Goal: Information Seeking & Learning: Learn about a topic

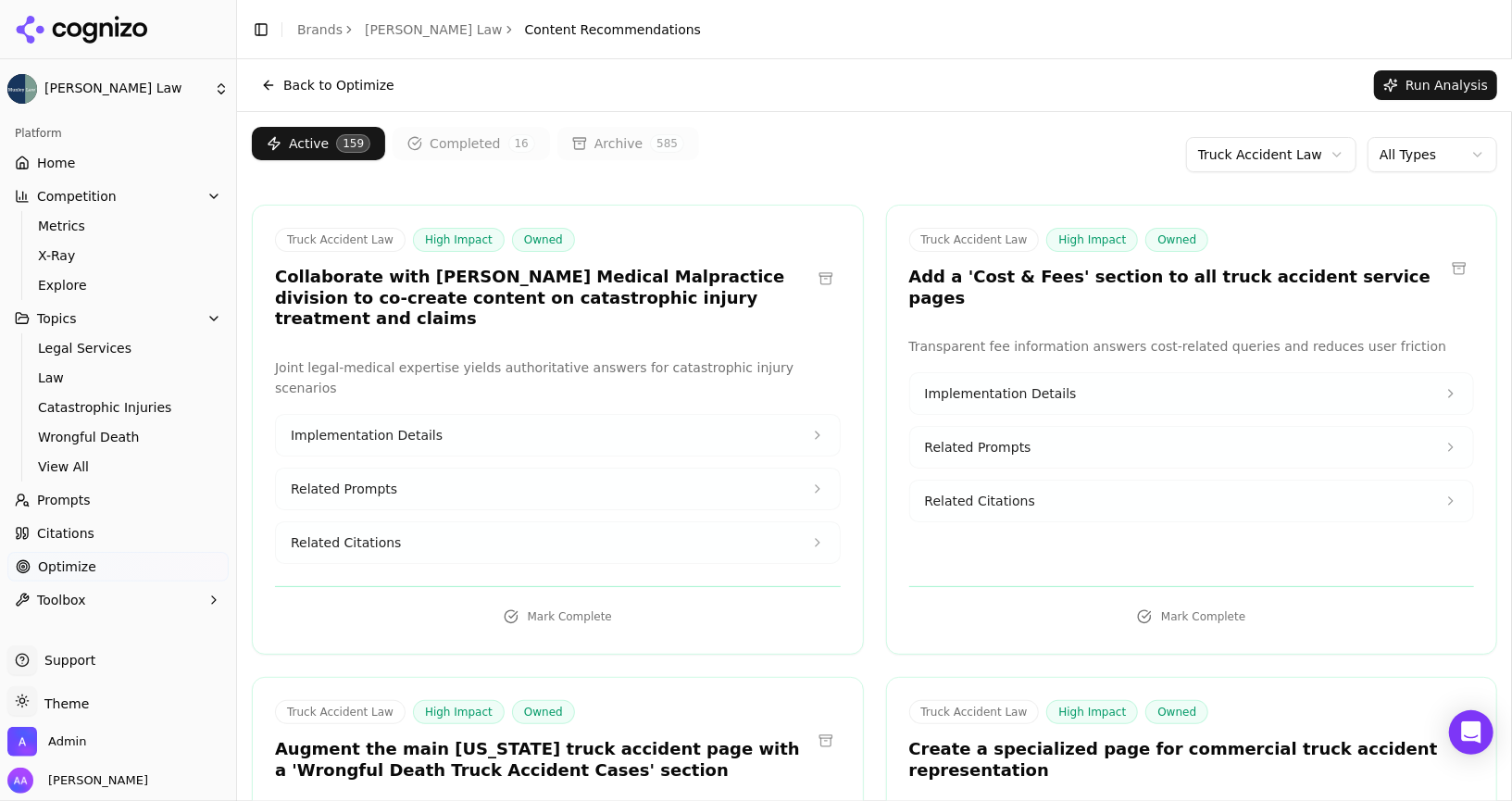
click at [640, 129] on button "Archive 585" at bounding box center [628, 143] width 142 height 33
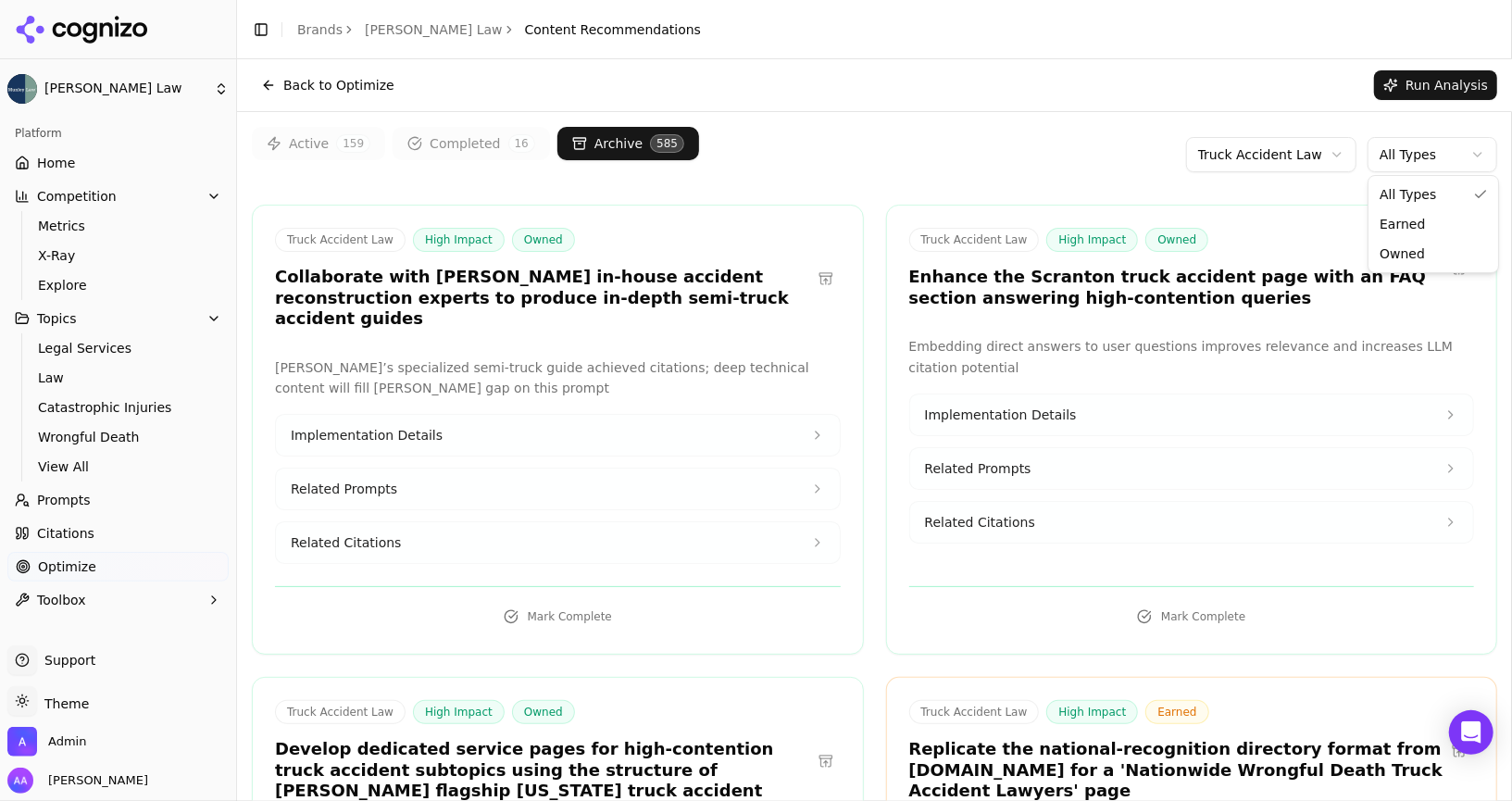
click at [1416, 144] on html "[PERSON_NAME] Law Platform Home Competition Metrics X-Ray Explore Topics Legal …" at bounding box center [756, 400] width 1512 height 801
click at [1292, 159] on html "[PERSON_NAME] Law Platform Home Competition Metrics X-Ray Explore Topics Legal …" at bounding box center [756, 400] width 1512 height 801
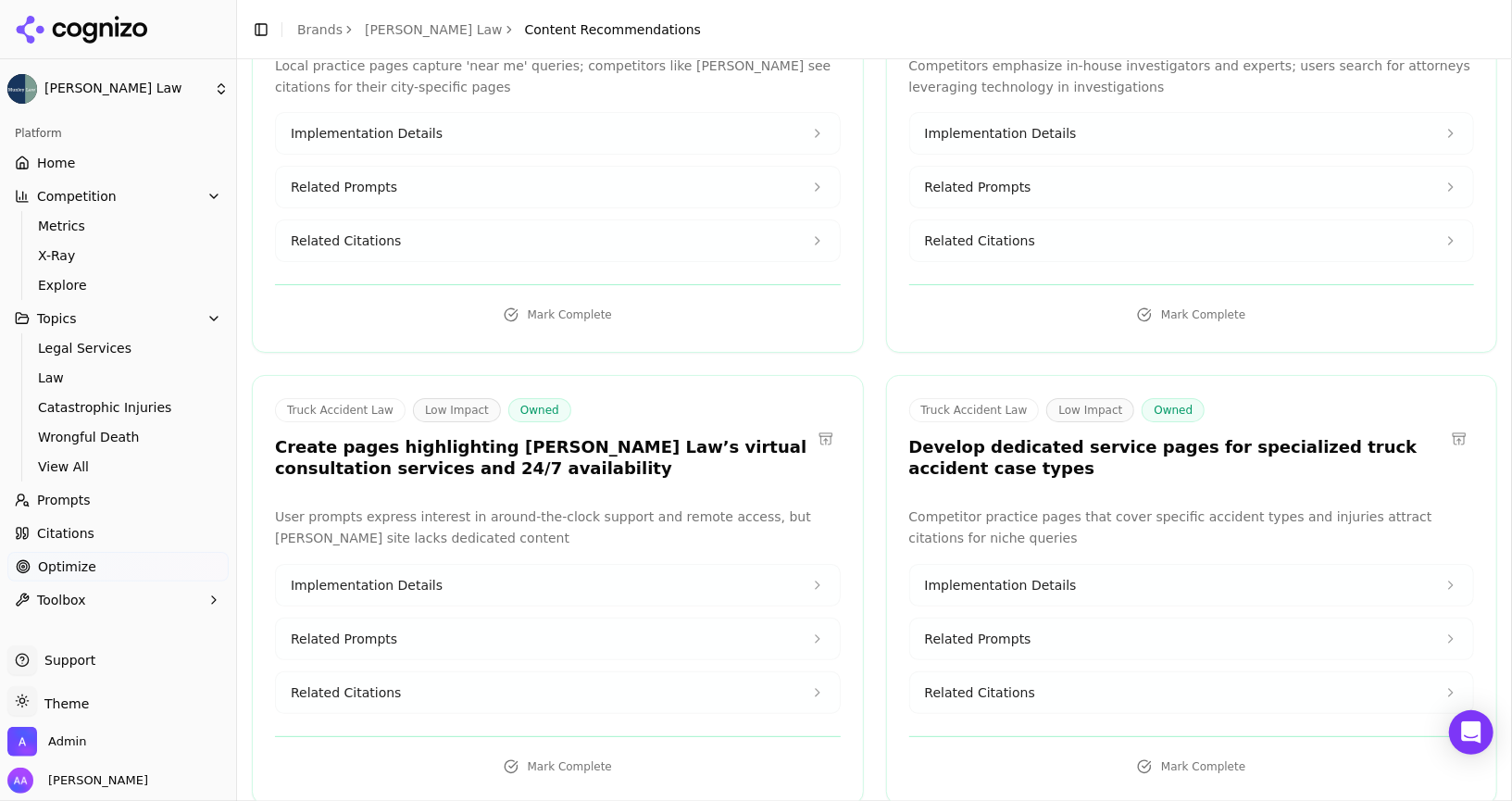
scroll to position [8838, 0]
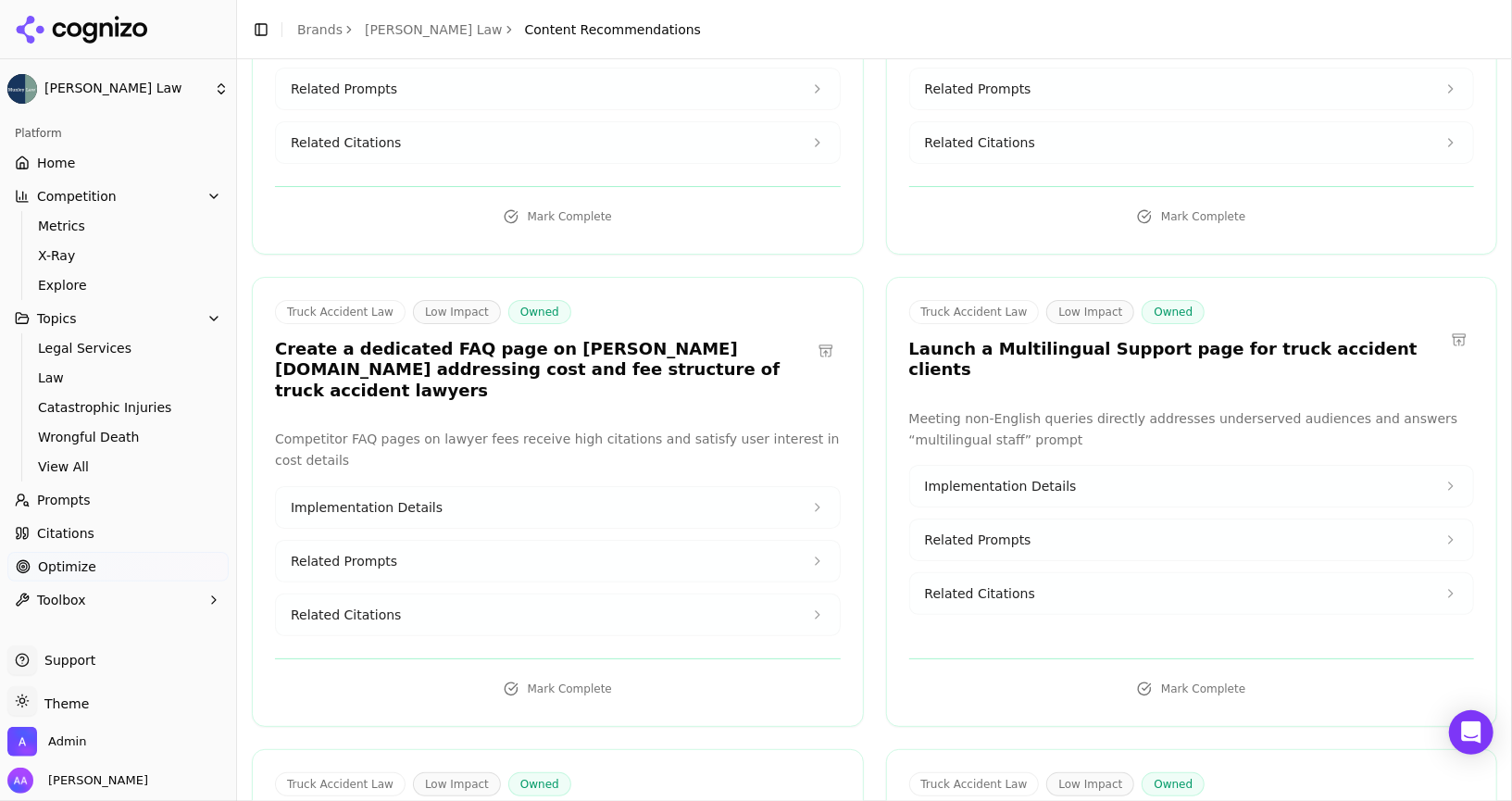
drag, startPoint x: 619, startPoint y: 522, endPoint x: 349, endPoint y: 480, distance: 273.2
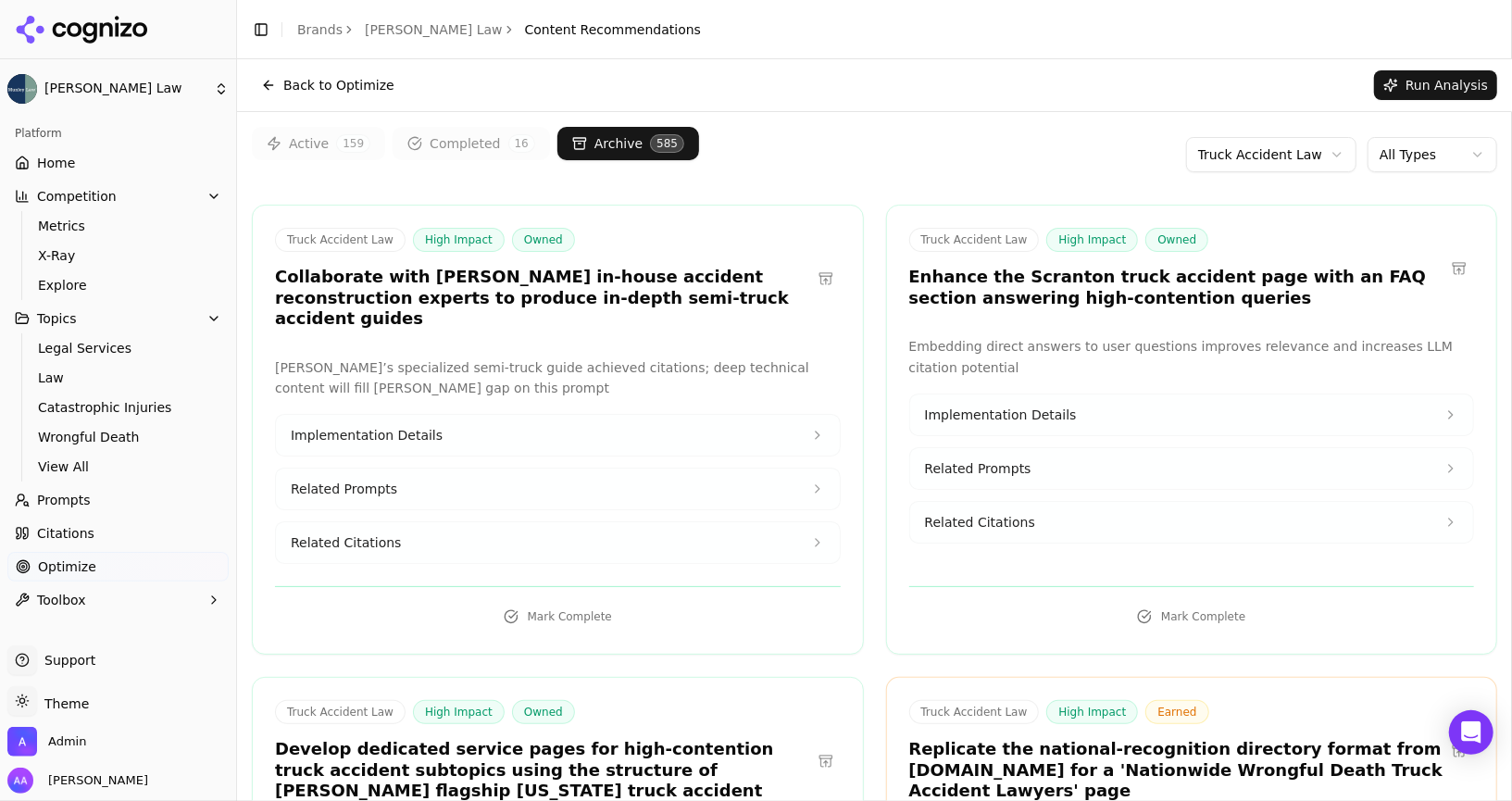
click at [337, 162] on div "Active 159 Completed 16 Archive 585 Truck Accident Law All Types" at bounding box center [874, 155] width 1245 height 55
click at [338, 144] on span "159" at bounding box center [354, 142] width 34 height 18
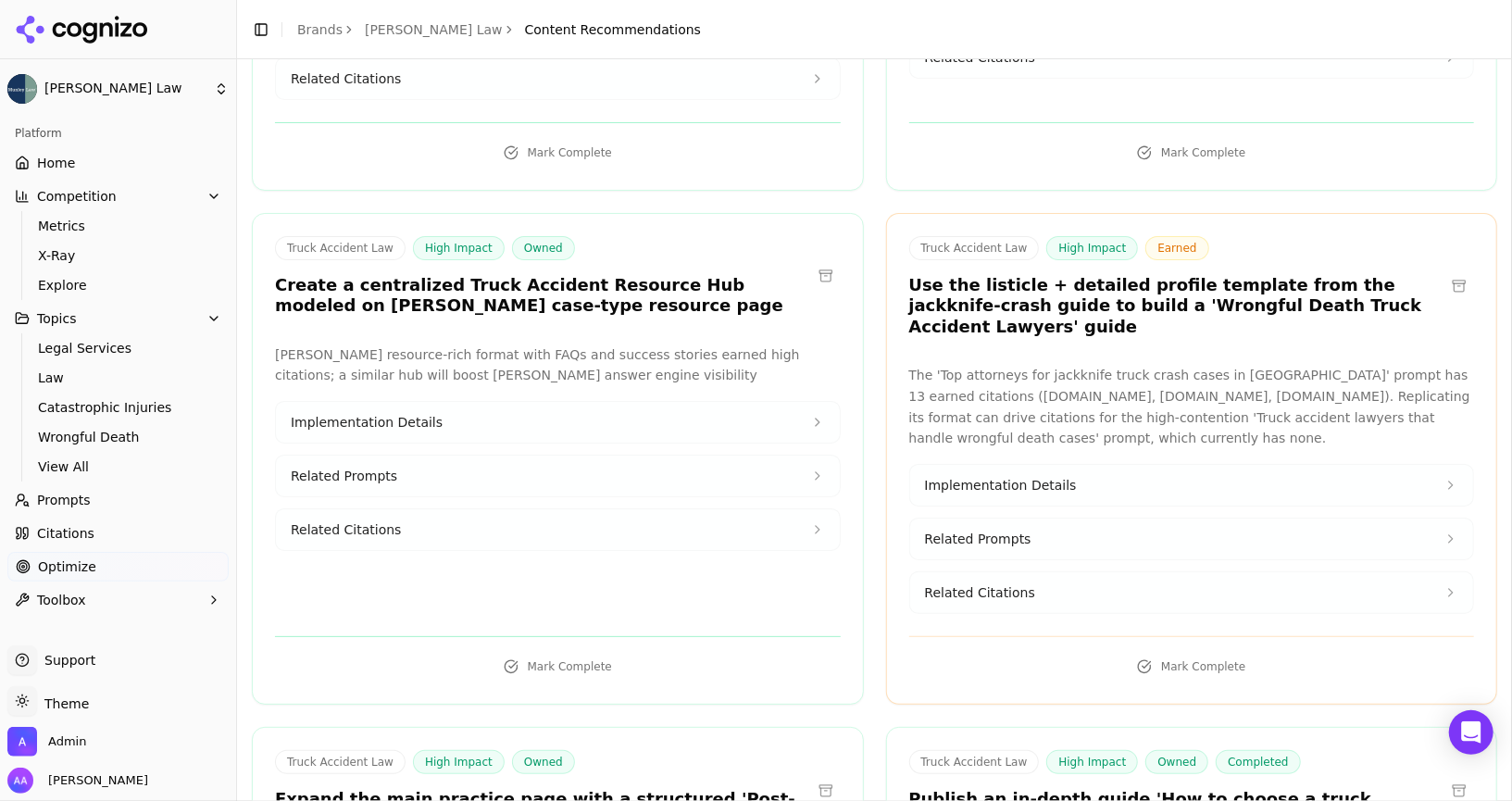
scroll to position [1443, 0]
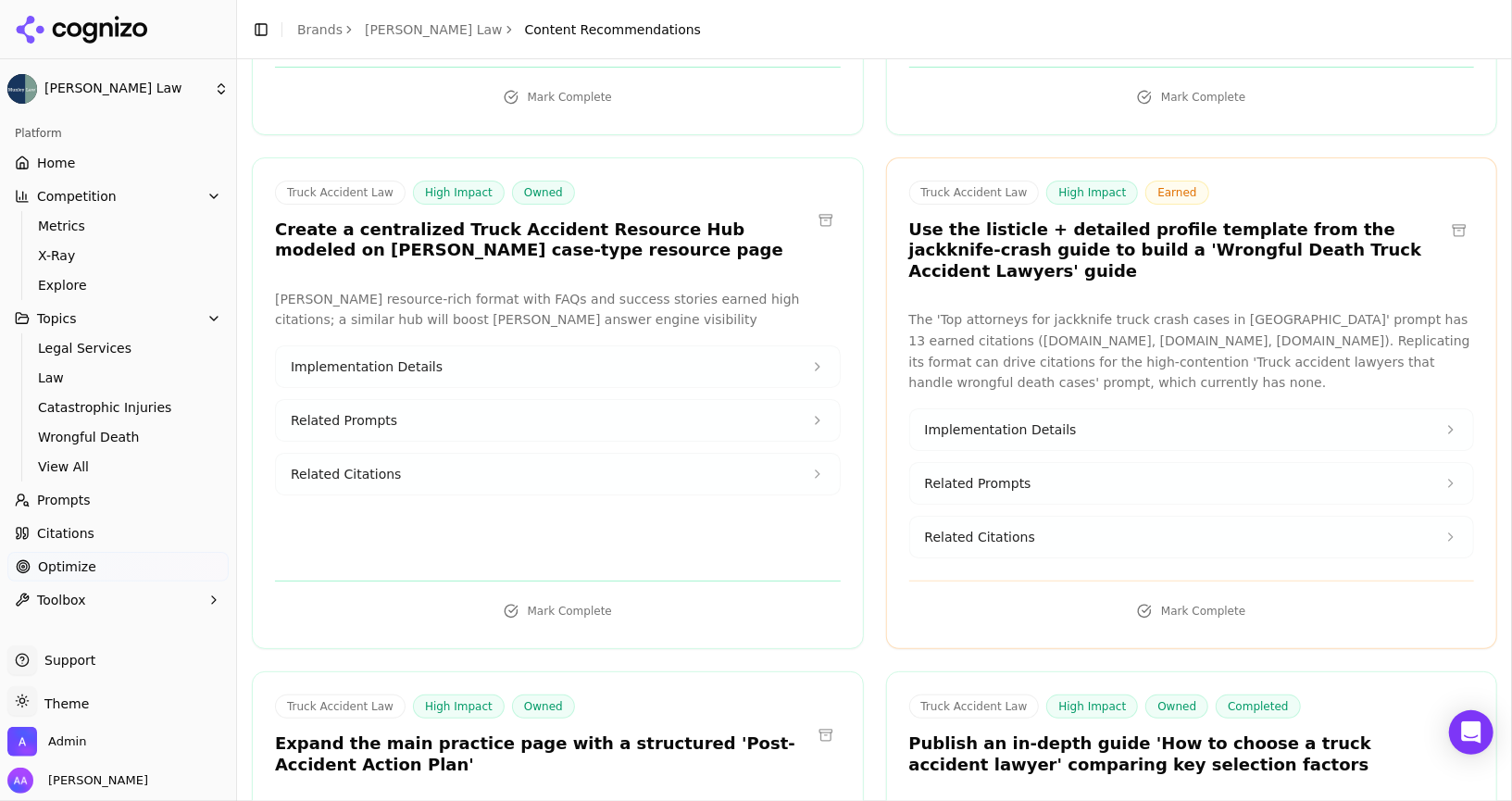
click at [1039, 309] on p "The 'Top attorneys for jackknife truck crash cases in [GEOGRAPHIC_DATA]' prompt…" at bounding box center [1193, 351] width 566 height 84
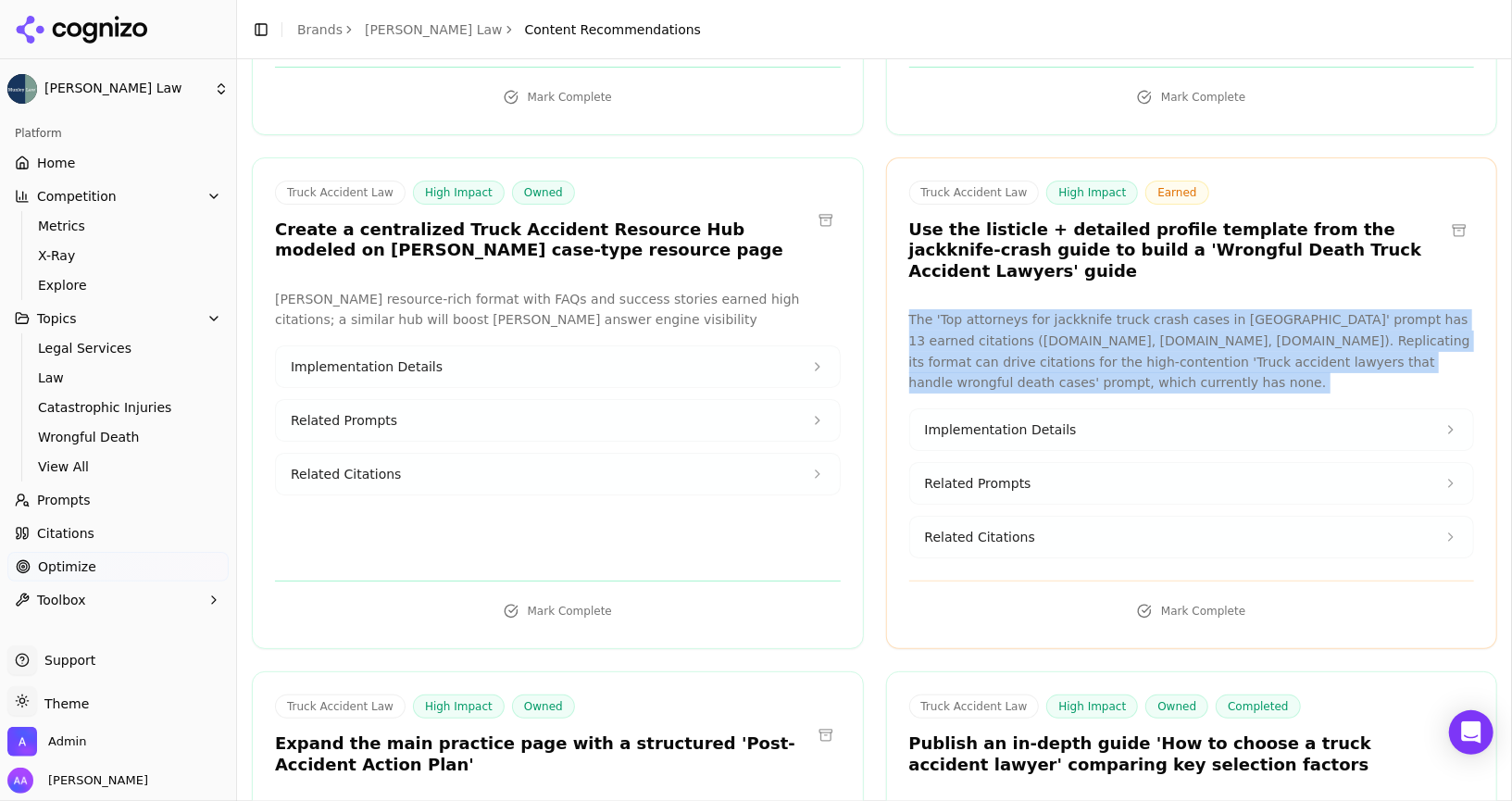
click at [1039, 309] on p "The 'Top attorneys for jackknife truck crash cases in [GEOGRAPHIC_DATA]' prompt…" at bounding box center [1193, 351] width 566 height 84
click at [1101, 309] on p "The 'Top attorneys for jackknife truck crash cases in [GEOGRAPHIC_DATA]' prompt…" at bounding box center [1193, 351] width 566 height 84
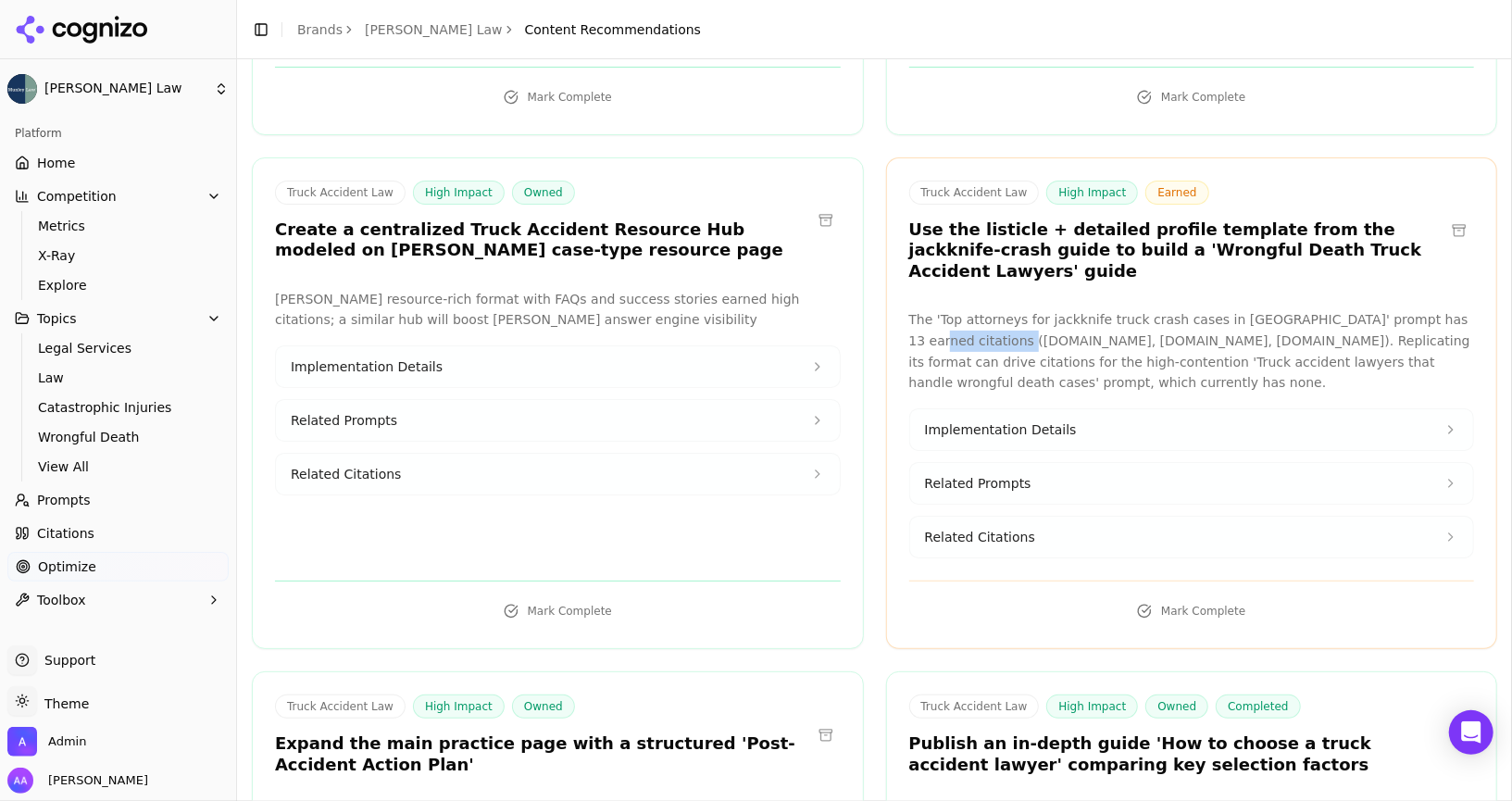
drag, startPoint x: 911, startPoint y: 242, endPoint x: 1010, endPoint y: 241, distance: 99.0
click at [1010, 309] on p "The 'Top attorneys for jackknife truck crash cases in [GEOGRAPHIC_DATA]' prompt…" at bounding box center [1193, 351] width 566 height 84
click at [1041, 516] on button "Related Citations" at bounding box center [1193, 536] width 564 height 41
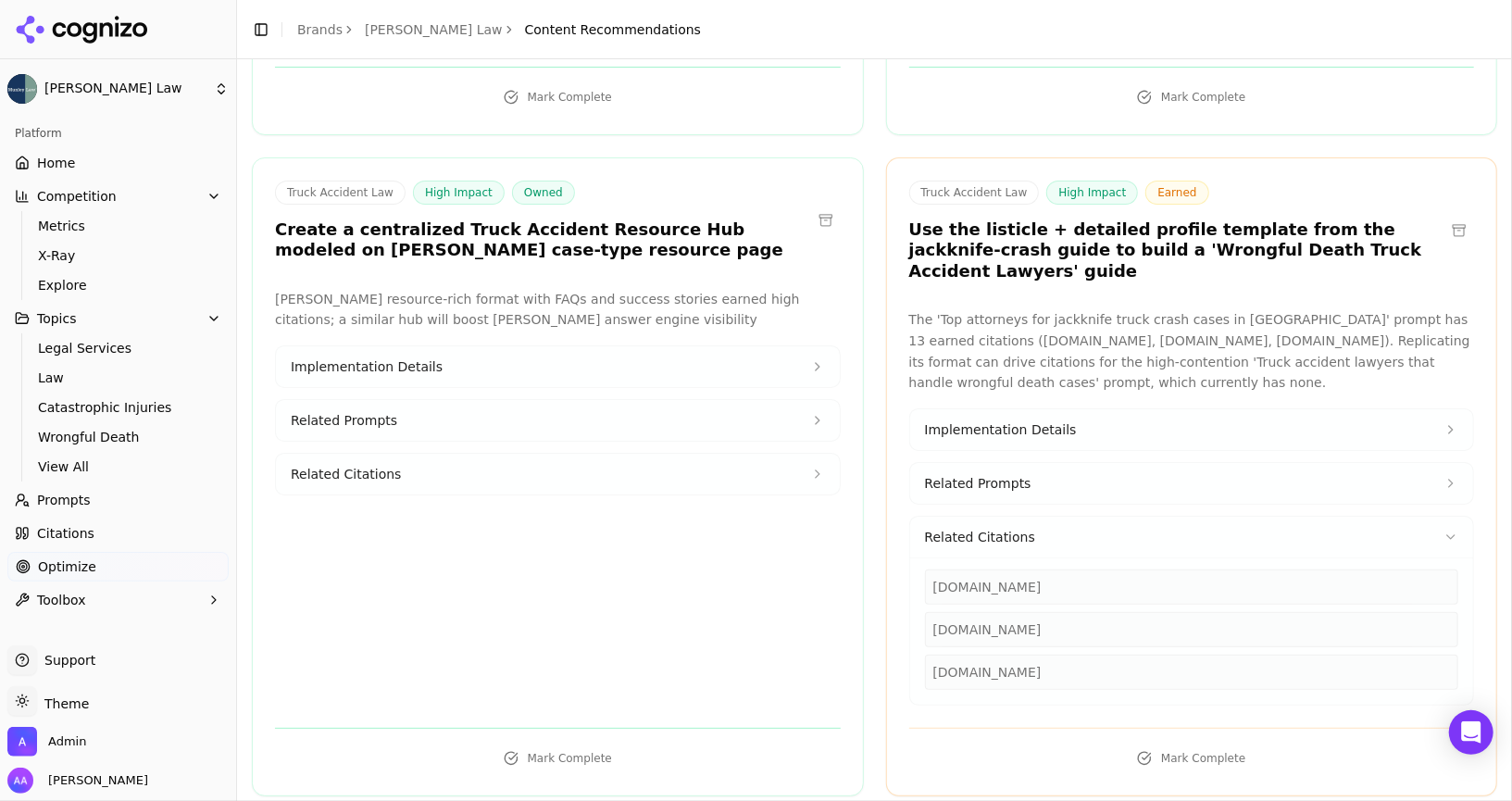
click at [1021, 570] on div "[DOMAIN_NAME]" at bounding box center [1192, 587] width 535 height 35
copy div "[DOMAIN_NAME]"
click at [97, 526] on link "Citations" at bounding box center [118, 532] width 221 height 30
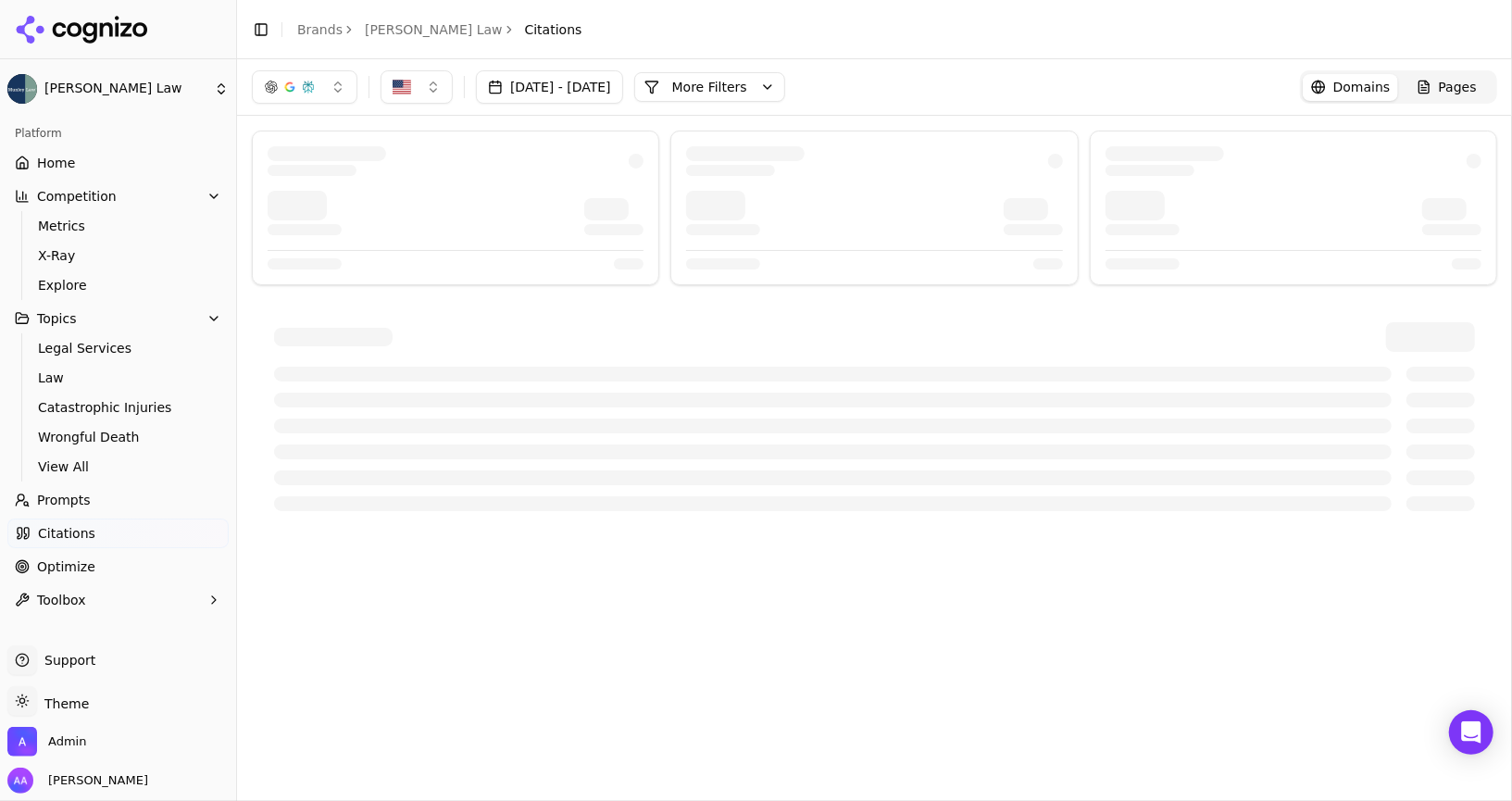
click at [785, 88] on button "More Filters" at bounding box center [710, 87] width 151 height 30
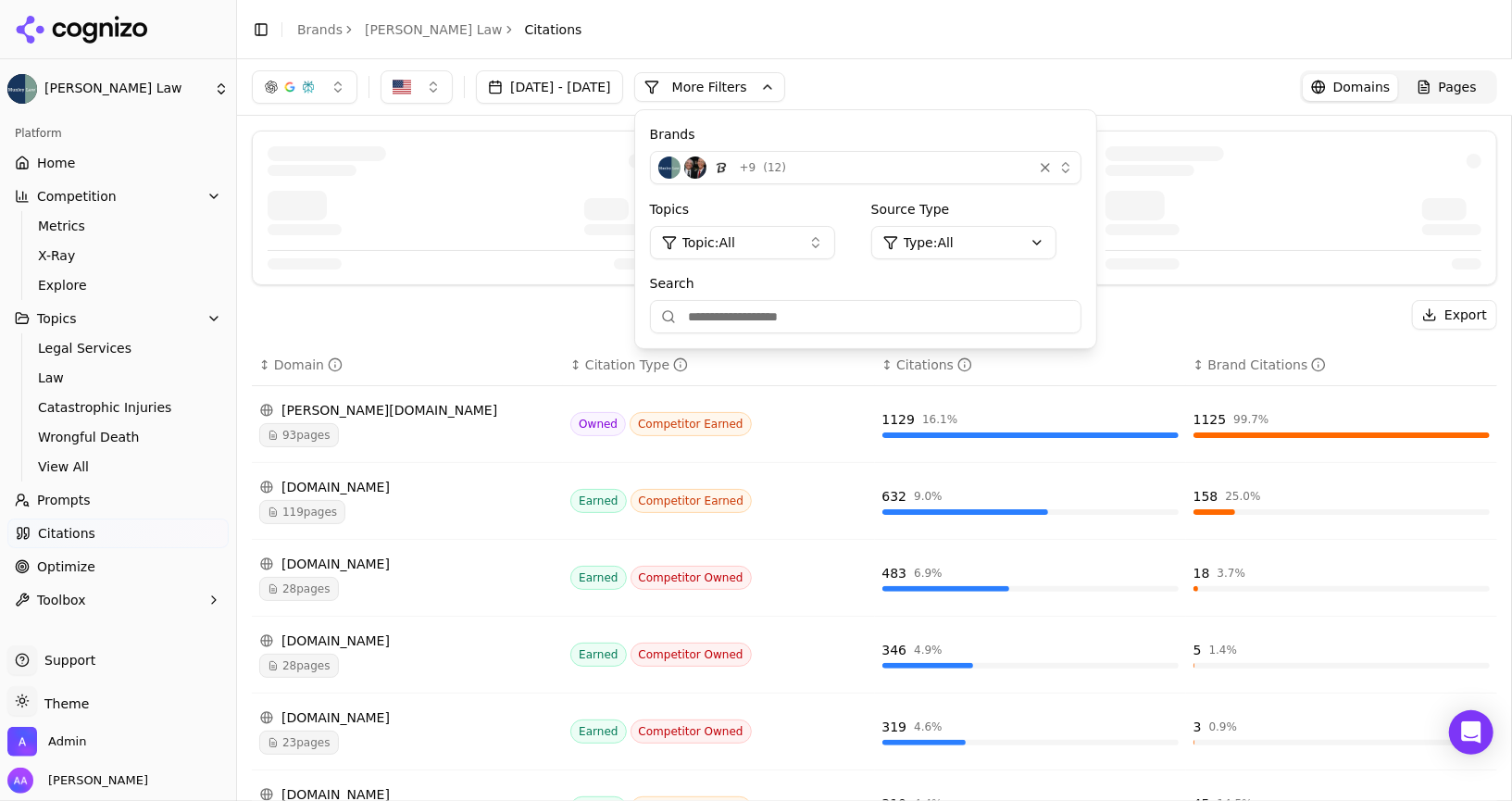
click at [822, 314] on input "Search" at bounding box center [866, 316] width 431 height 33
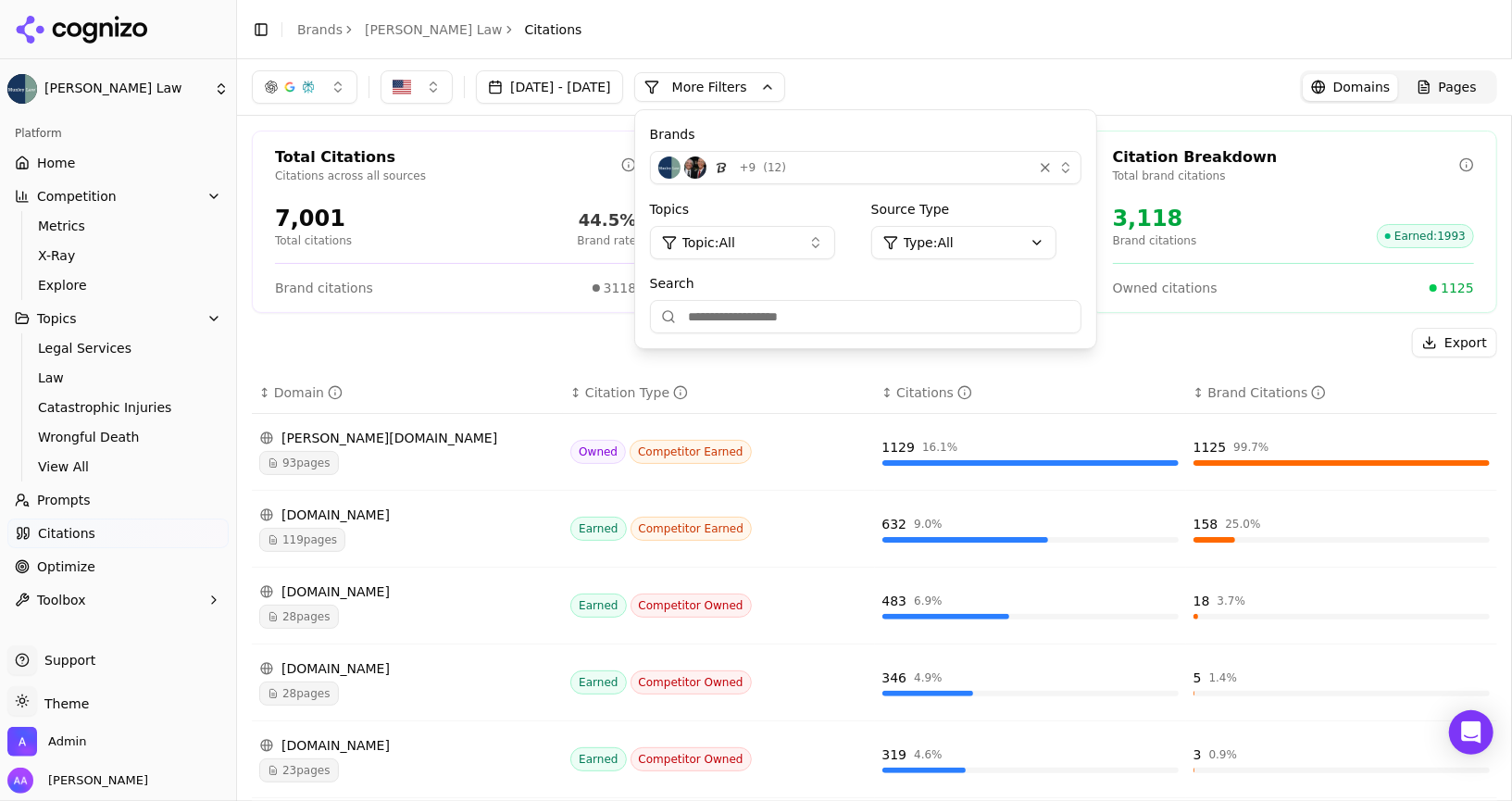
paste input "**********"
type input "**********"
click at [873, 161] on div "+ 9 ( 12 )" at bounding box center [841, 167] width 366 height 22
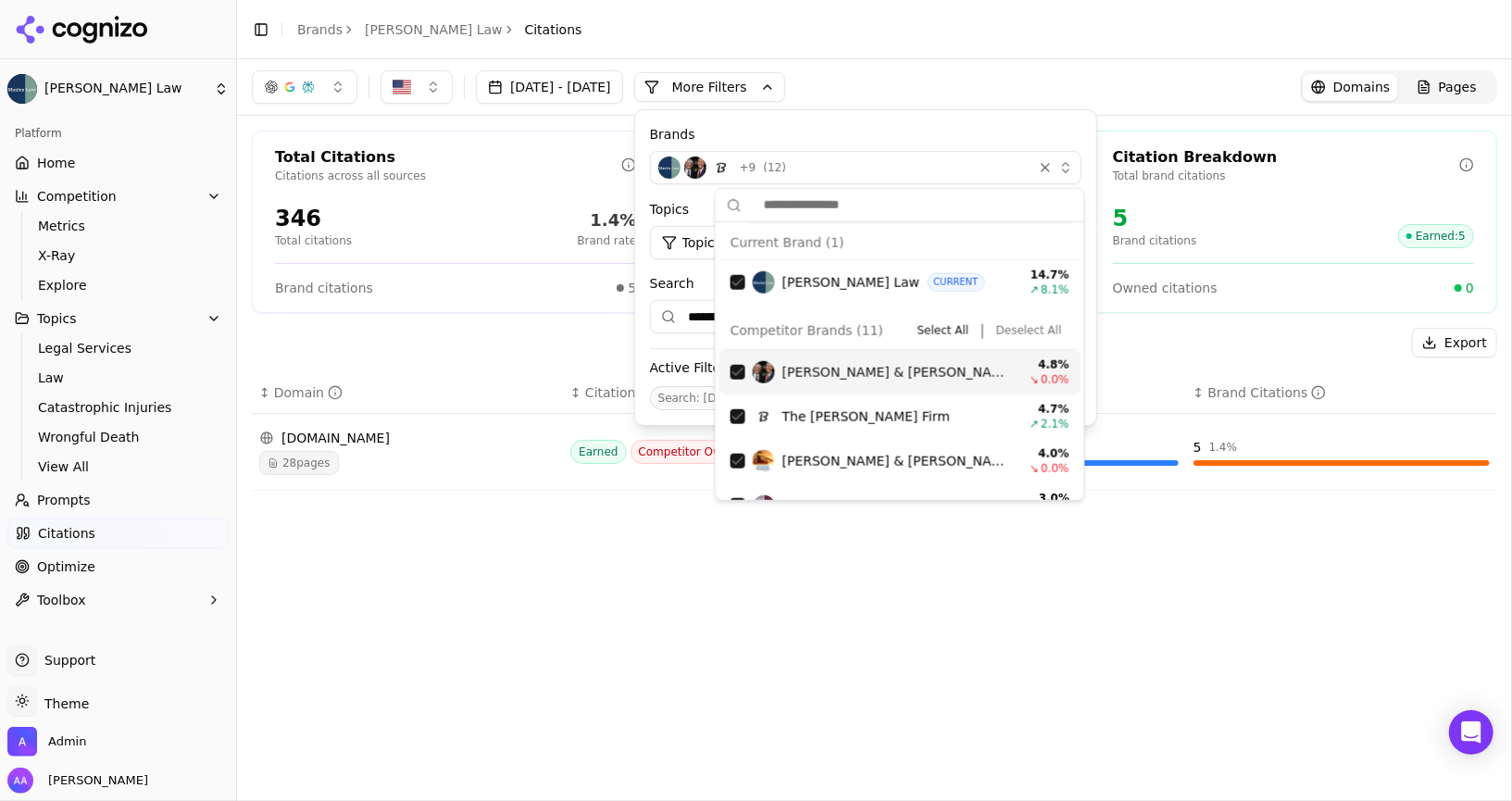
click at [1022, 336] on button "Deselect All" at bounding box center [1029, 330] width 80 height 22
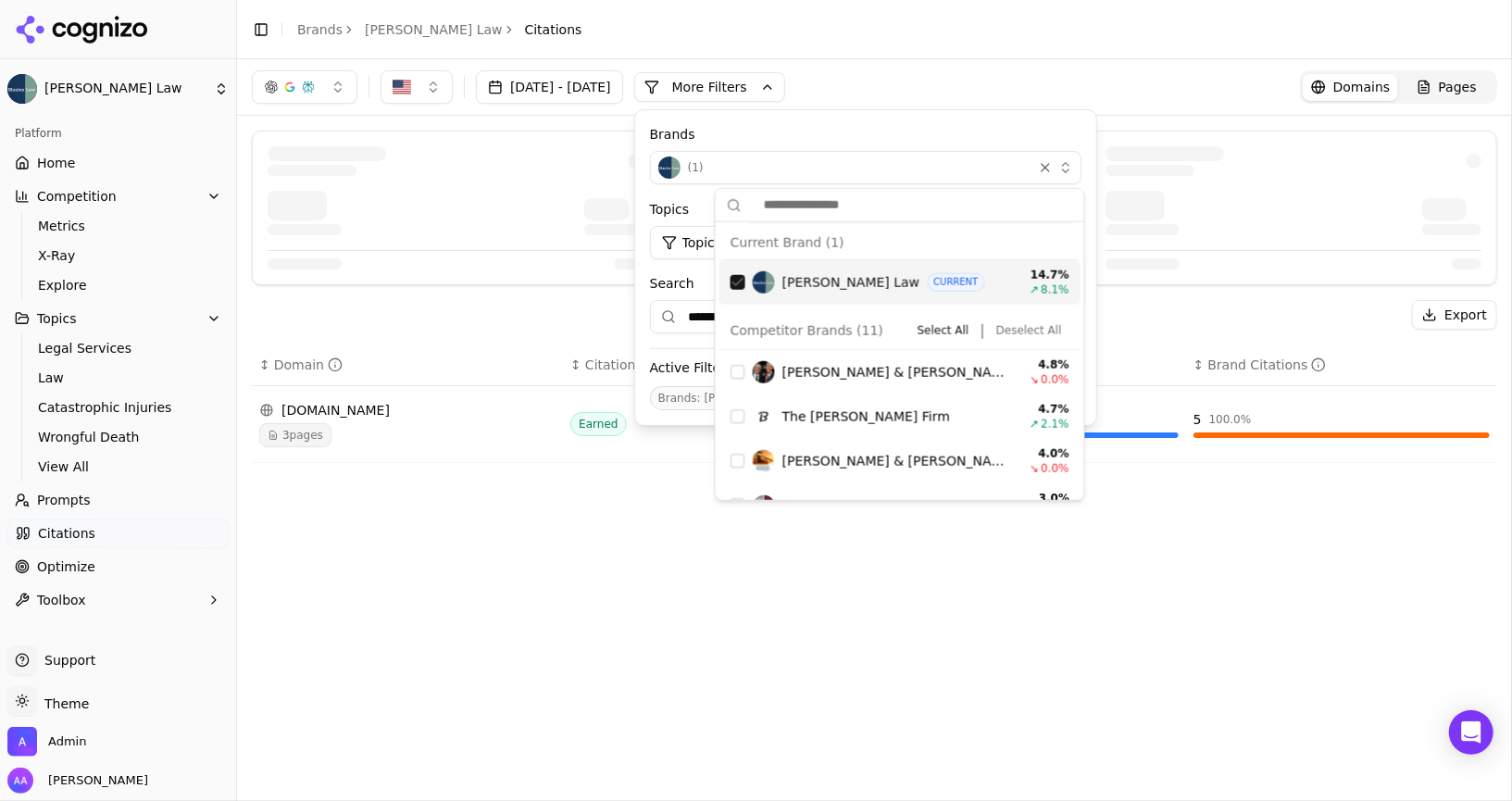
click at [740, 284] on div "Suggestions" at bounding box center [737, 282] width 14 height 14
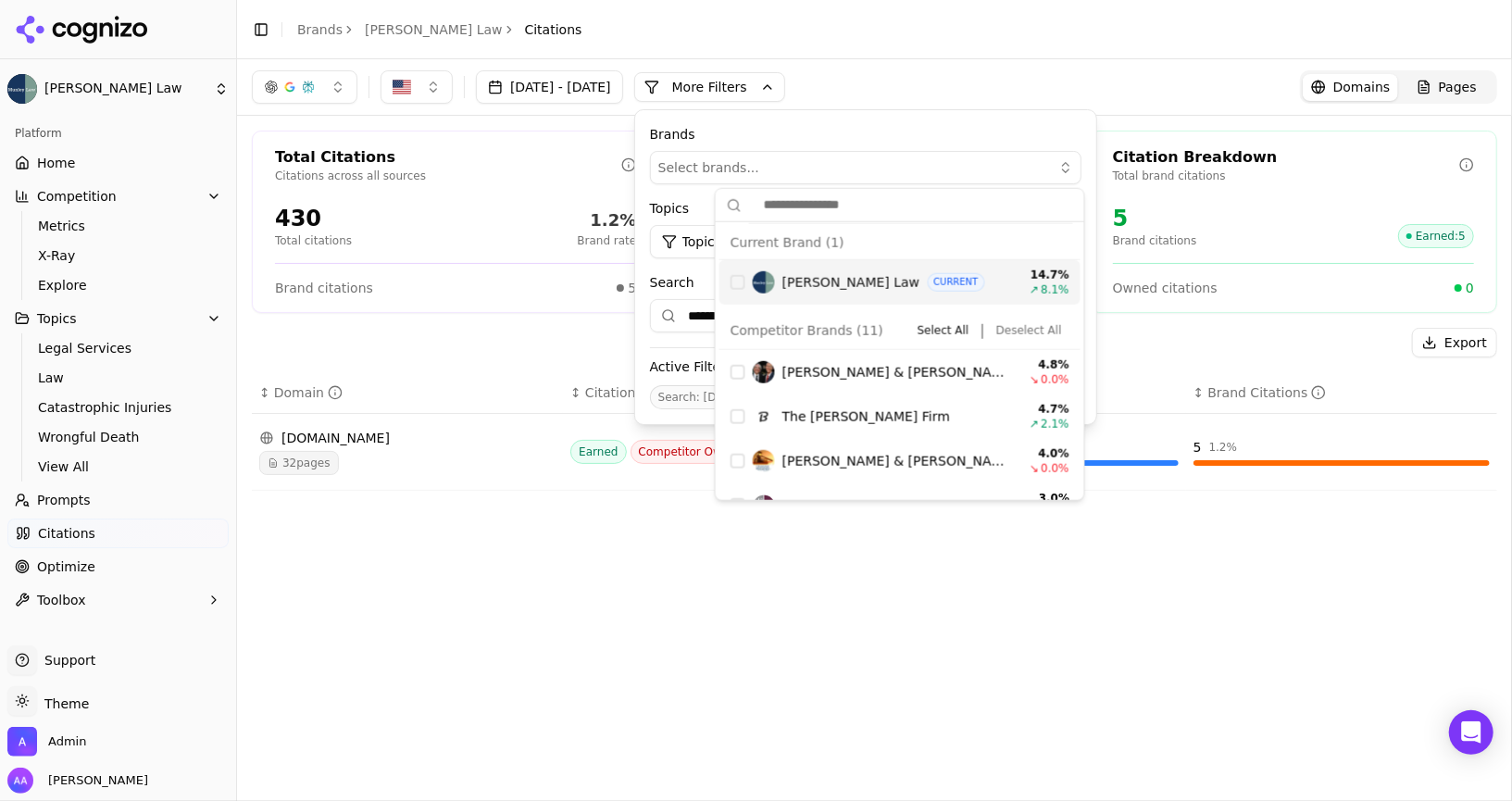
click at [1082, 289] on label "Search" at bounding box center [866, 282] width 431 height 18
click at [1082, 299] on input "**********" at bounding box center [866, 315] width 431 height 33
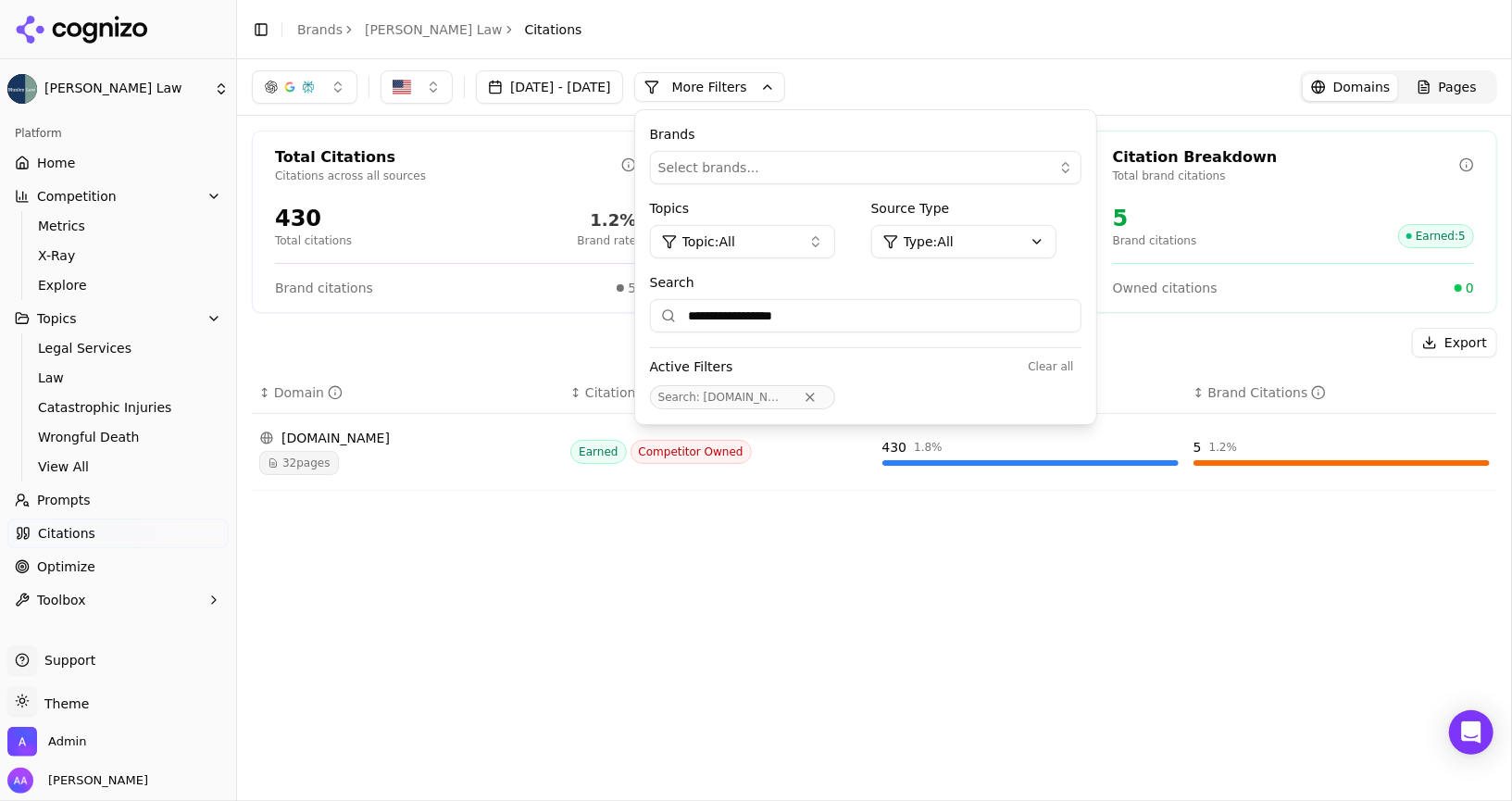
click at [325, 457] on span "32 pages" at bounding box center [298, 463] width 79 height 24
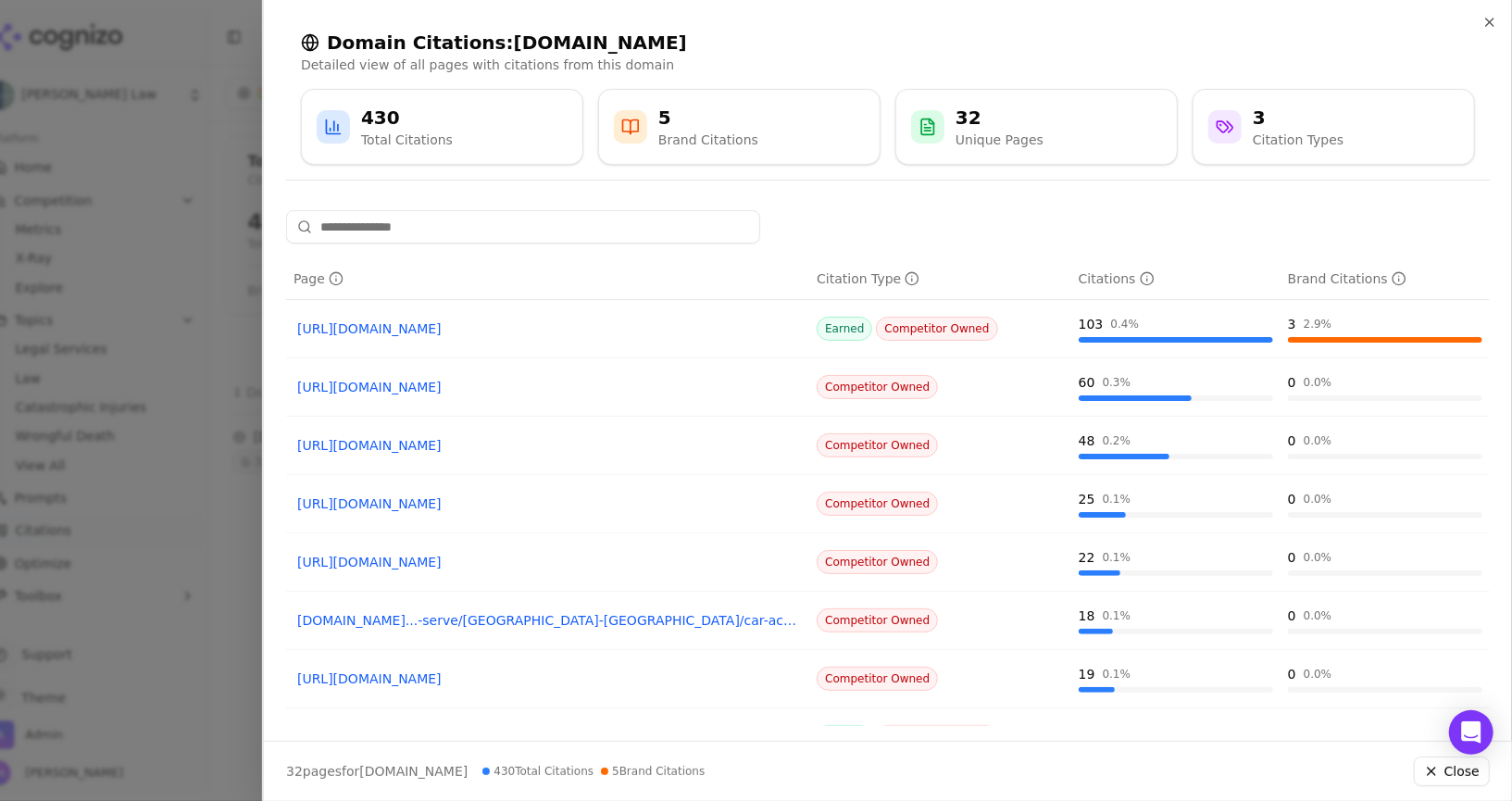
click at [541, 327] on link "[URL][DOMAIN_NAME]" at bounding box center [548, 328] width 501 height 18
click at [515, 231] on input at bounding box center [523, 227] width 474 height 33
type input "****"
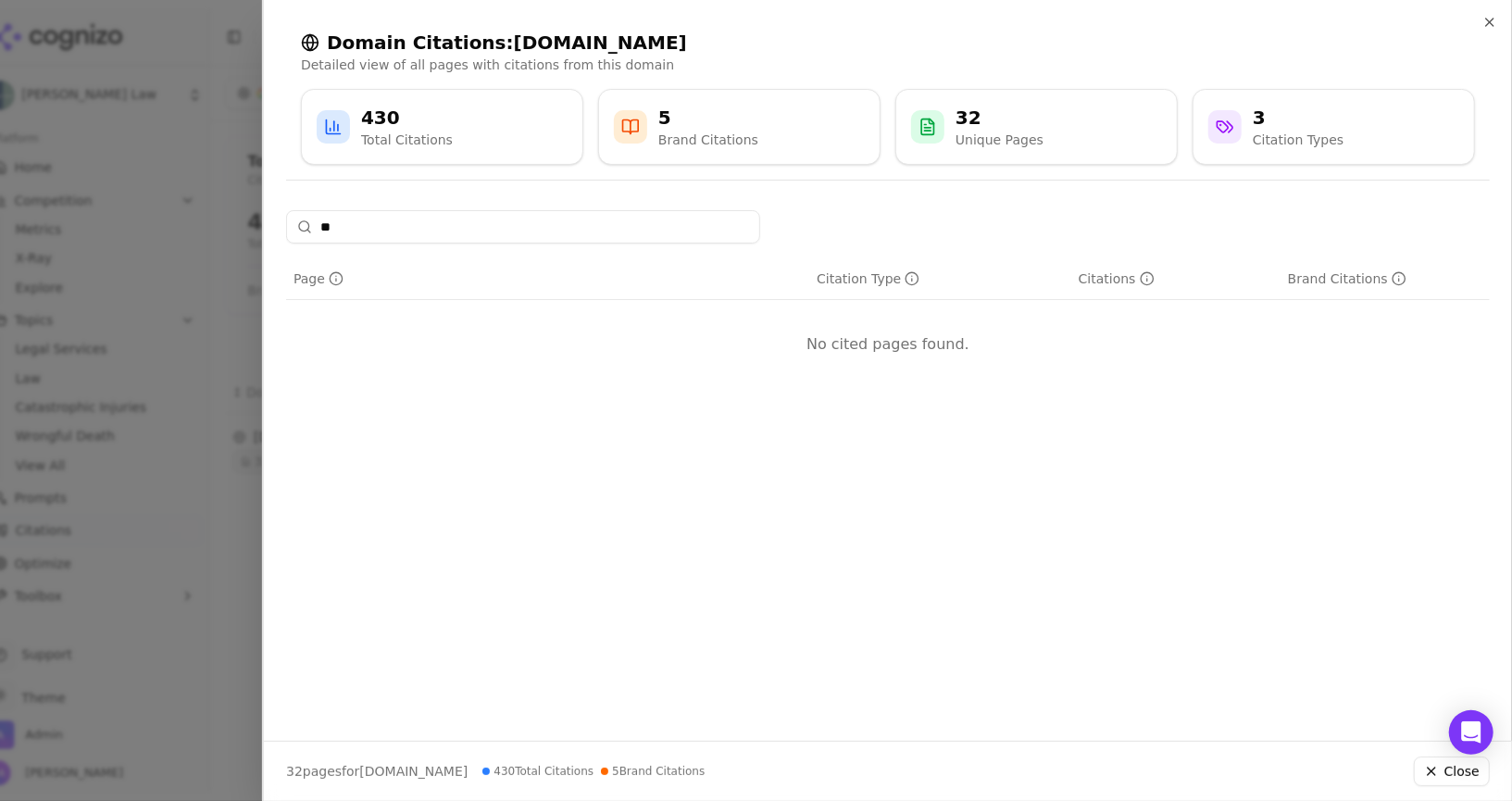
type input "*"
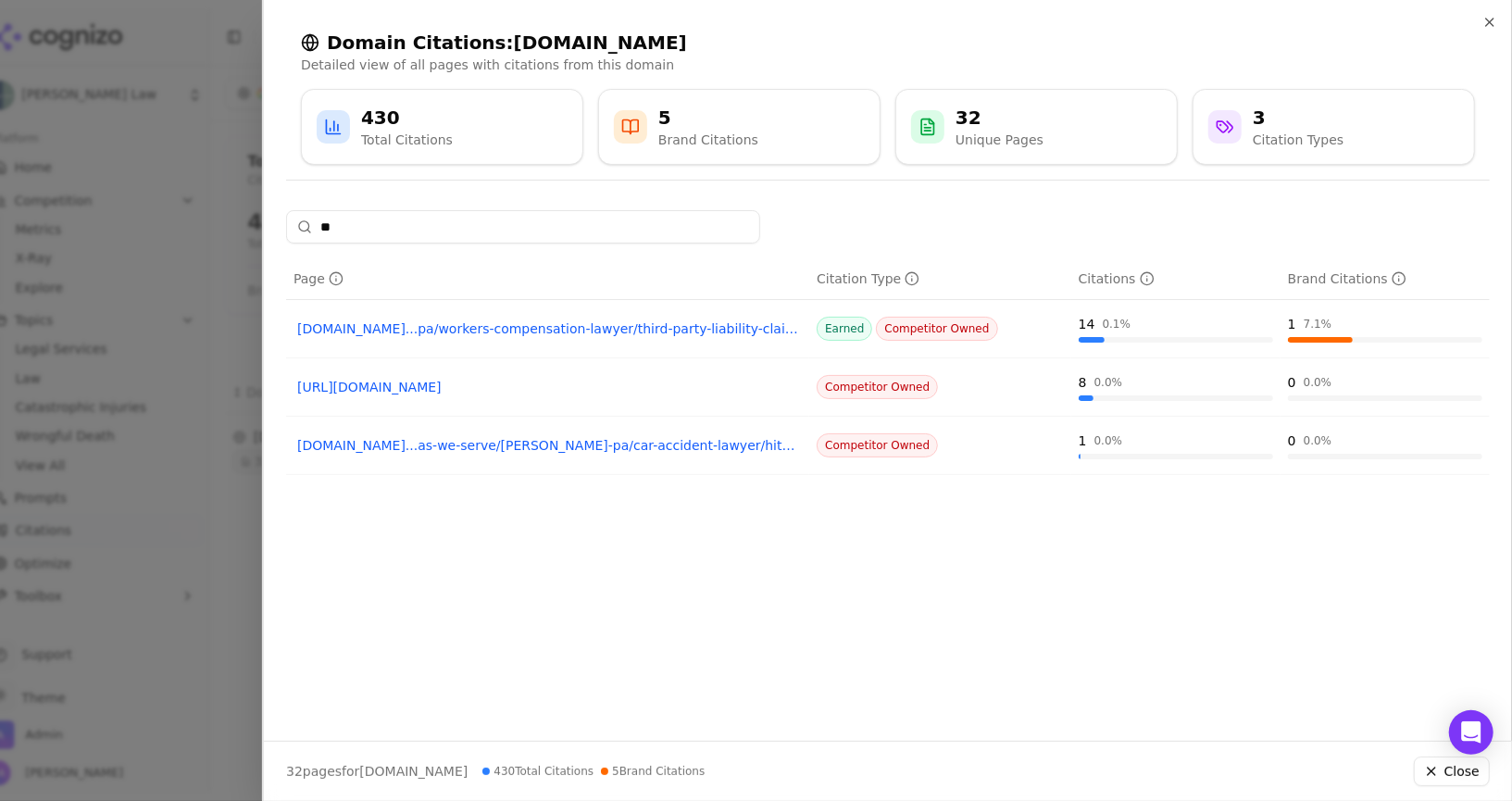
type input "**"
click at [1496, 14] on icon "button" at bounding box center [1489, 21] width 14 height 14
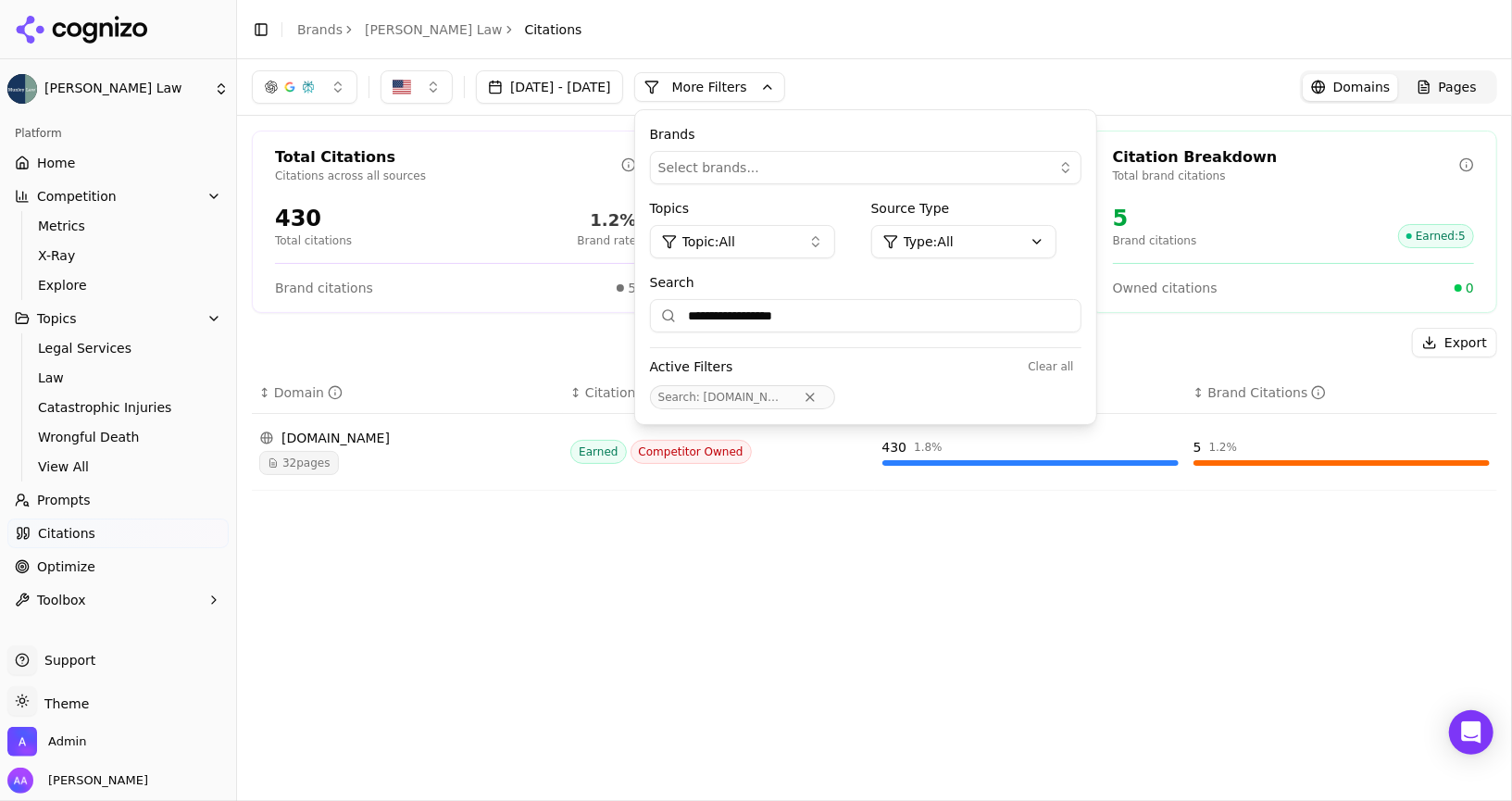
click at [104, 572] on link "Optimize" at bounding box center [118, 566] width 221 height 30
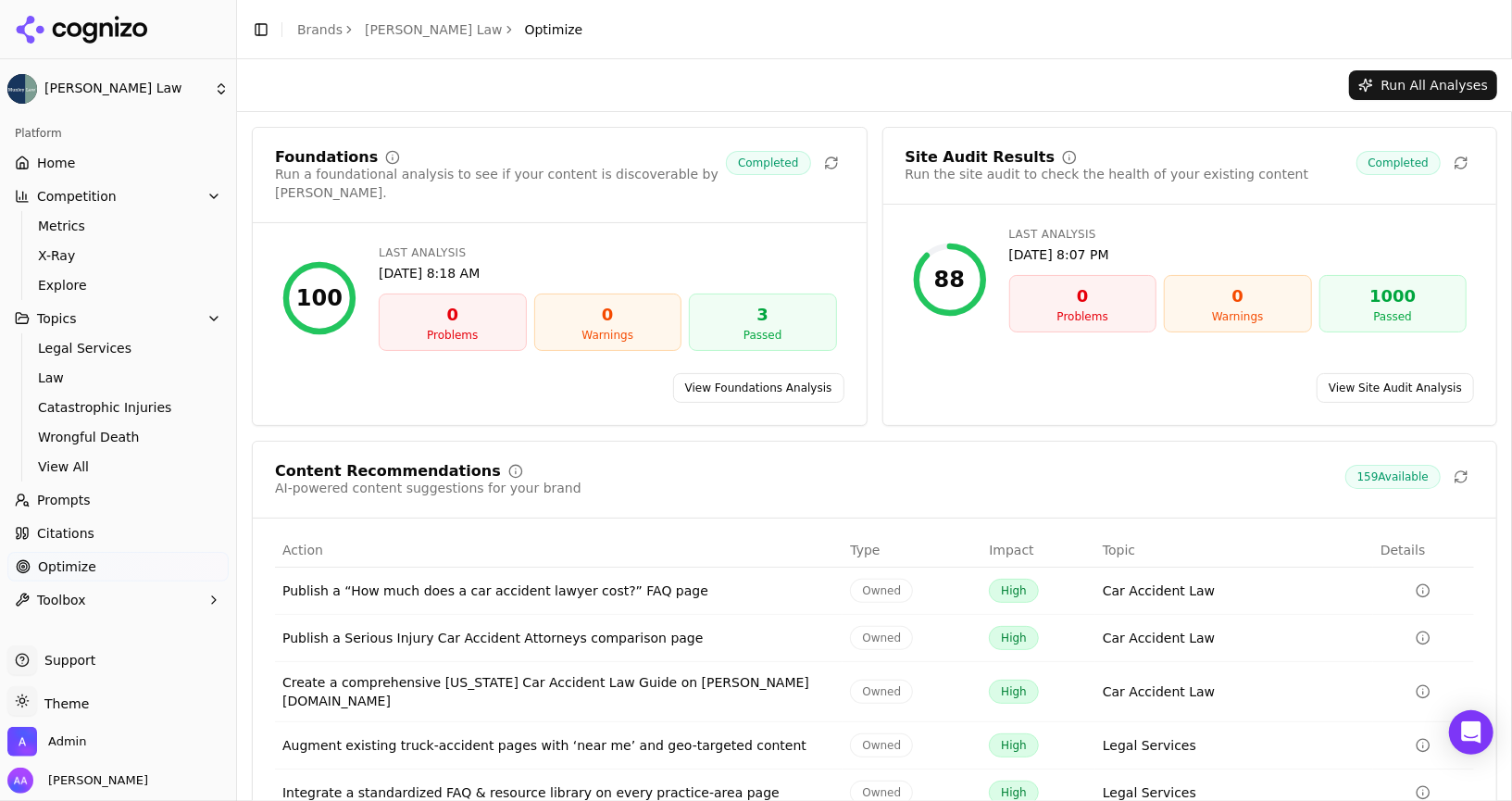
scroll to position [60, 0]
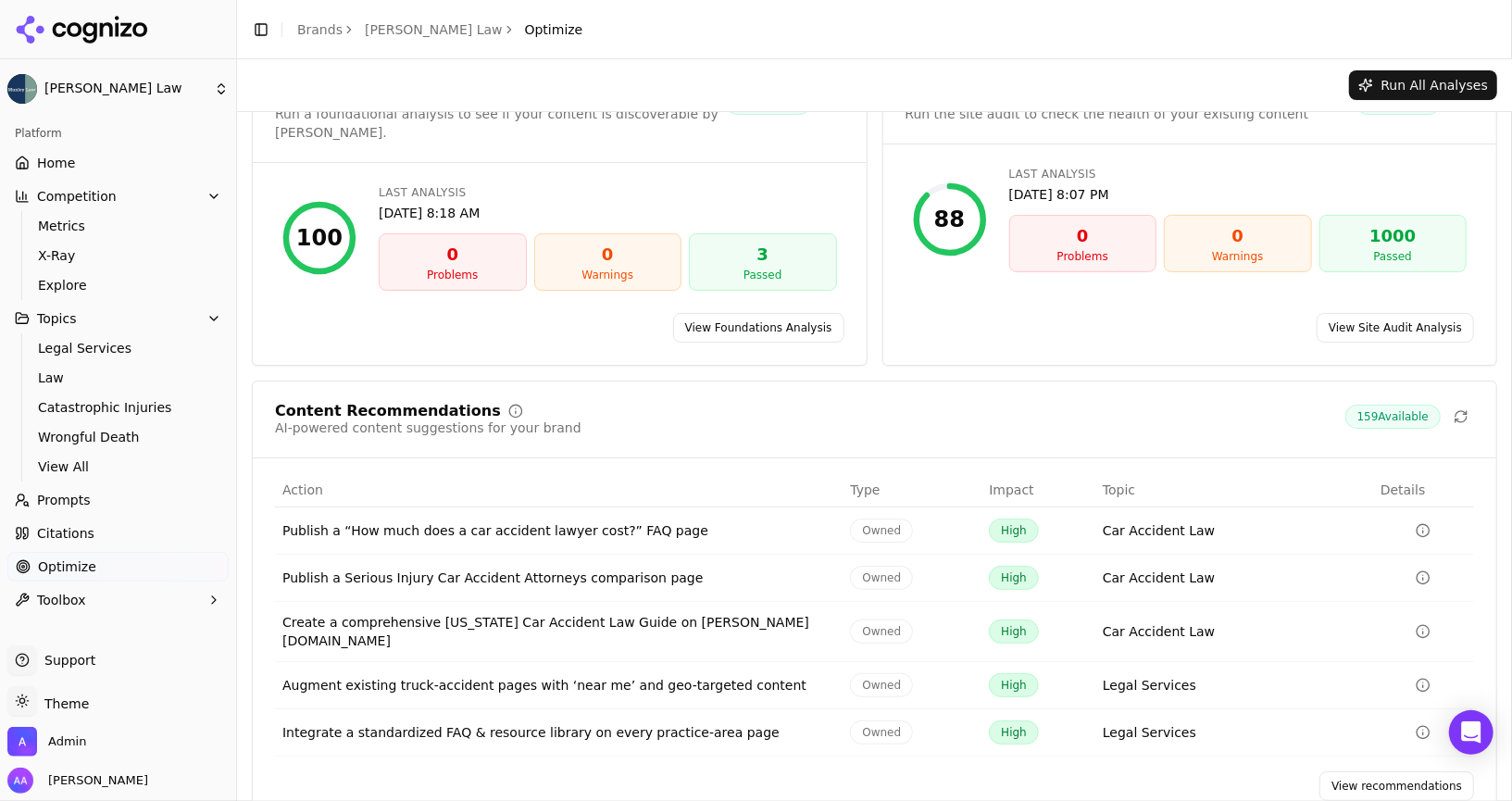
click at [1361, 771] on link "View recommendations" at bounding box center [1397, 786] width 155 height 30
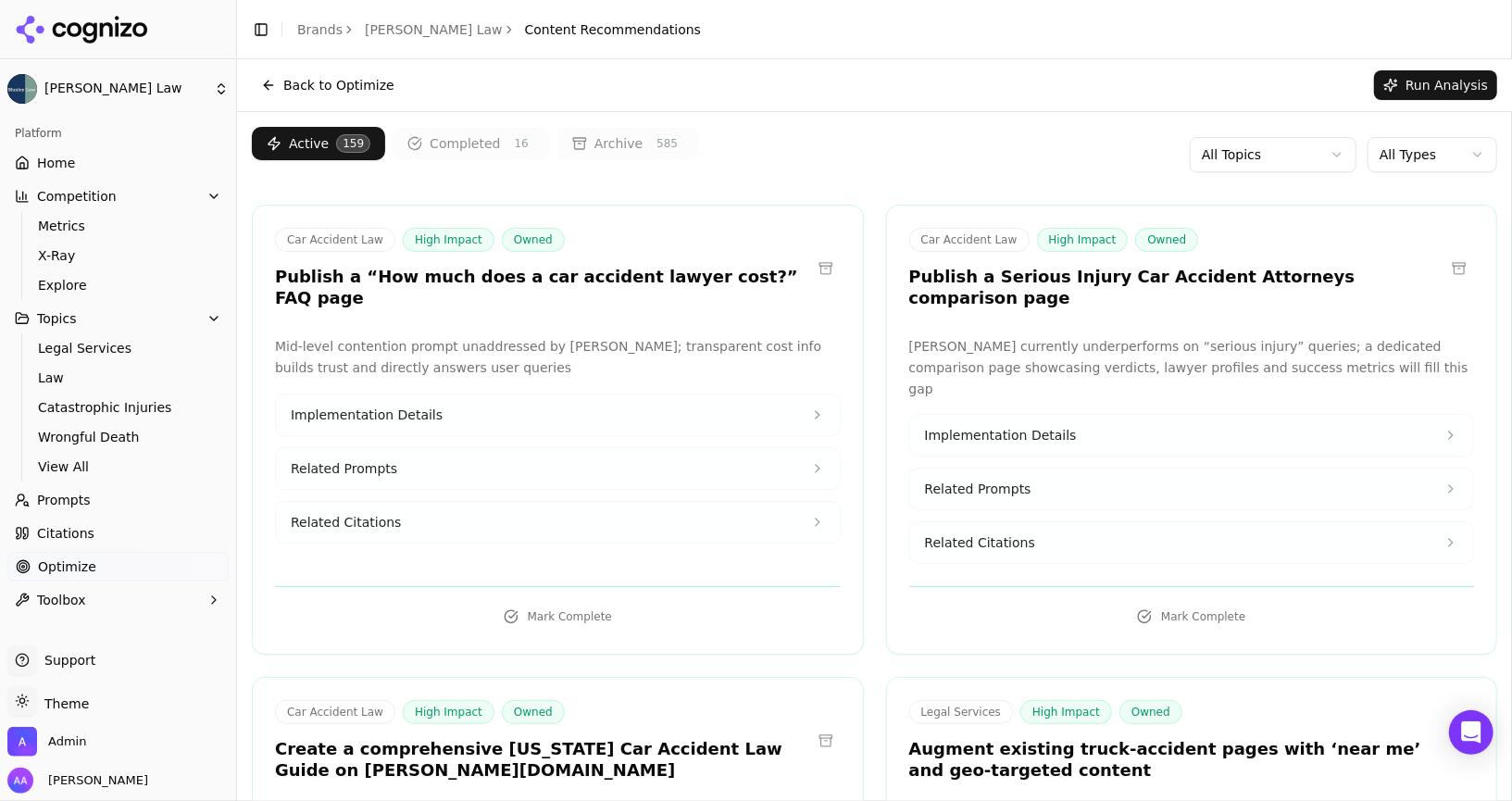
click at [1277, 151] on html "[PERSON_NAME] Law Platform Home Competition Metrics X-Ray Explore Topics Legal …" at bounding box center [756, 400] width 1512 height 801
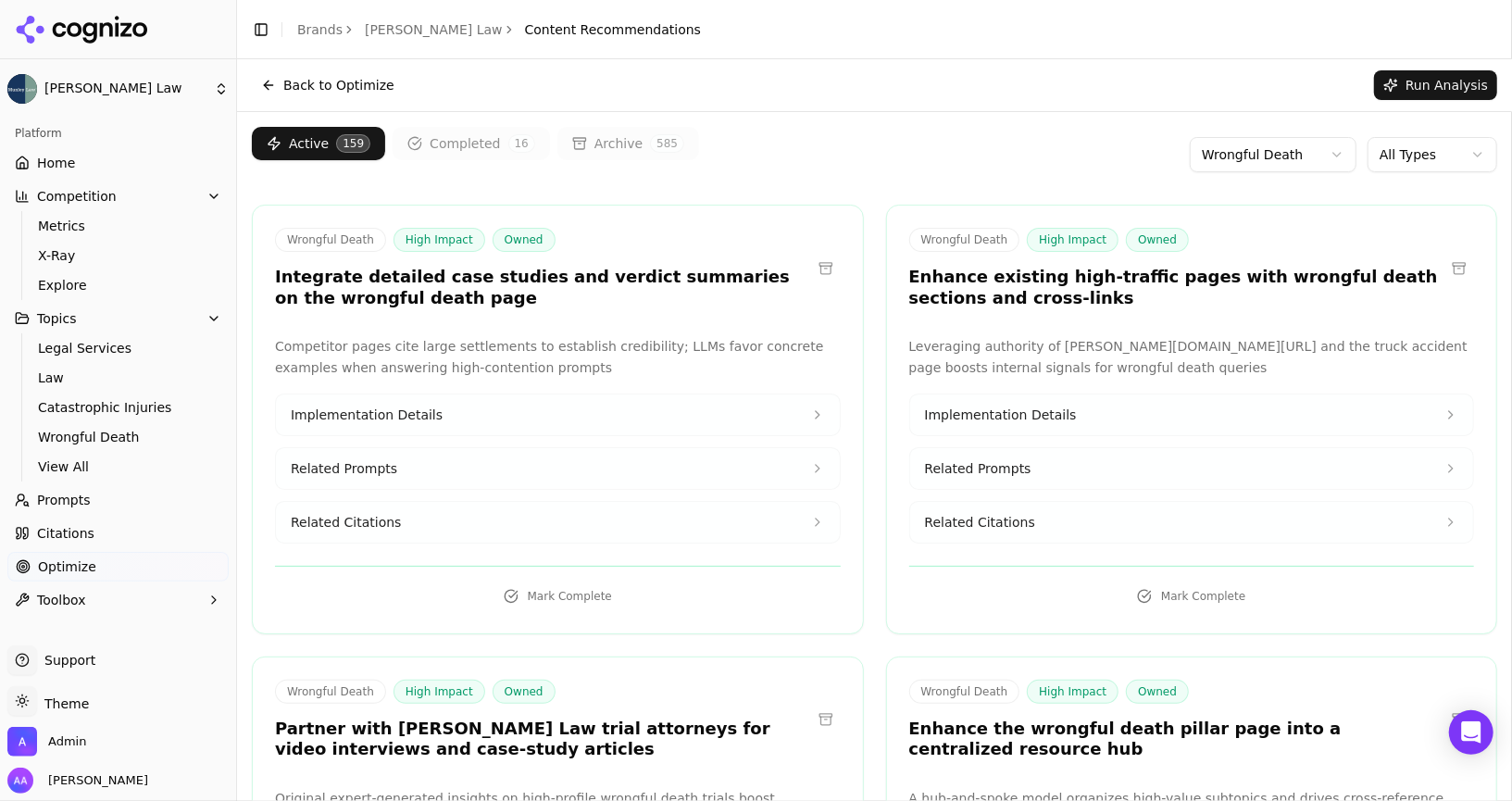
click at [967, 145] on div "Active 159 Completed 16 Archive 585 Wrongful Death All Types" at bounding box center [874, 155] width 1245 height 55
click at [109, 521] on link "Citations" at bounding box center [118, 532] width 221 height 30
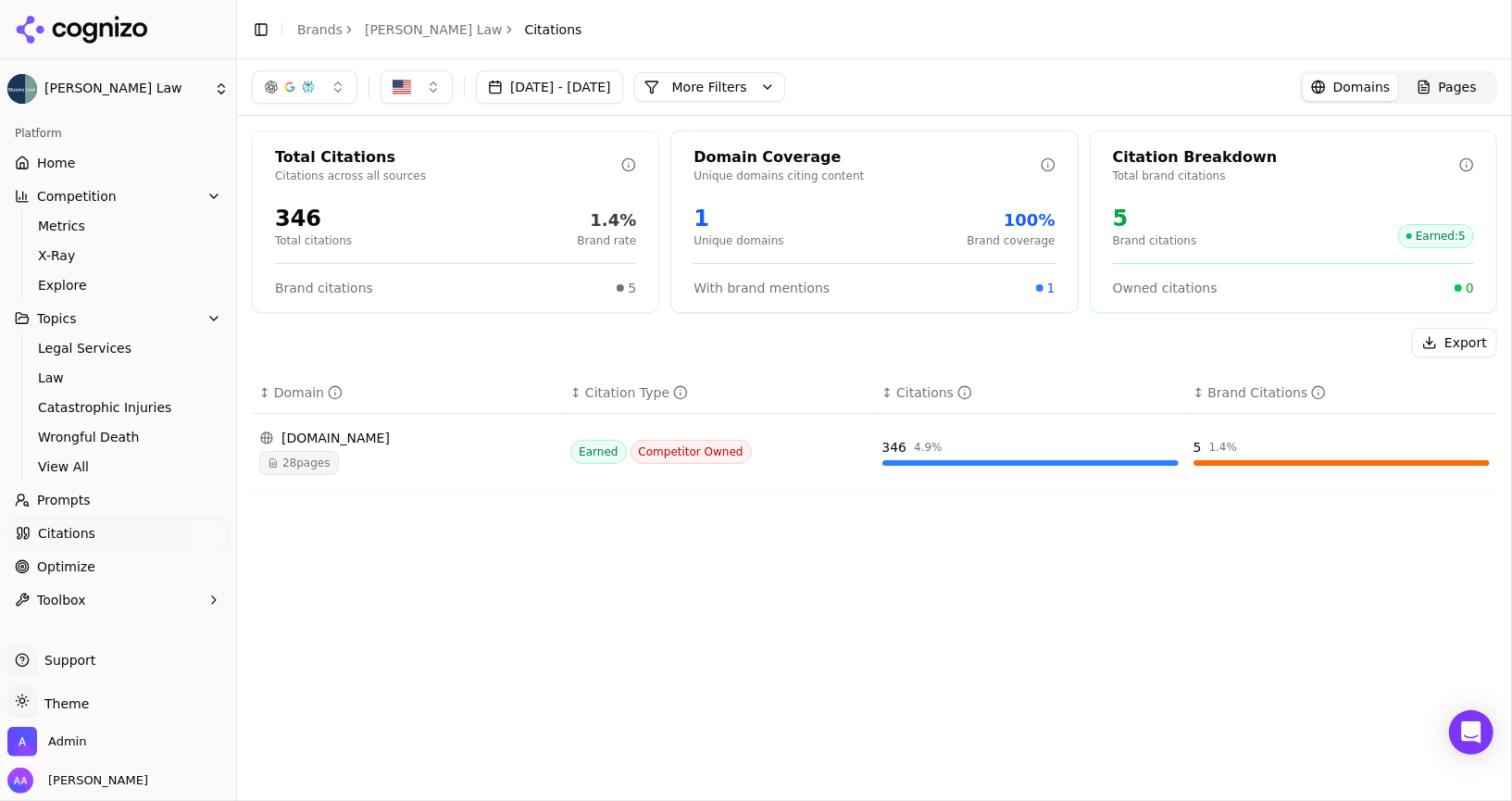
click at [785, 87] on button "More Filters" at bounding box center [710, 87] width 151 height 30
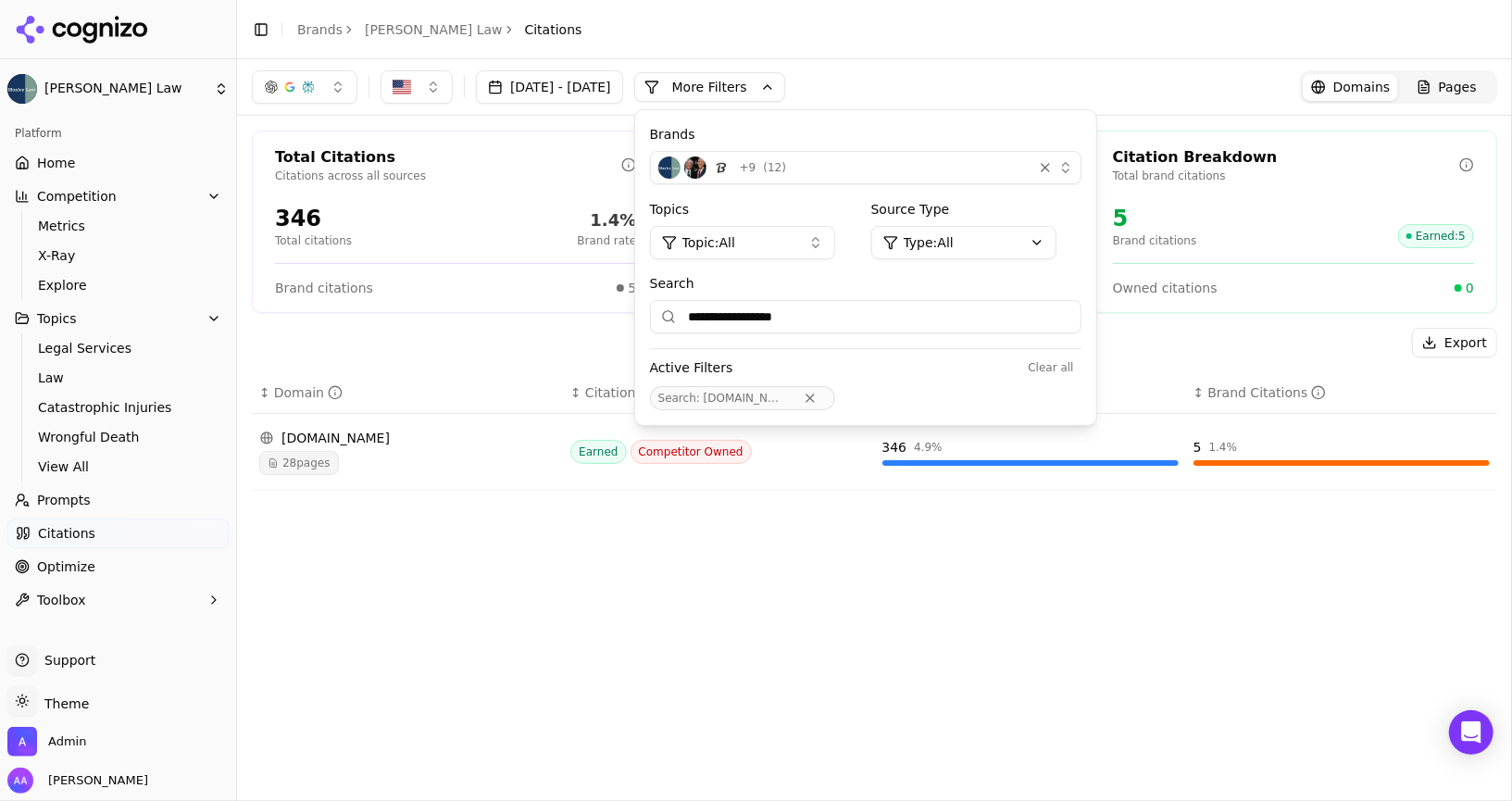
click at [867, 160] on div "+ 9 ( 12 )" at bounding box center [841, 167] width 366 height 22
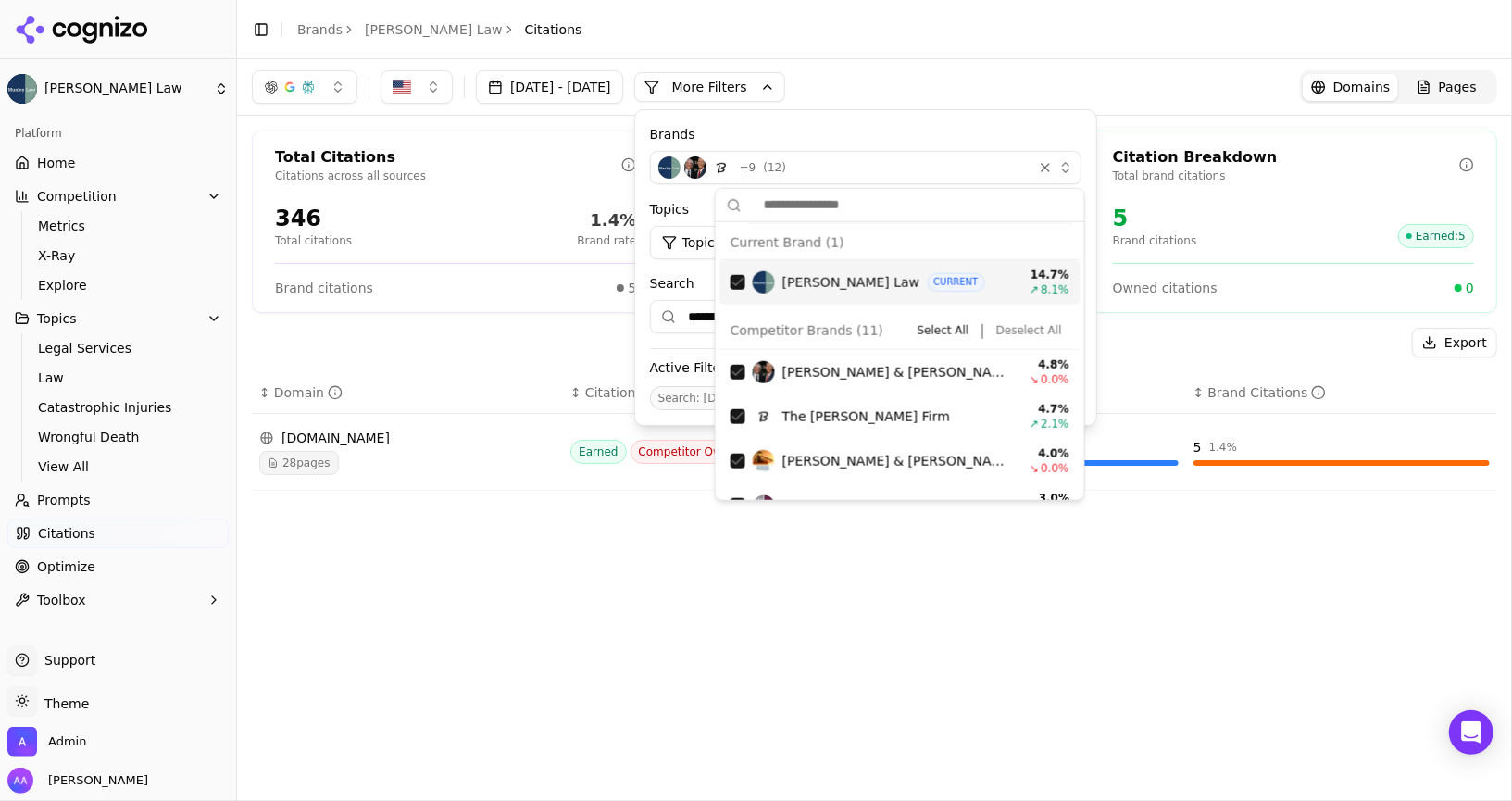
click at [1021, 329] on button "Deselect All" at bounding box center [1029, 330] width 80 height 22
click at [736, 282] on div "Suggestions" at bounding box center [737, 282] width 14 height 14
click at [973, 50] on header "Toggle Sidebar Brands [PERSON_NAME] Law Citations" at bounding box center [874, 30] width 1275 height 59
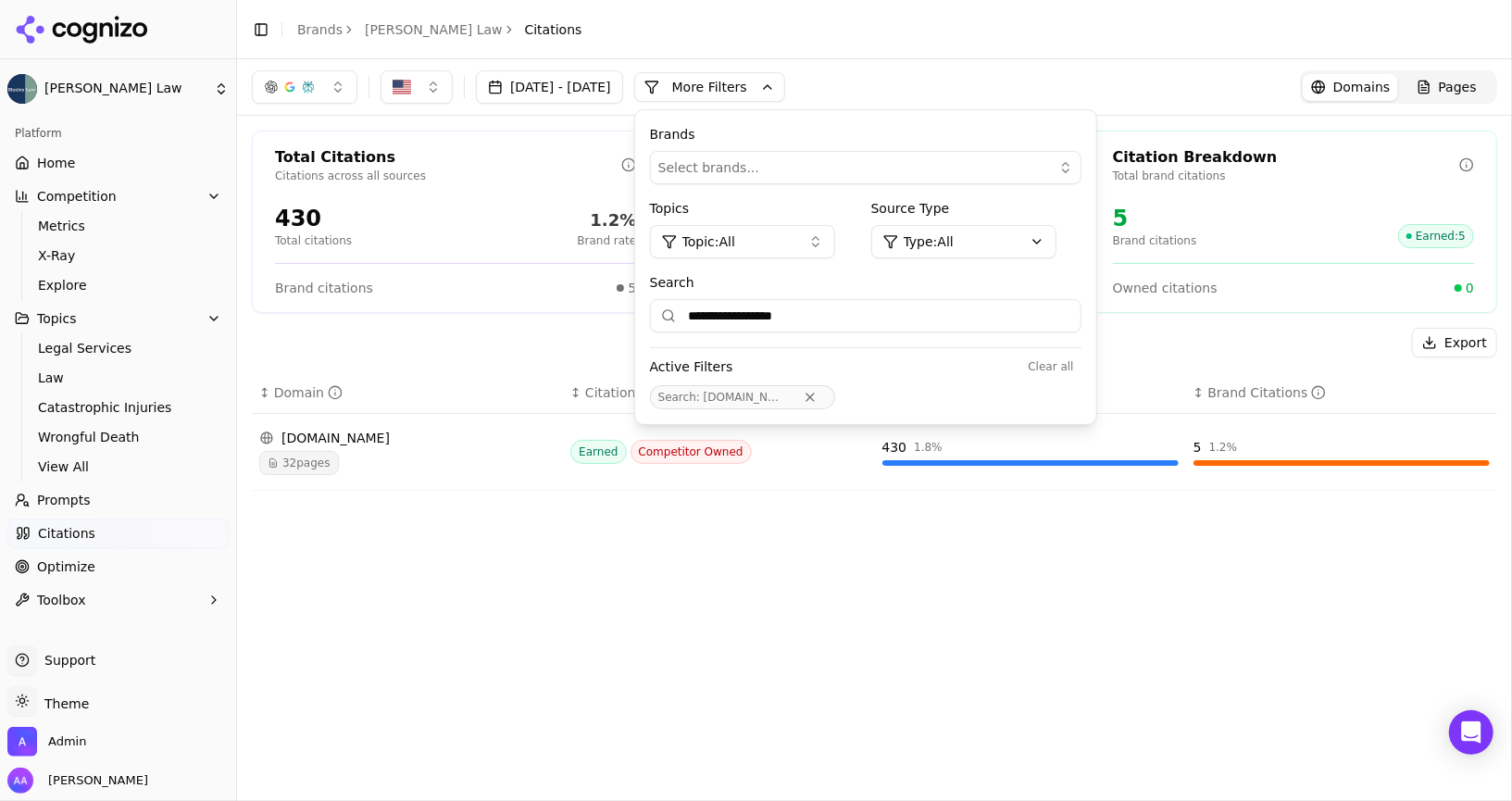
click at [967, 310] on input "**********" at bounding box center [866, 315] width 431 height 33
click at [904, 96] on div "**********" at bounding box center [874, 87] width 1245 height 33
click at [898, 63] on div "**********" at bounding box center [874, 87] width 1275 height 55
click at [785, 75] on button "More Filters" at bounding box center [710, 87] width 151 height 30
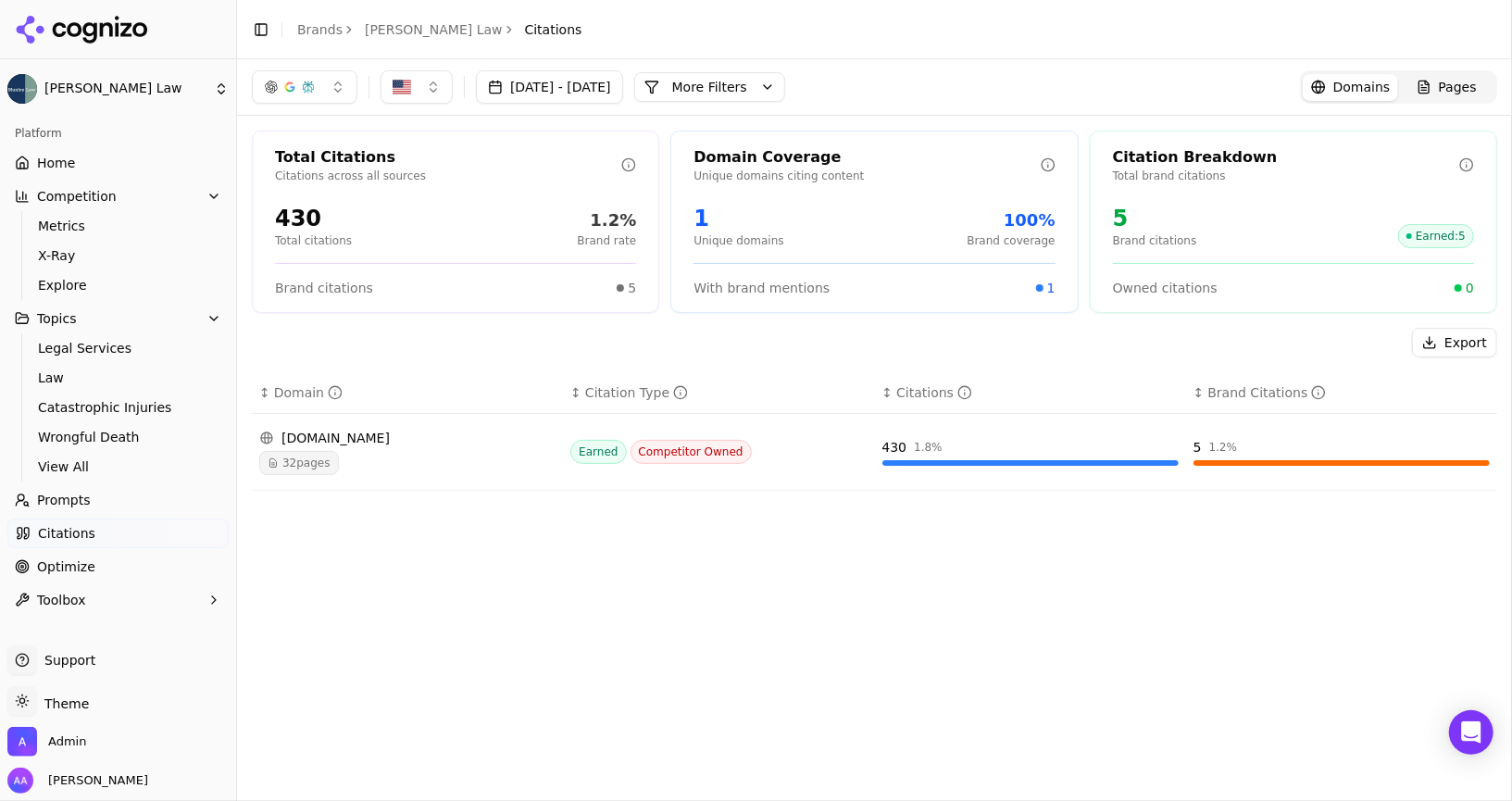
click at [299, 470] on span "32 pages" at bounding box center [298, 463] width 79 height 24
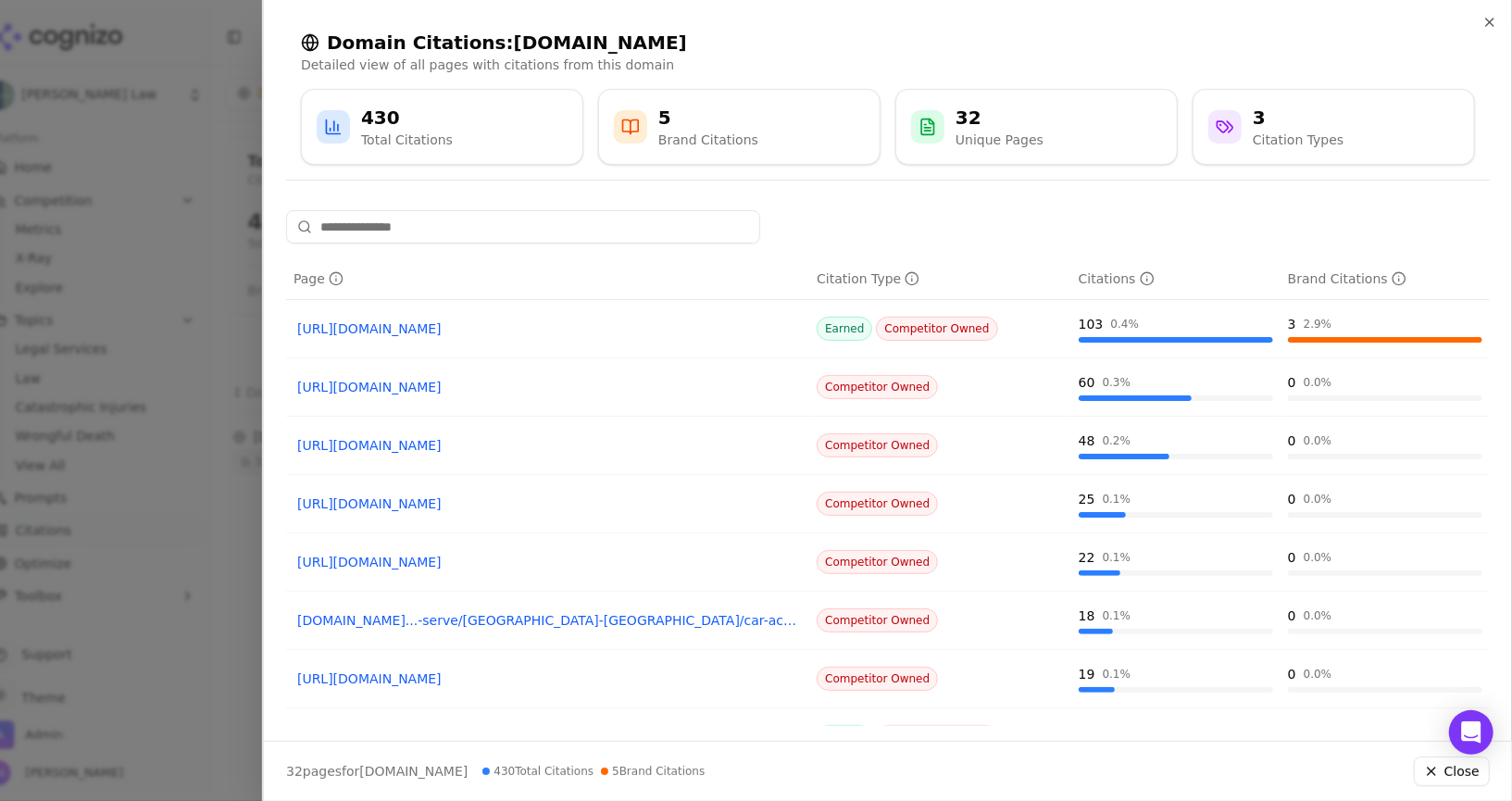
click at [648, 330] on link "[URL][DOMAIN_NAME]" at bounding box center [548, 328] width 501 height 18
click at [1491, 30] on div "Domain Citations: [DOMAIN_NAME] Detailed view of all pages with citations from …" at bounding box center [887, 97] width 1248 height 195
click at [1484, 16] on icon "button" at bounding box center [1489, 21] width 14 height 14
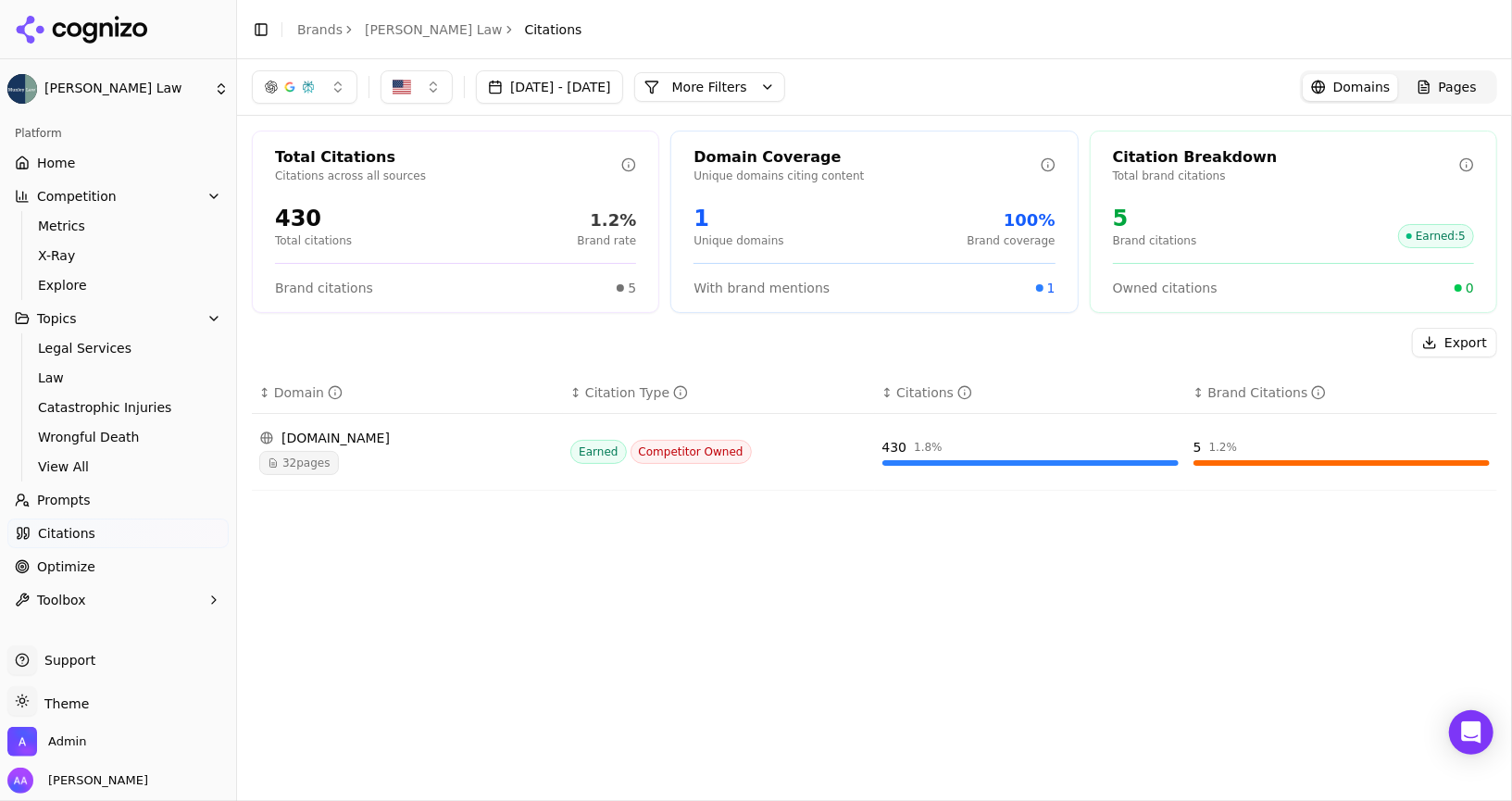
click at [71, 534] on span "Citations" at bounding box center [67, 532] width 57 height 18
click at [781, 87] on button "More Filters" at bounding box center [710, 87] width 151 height 30
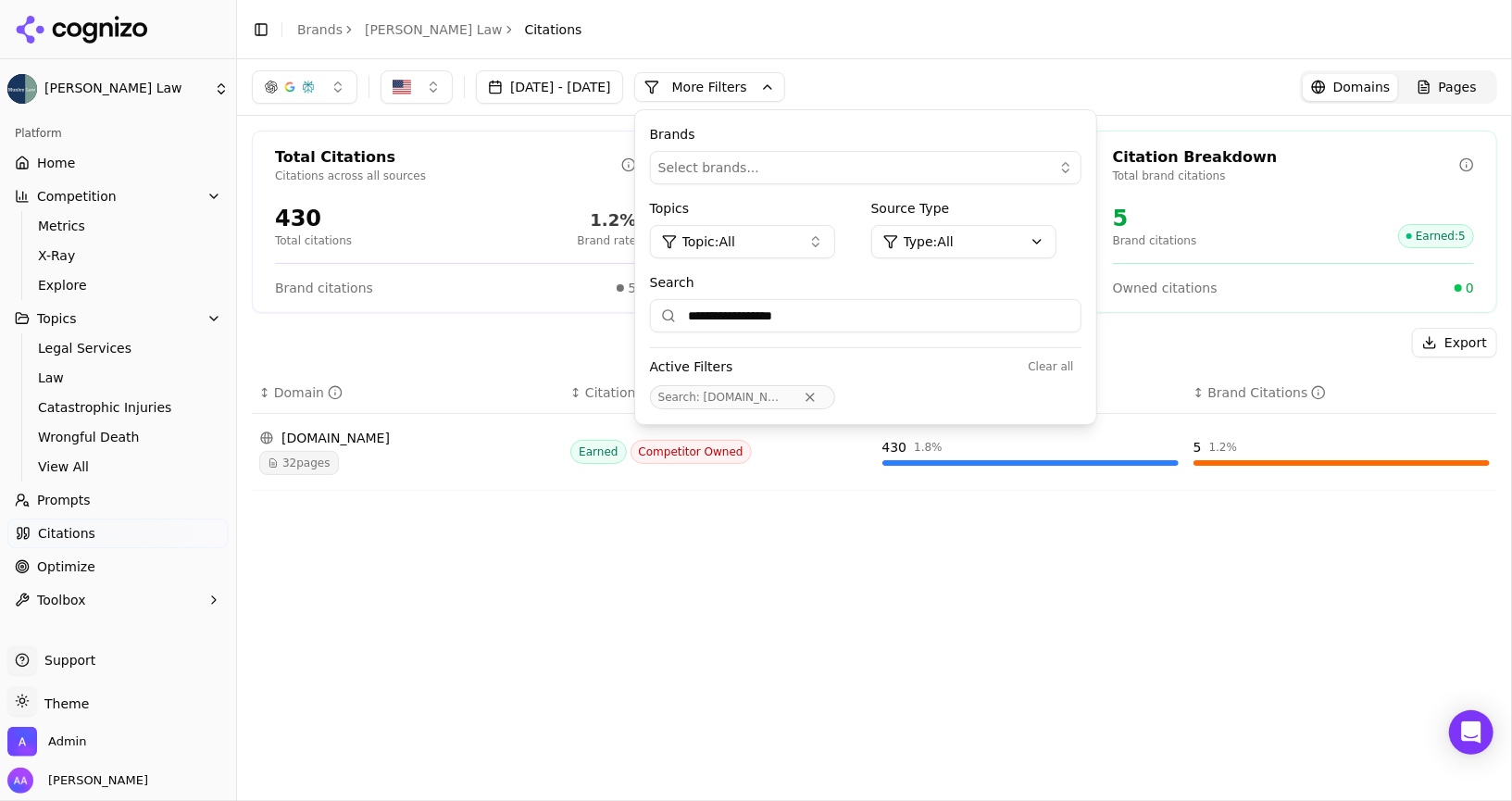
click at [839, 174] on div "Select brands..." at bounding box center [852, 167] width 389 height 18
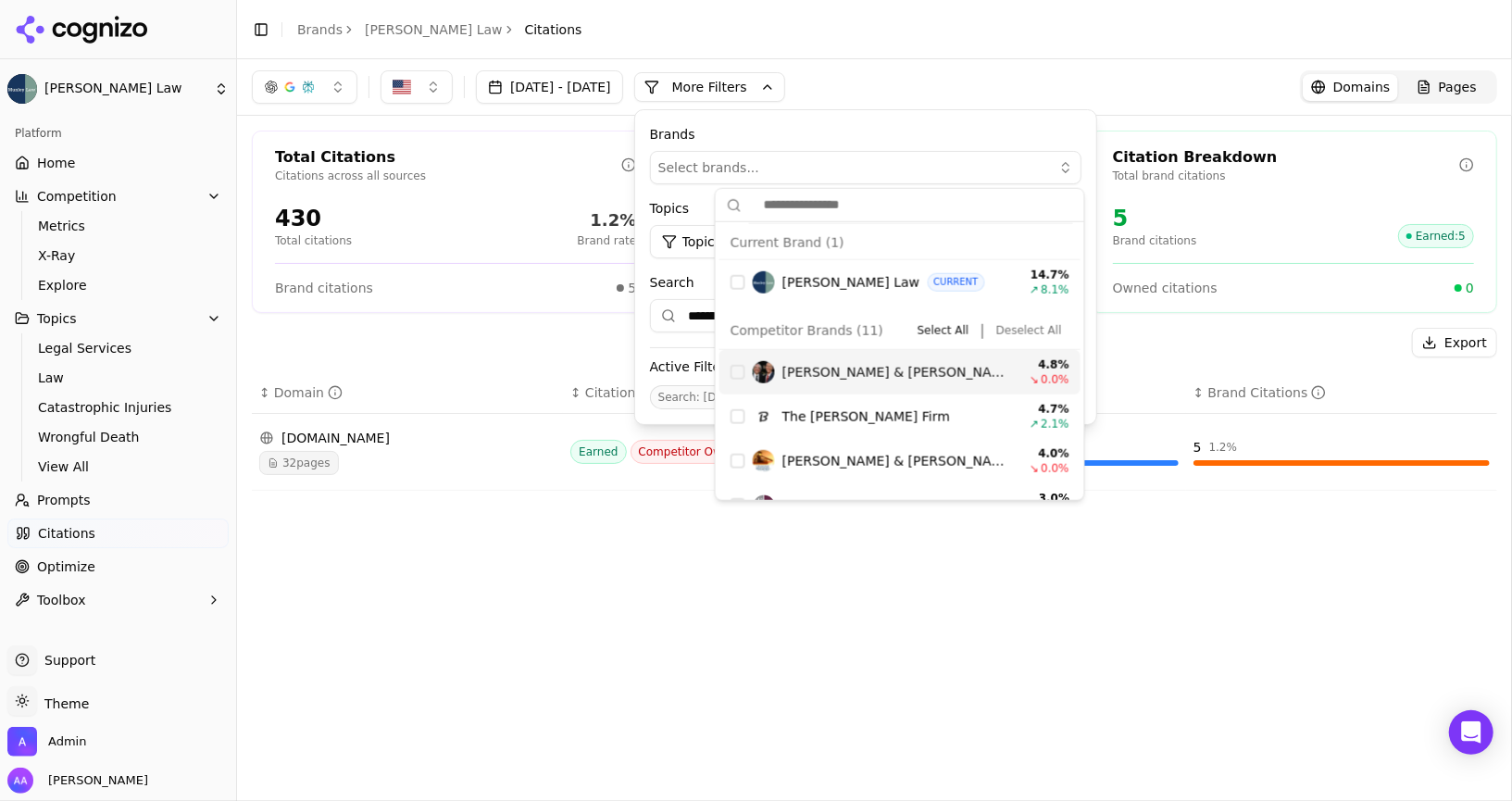
click at [738, 378] on div "[PERSON_NAME] & [PERSON_NAME] 4.8 % ↘ 0.0 %" at bounding box center [900, 372] width 362 height 44
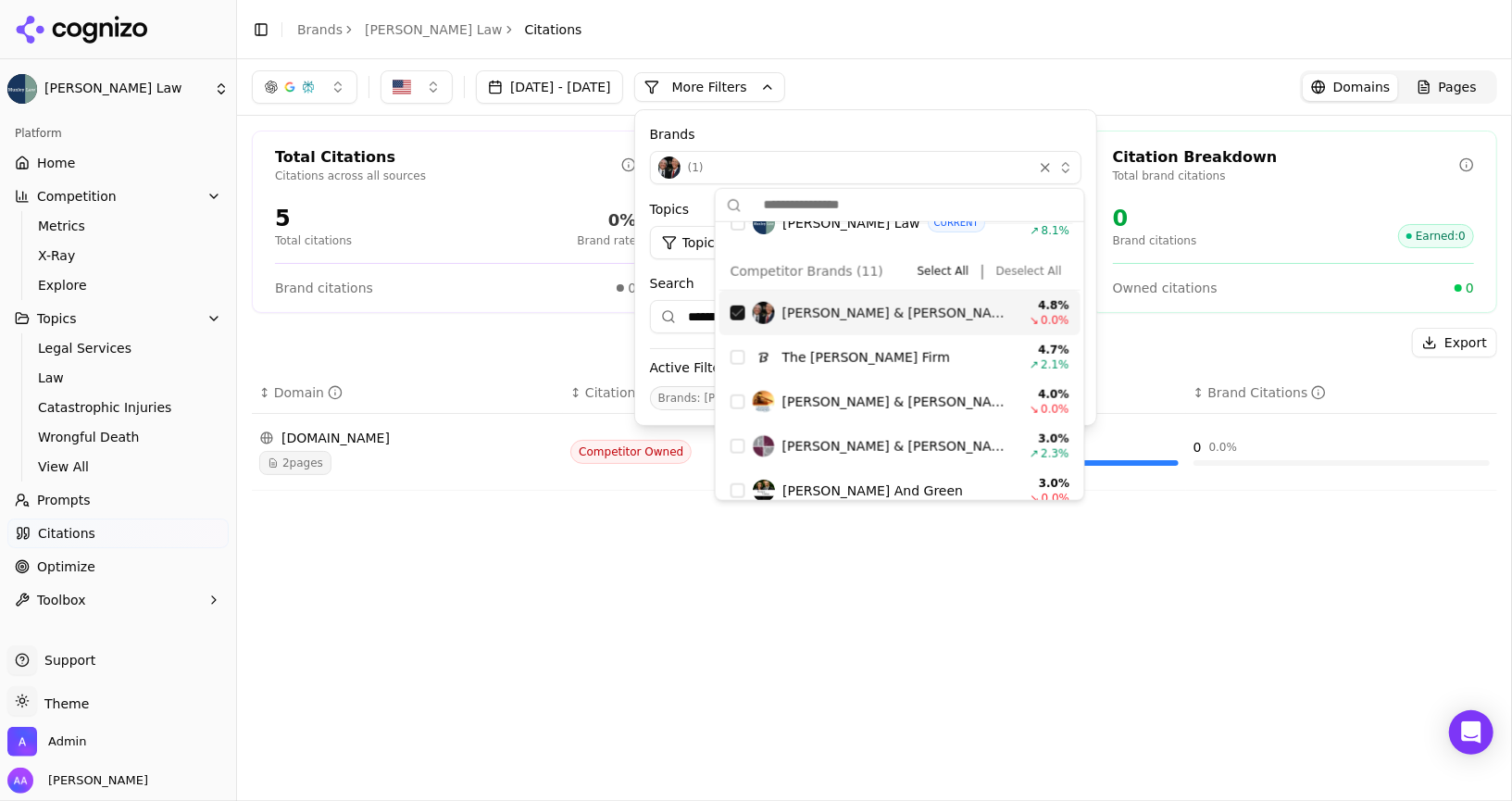
scroll to position [61, 0]
click at [734, 304] on div "Suggestions" at bounding box center [737, 311] width 14 height 14
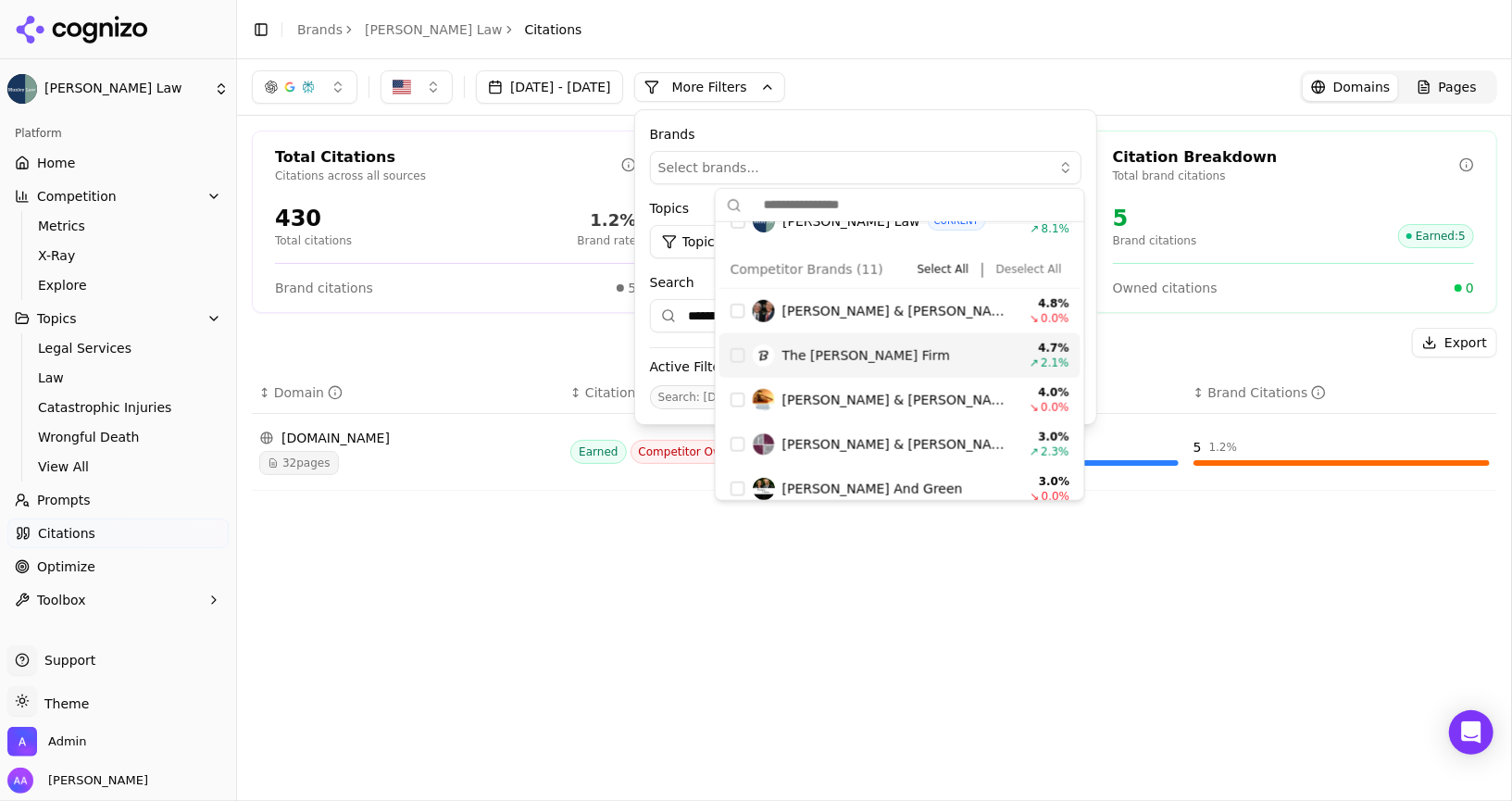
scroll to position [173, 0]
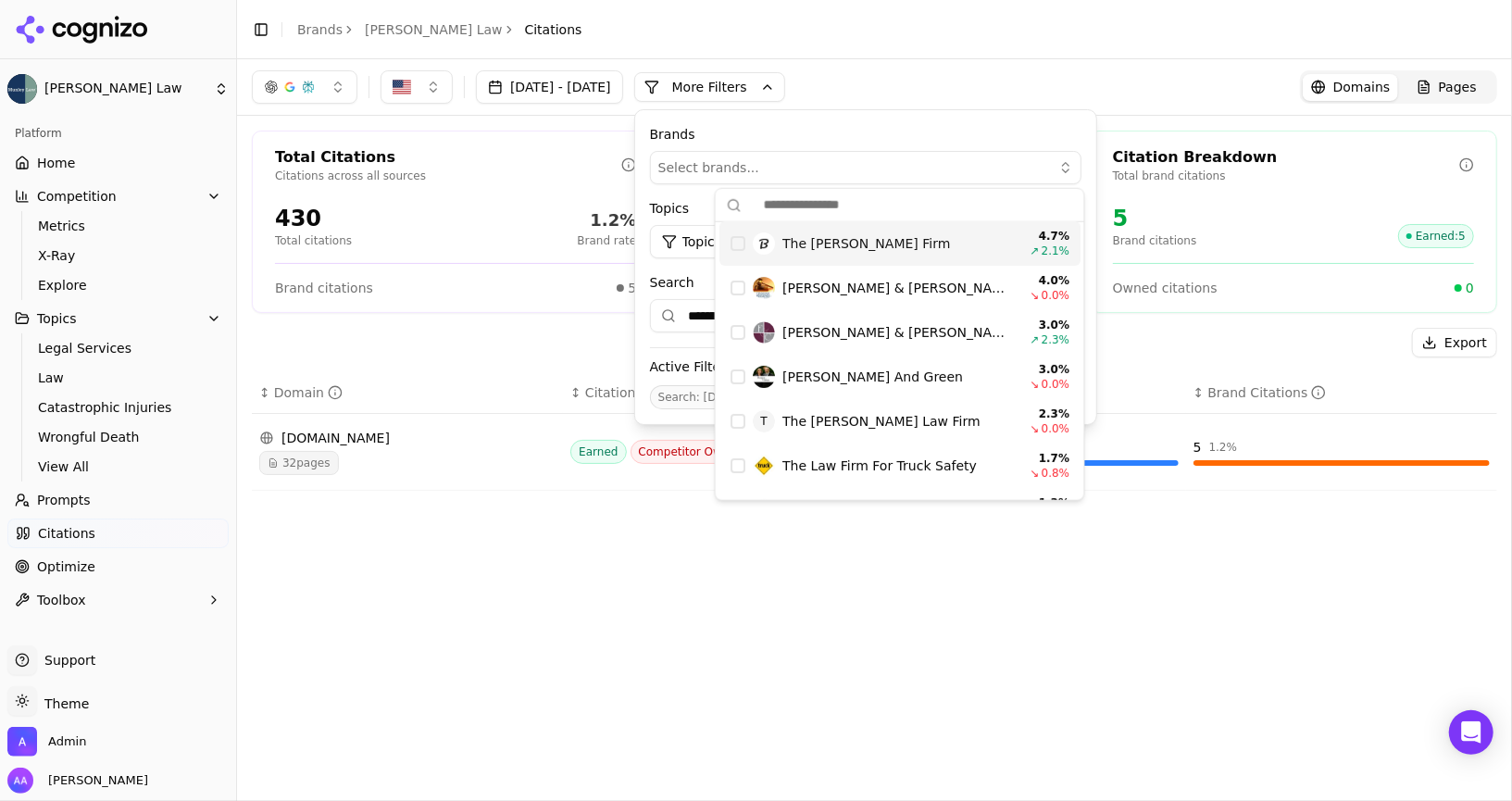
click at [940, 154] on button "Select brands..." at bounding box center [866, 167] width 431 height 33
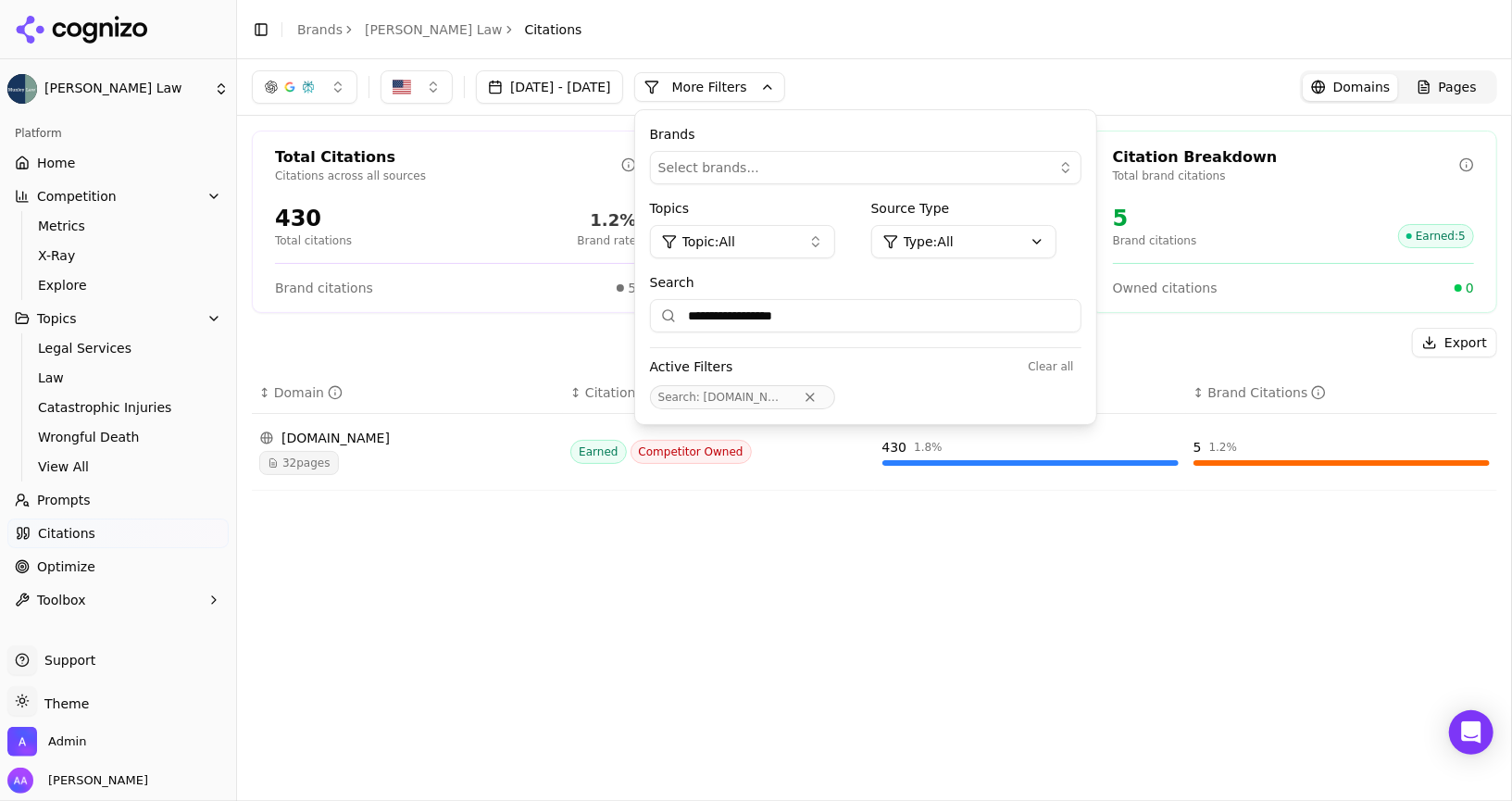
click at [827, 397] on button "Remove Search filter" at bounding box center [810, 397] width 33 height 14
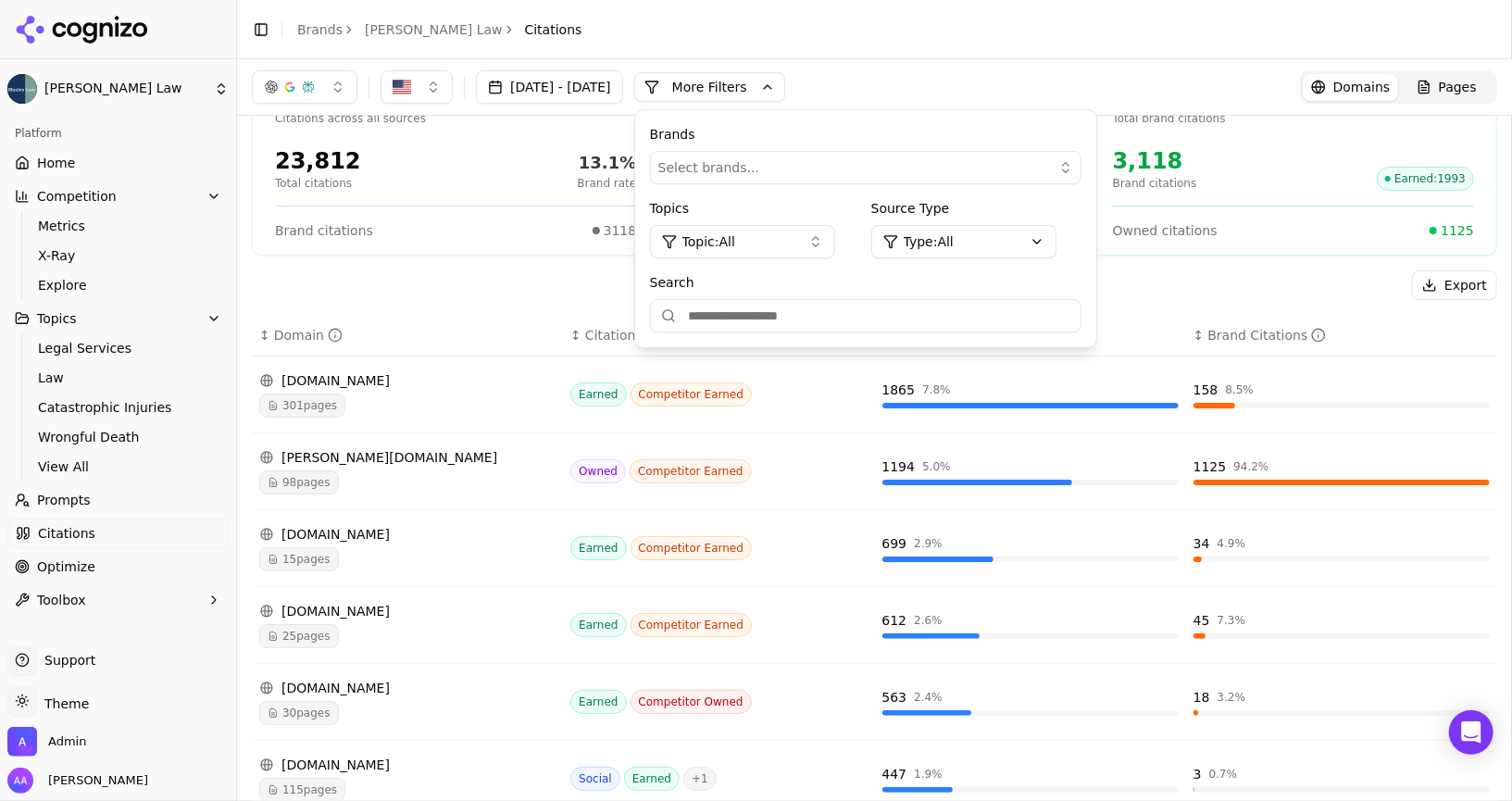
scroll to position [0, 0]
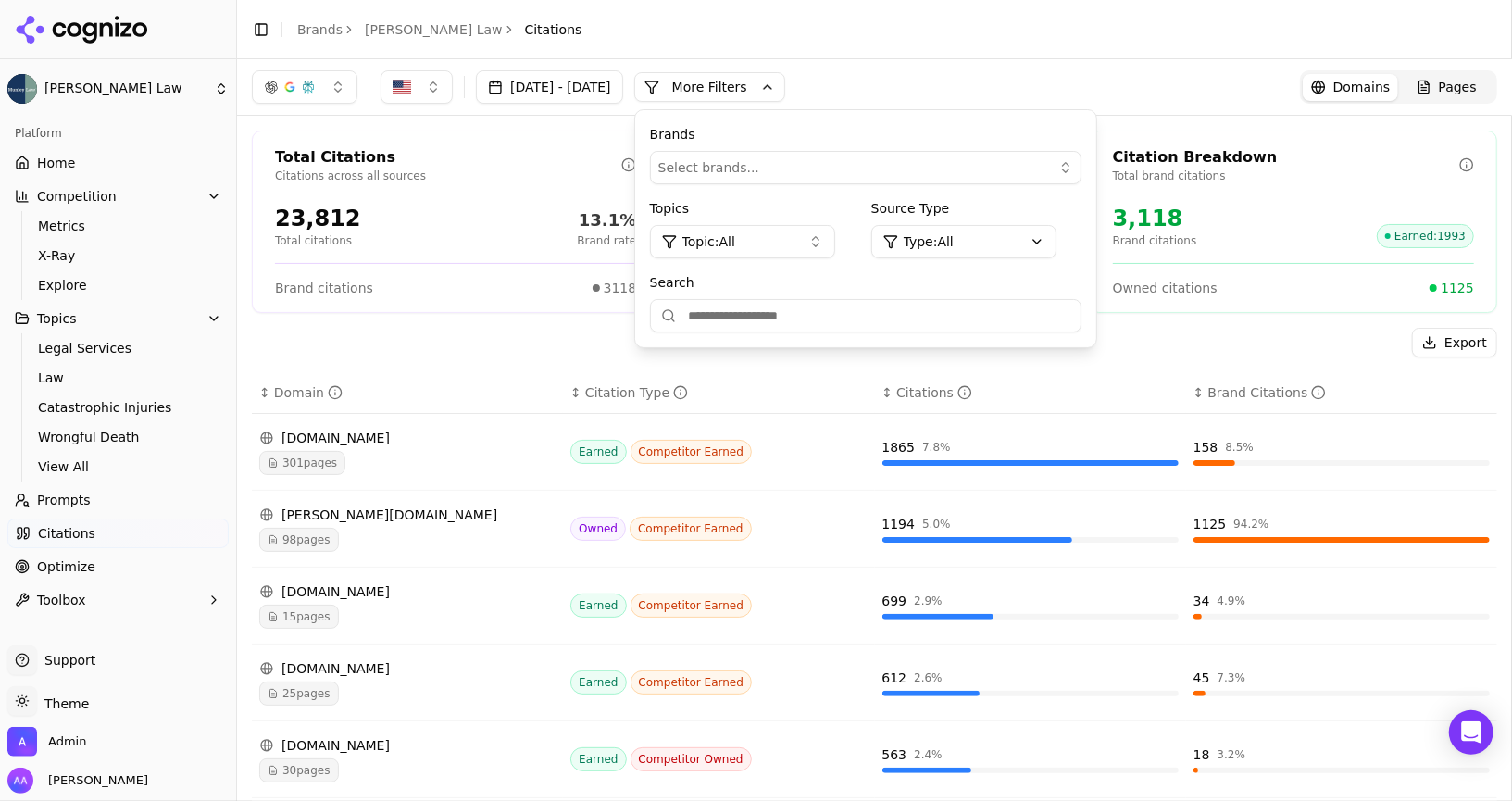
click at [544, 358] on div "Export ↕ Domain ↕ Citation Type ↕ Citations ↕ Brand Citations [DOMAIN_NAME] 301…" at bounding box center [874, 777] width 1245 height 898
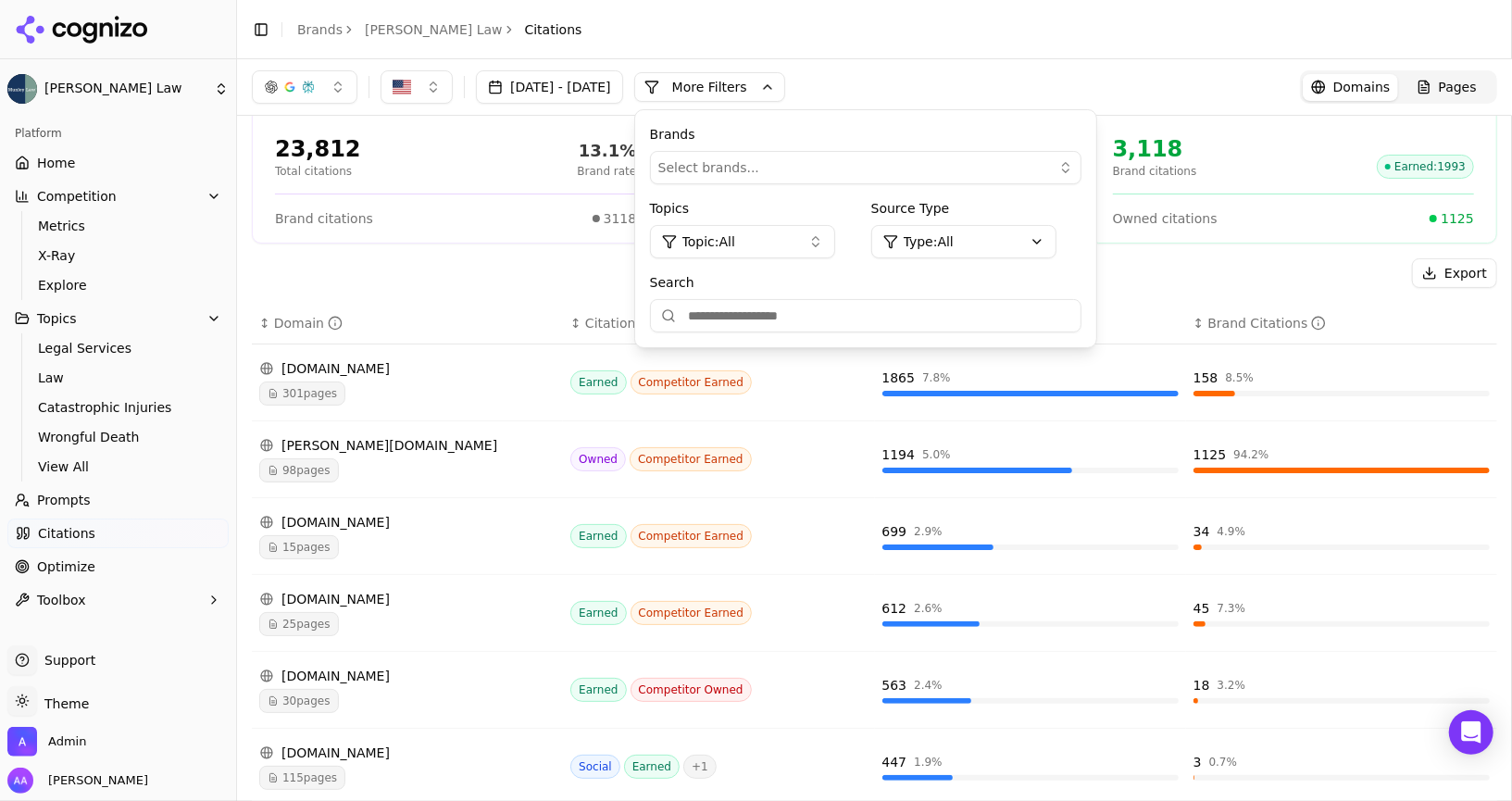
scroll to position [16, 0]
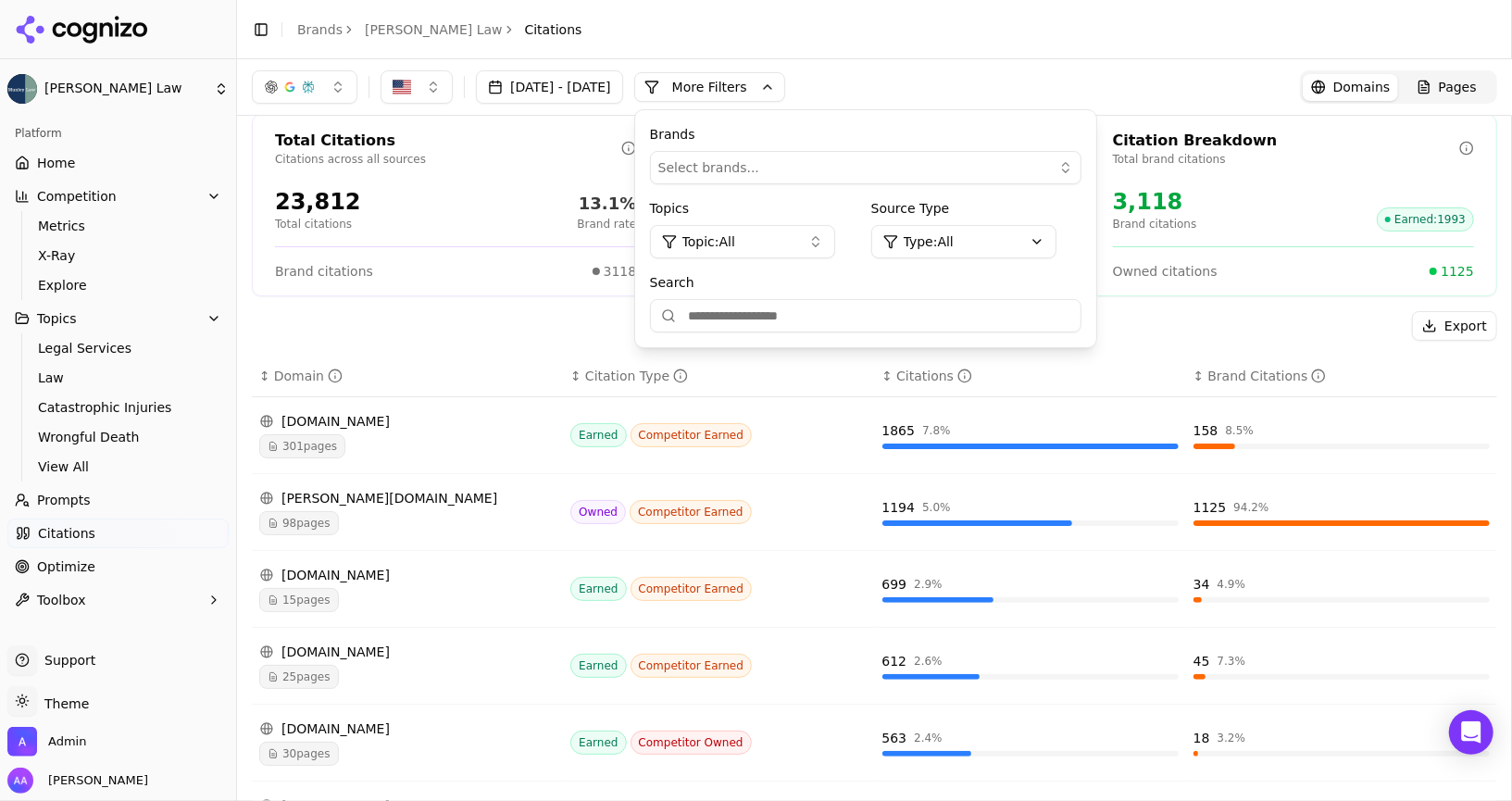
click at [115, 503] on link "Prompts" at bounding box center [118, 499] width 221 height 30
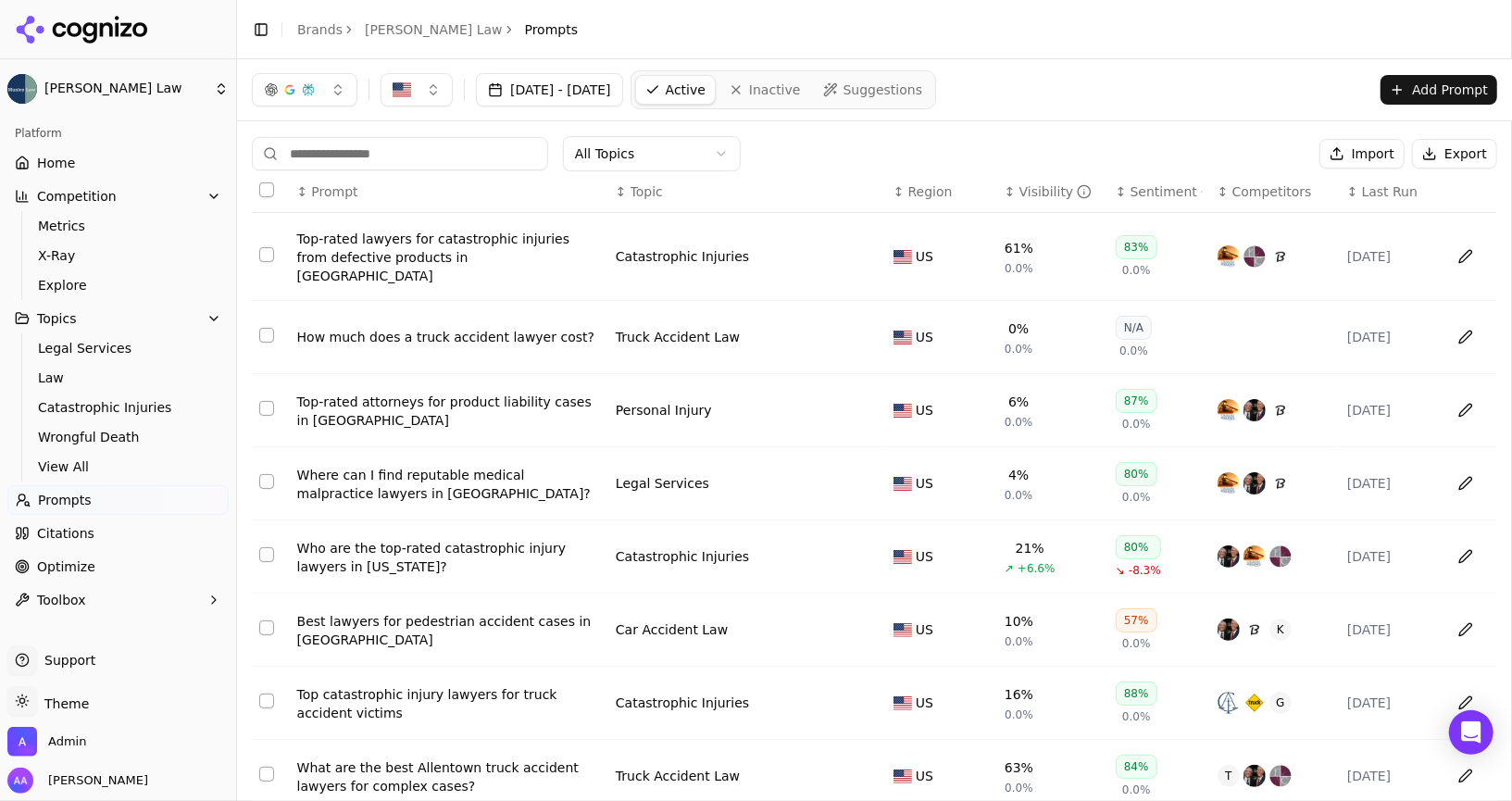
click at [422, 148] on input at bounding box center [400, 153] width 296 height 33
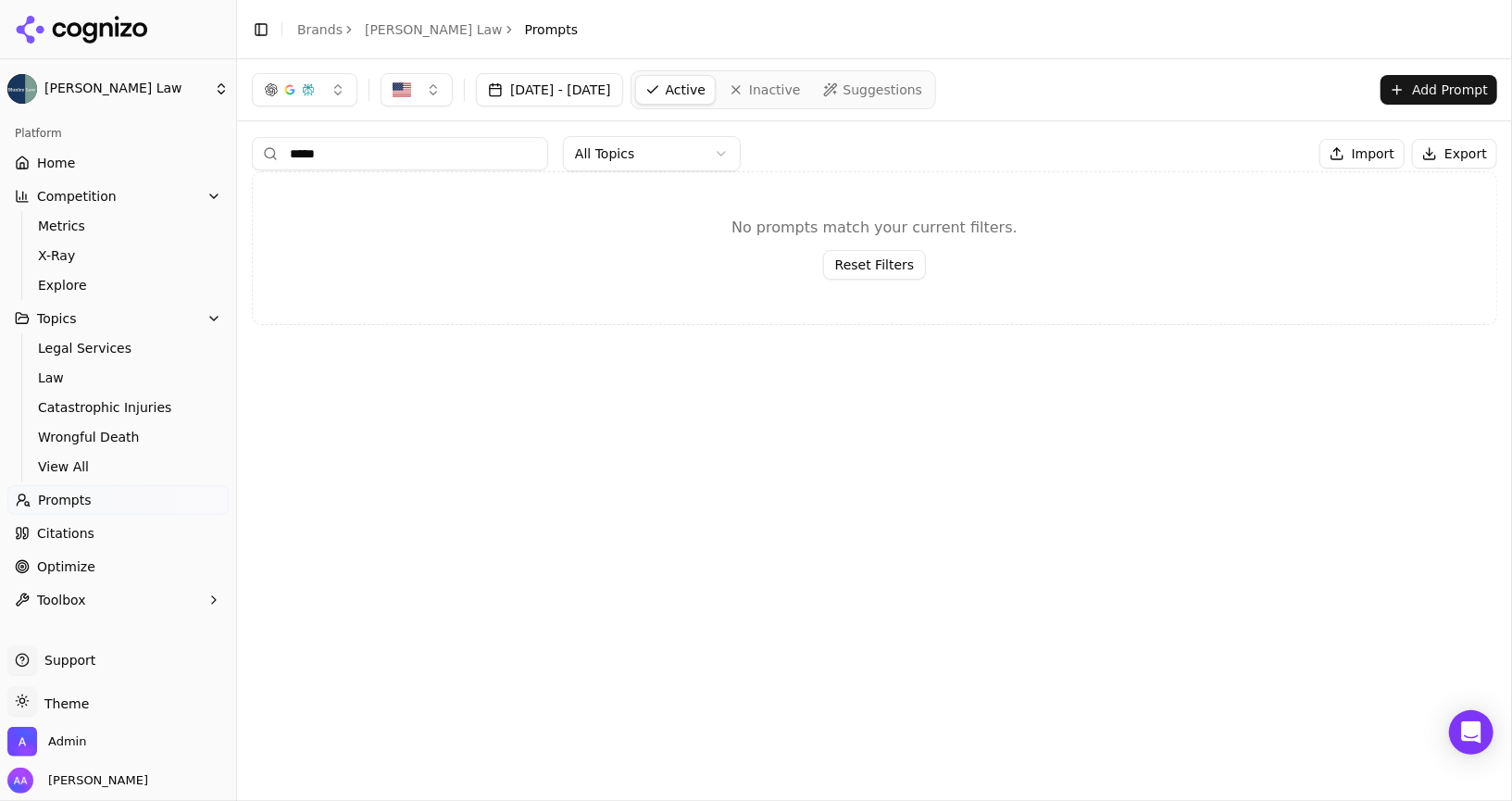
type input "******"
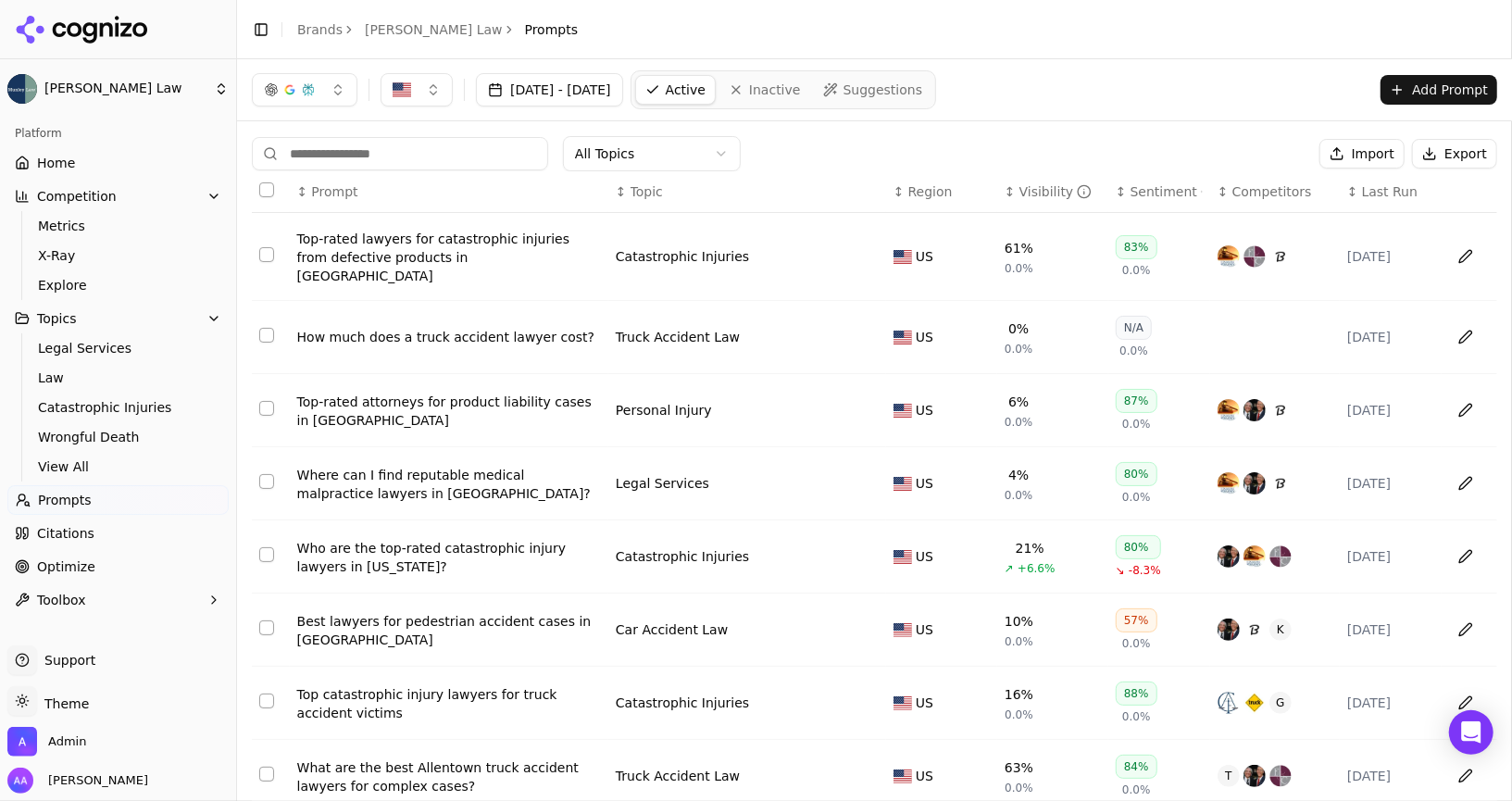
click at [85, 503] on span "Prompts" at bounding box center [65, 499] width 54 height 18
click at [154, 496] on link "Prompts" at bounding box center [118, 499] width 221 height 30
click at [122, 543] on link "Citations" at bounding box center [118, 532] width 221 height 30
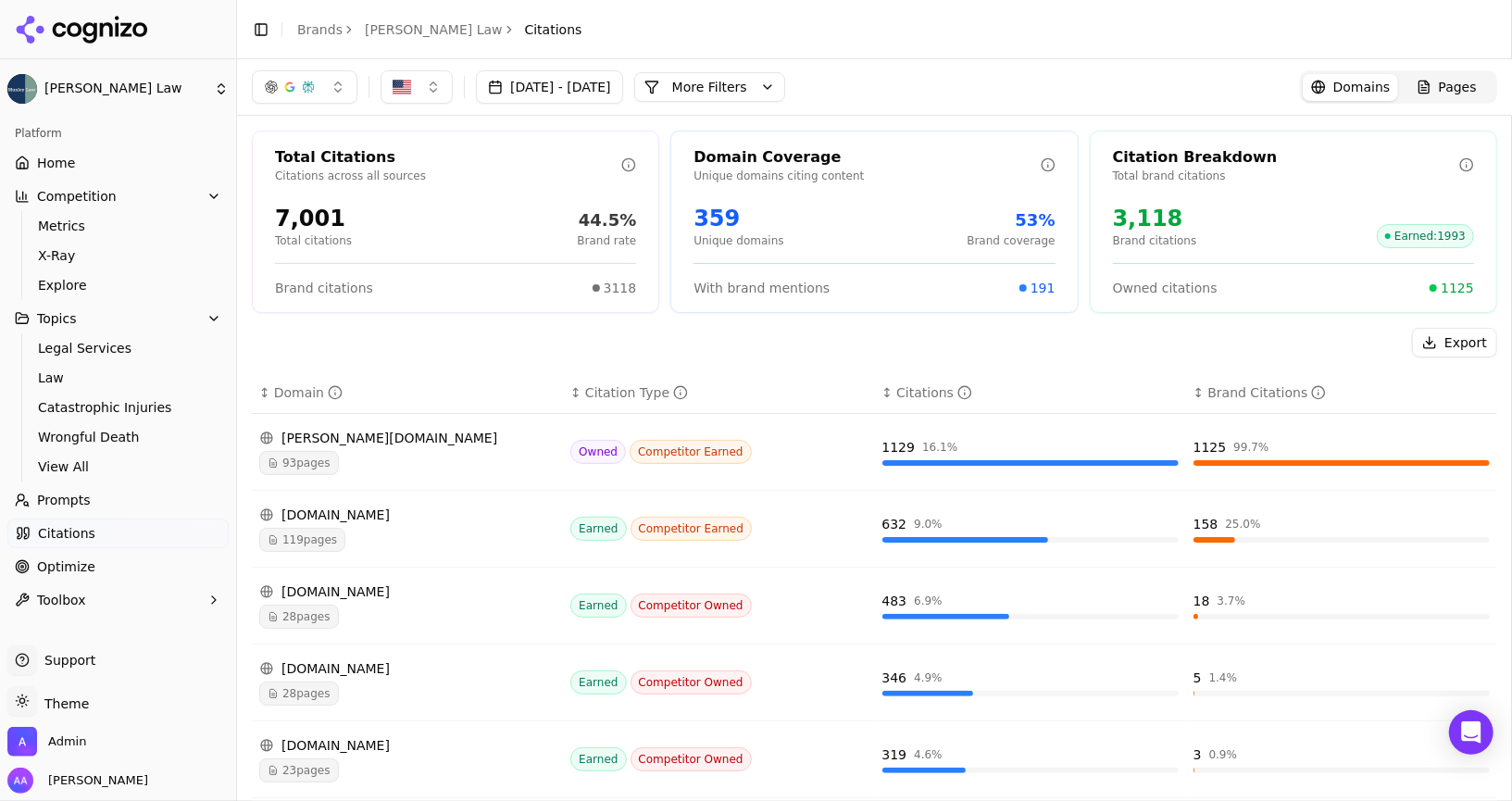
click at [757, 88] on button "More Filters" at bounding box center [710, 87] width 151 height 30
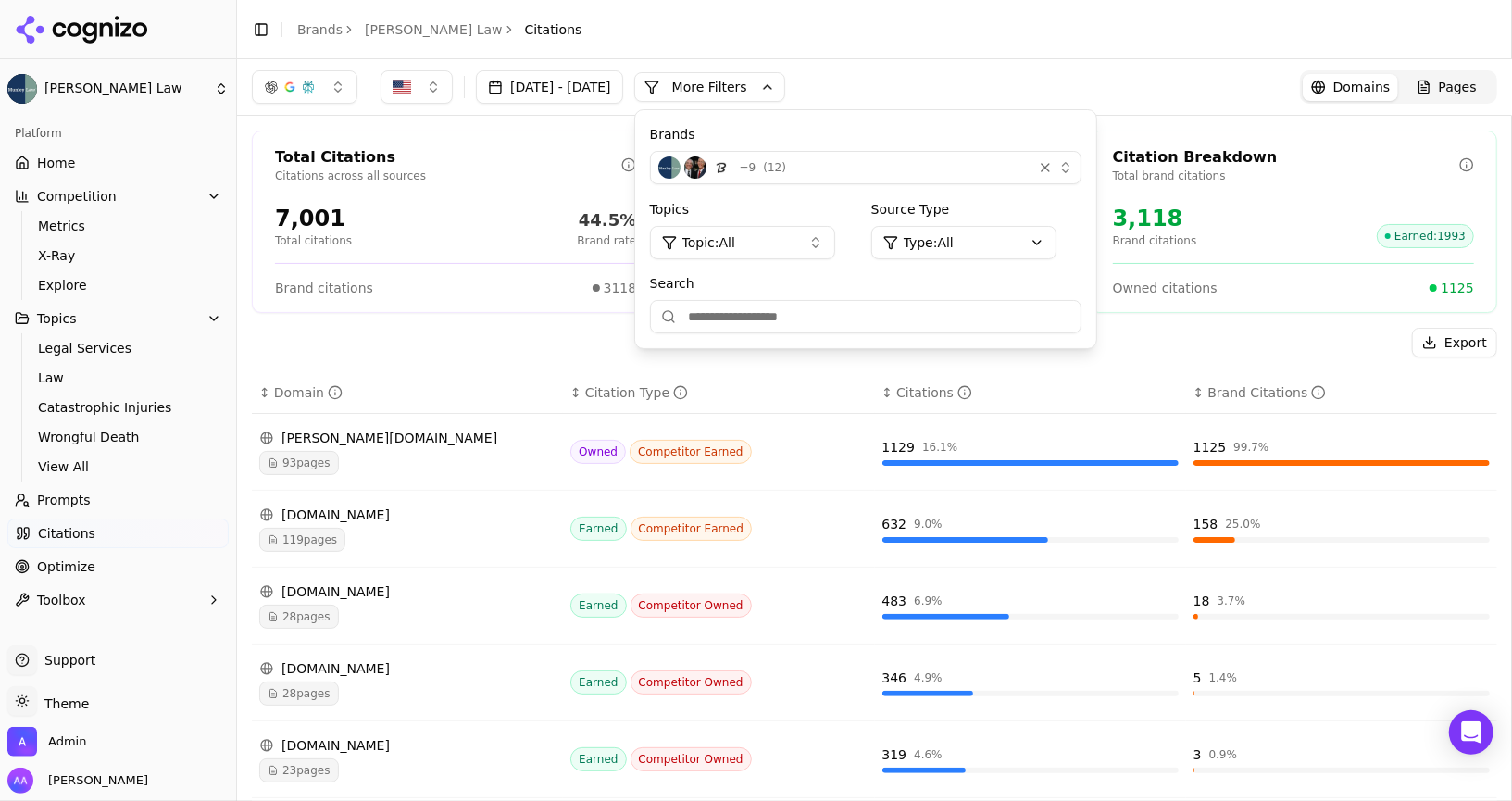
click at [733, 161] on div "button" at bounding box center [721, 167] width 22 height 22
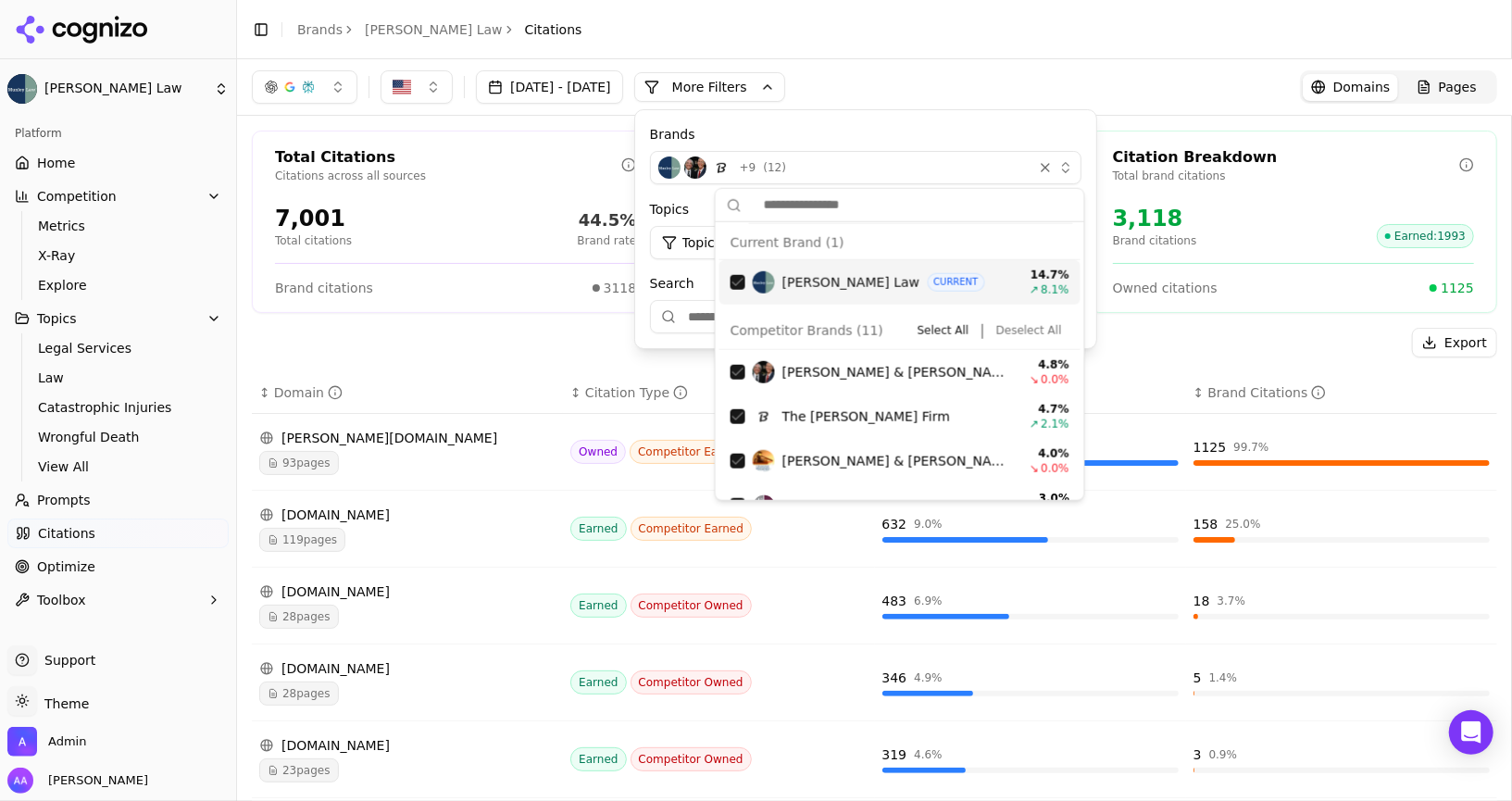
click at [1037, 327] on button "Deselect All" at bounding box center [1029, 330] width 80 height 22
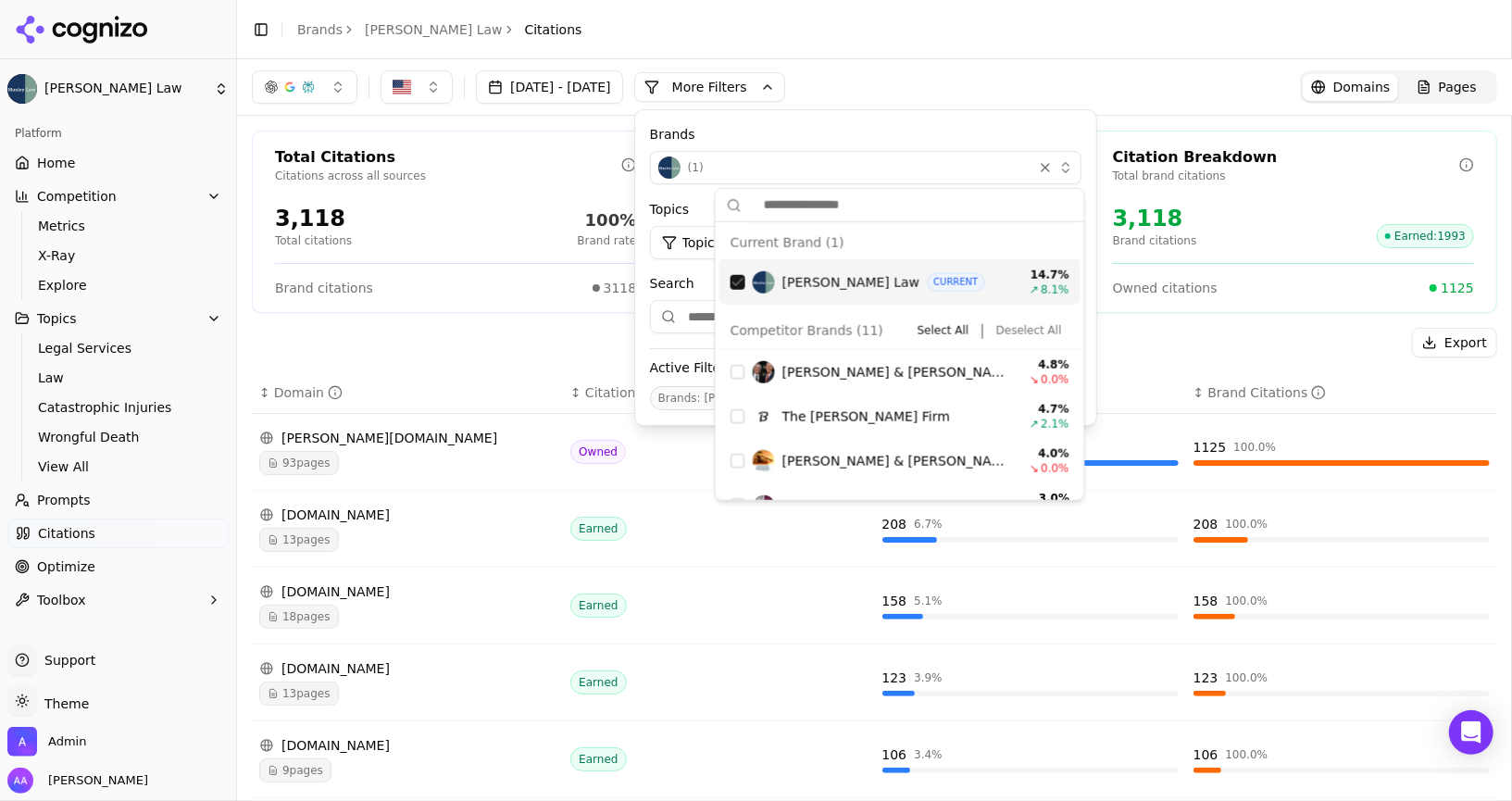
click at [738, 279] on div "Suggestions" at bounding box center [737, 282] width 14 height 14
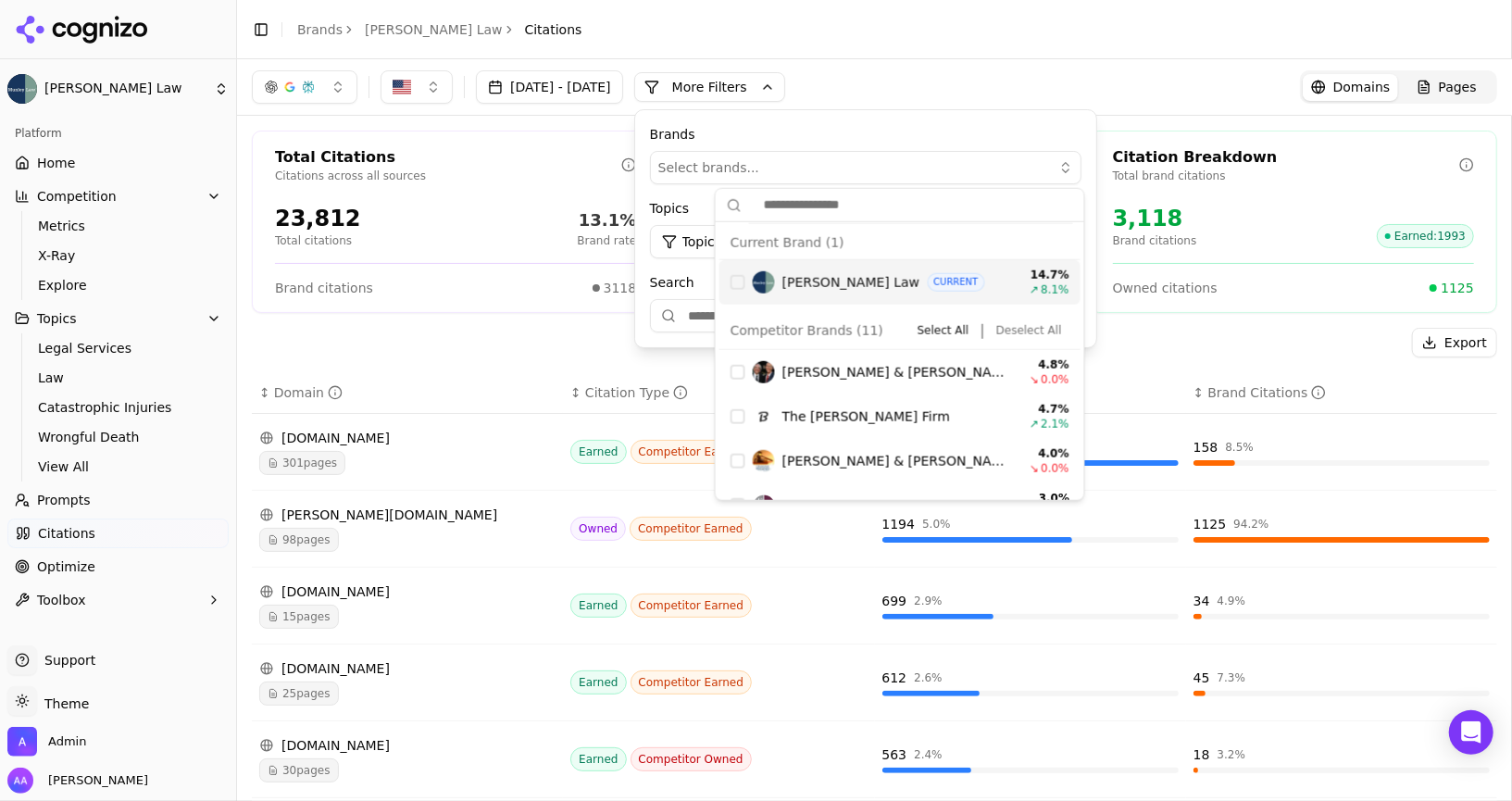
click at [785, 86] on button "More Filters" at bounding box center [710, 87] width 151 height 30
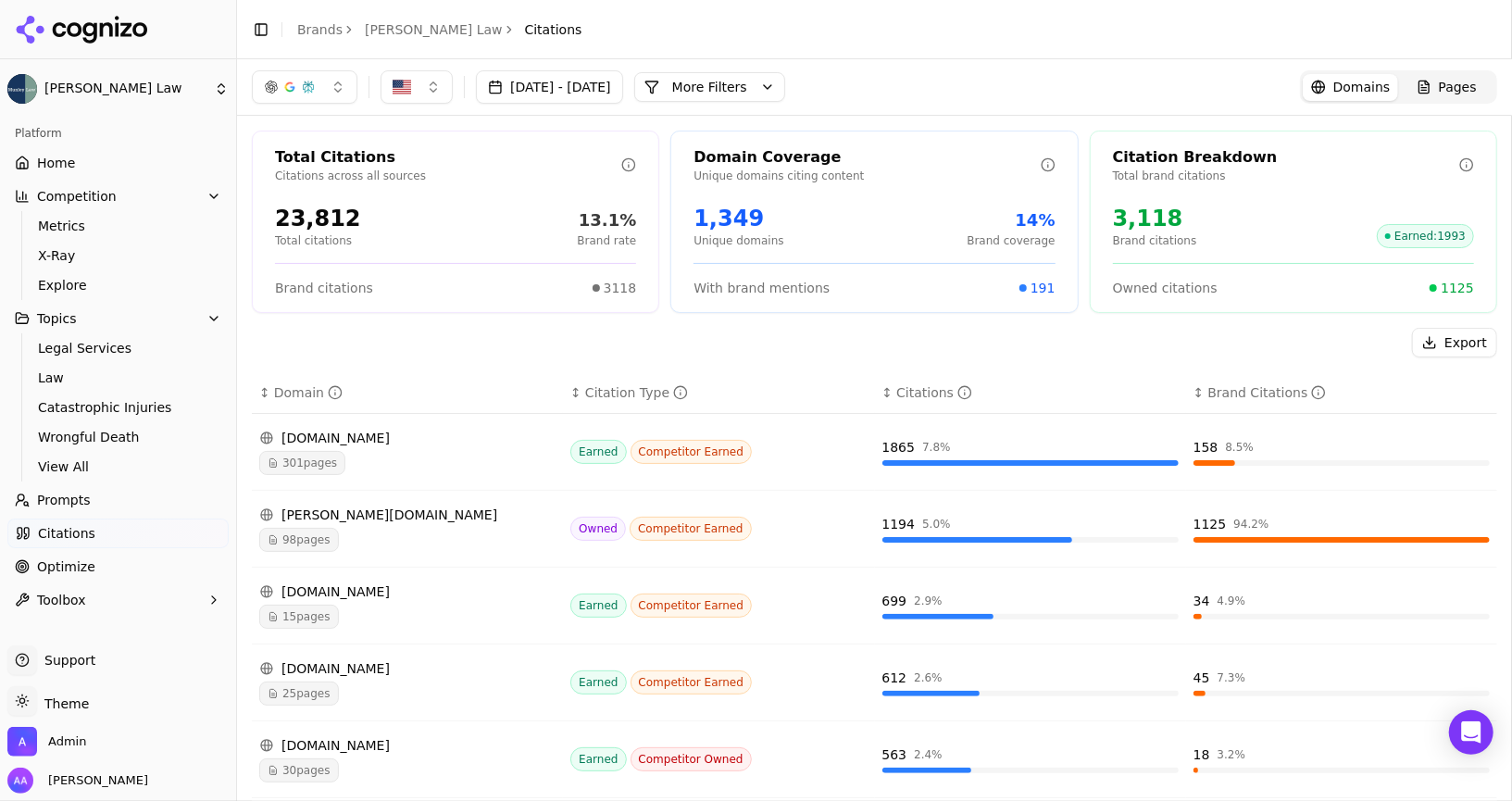
click at [310, 456] on span "301 pages" at bounding box center [302, 463] width 86 height 24
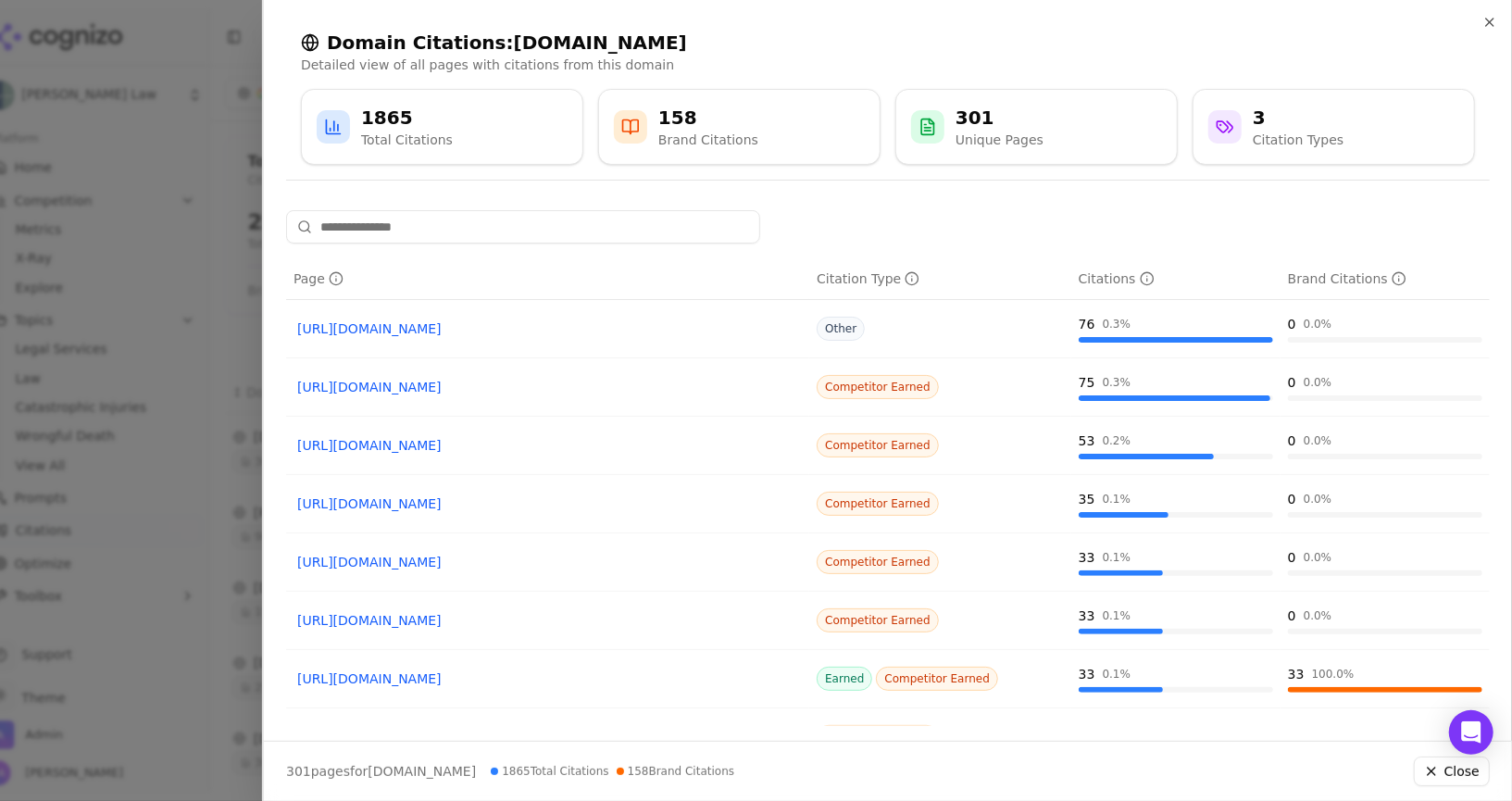
click at [505, 336] on link "[URL][DOMAIN_NAME]" at bounding box center [548, 328] width 501 height 18
click at [225, 328] on div at bounding box center [756, 400] width 1512 height 801
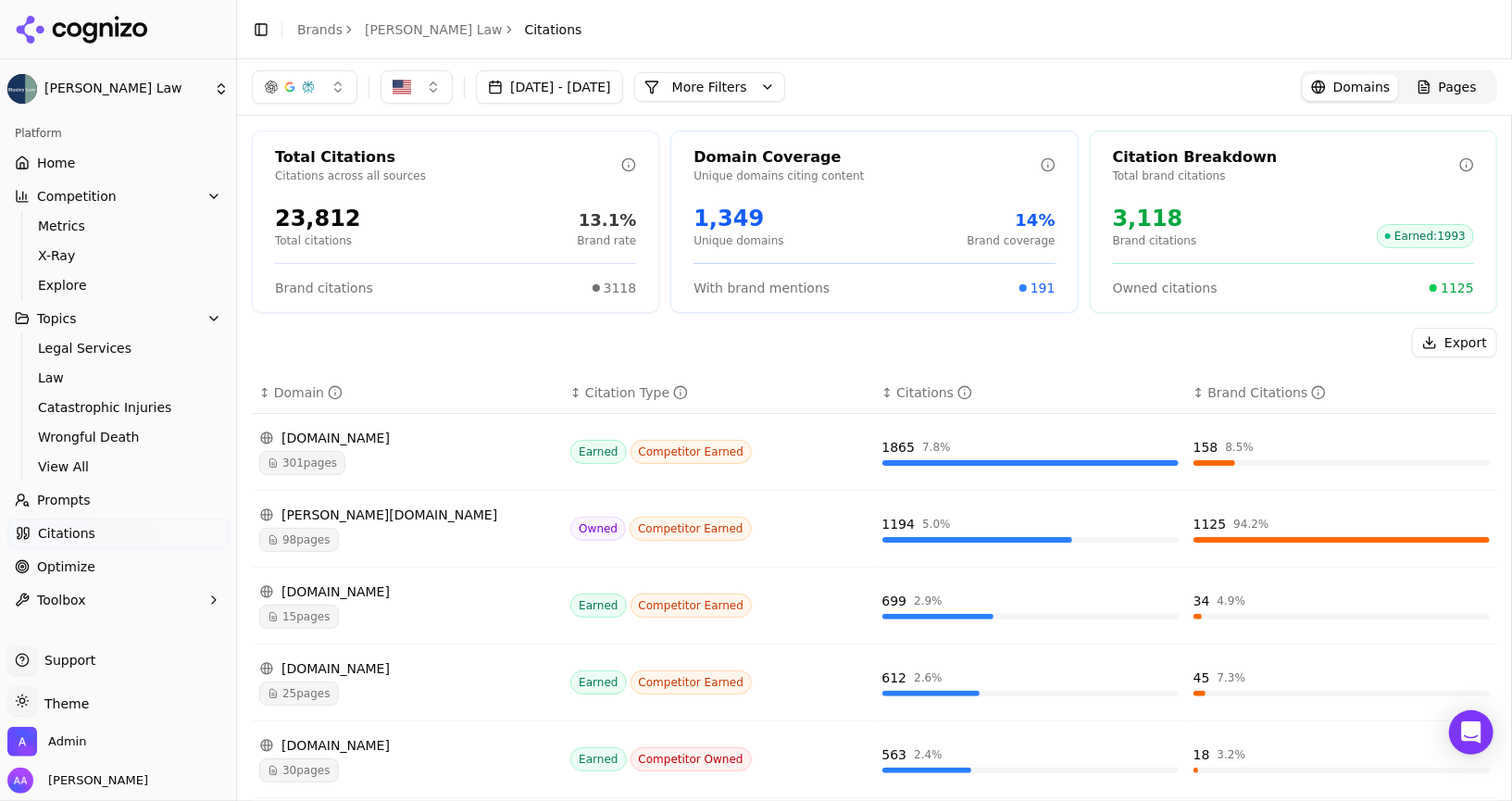
click at [785, 99] on button "More Filters" at bounding box center [710, 87] width 151 height 30
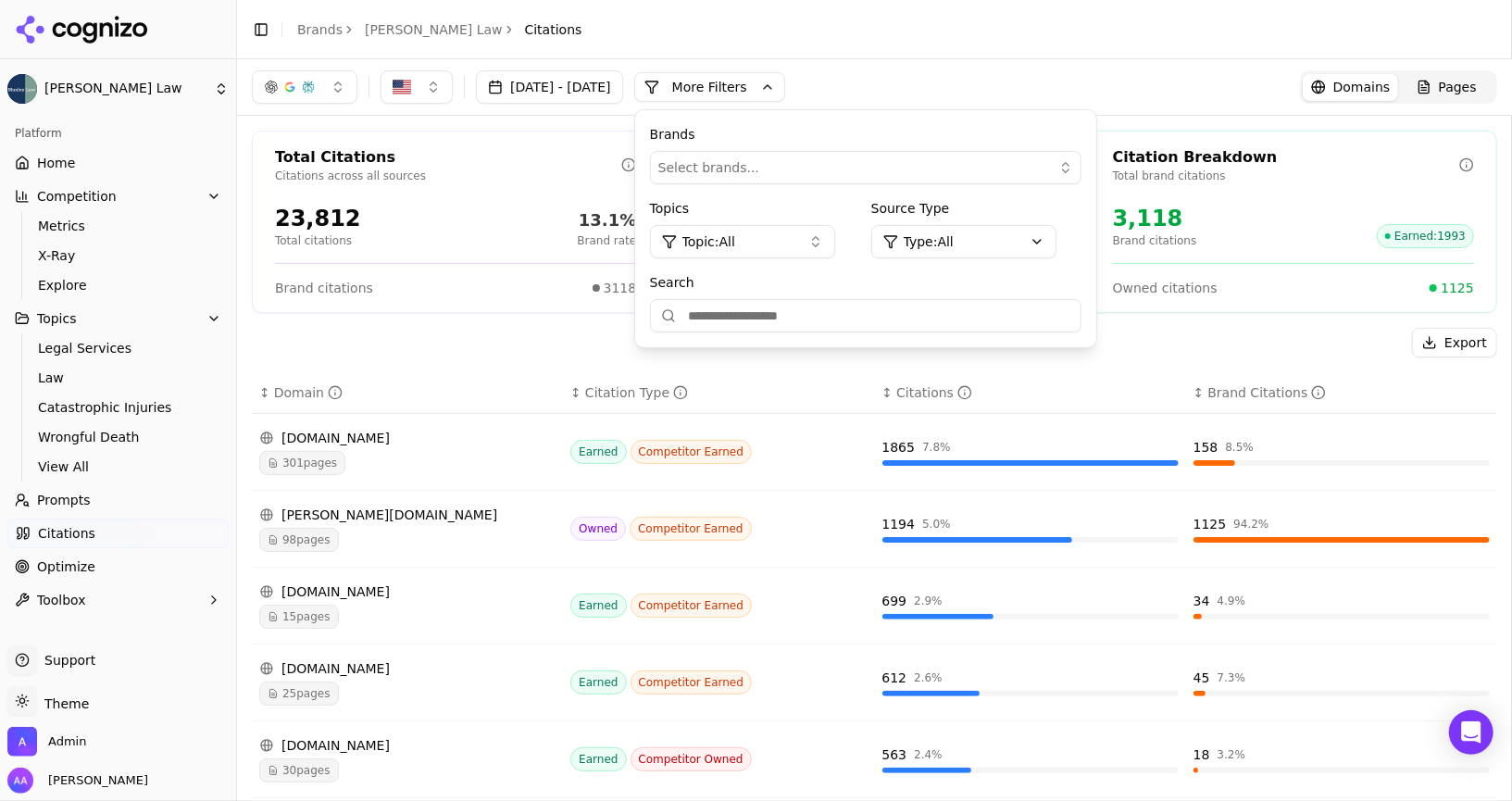
click at [805, 238] on button "Topic: All" at bounding box center [743, 241] width 186 height 33
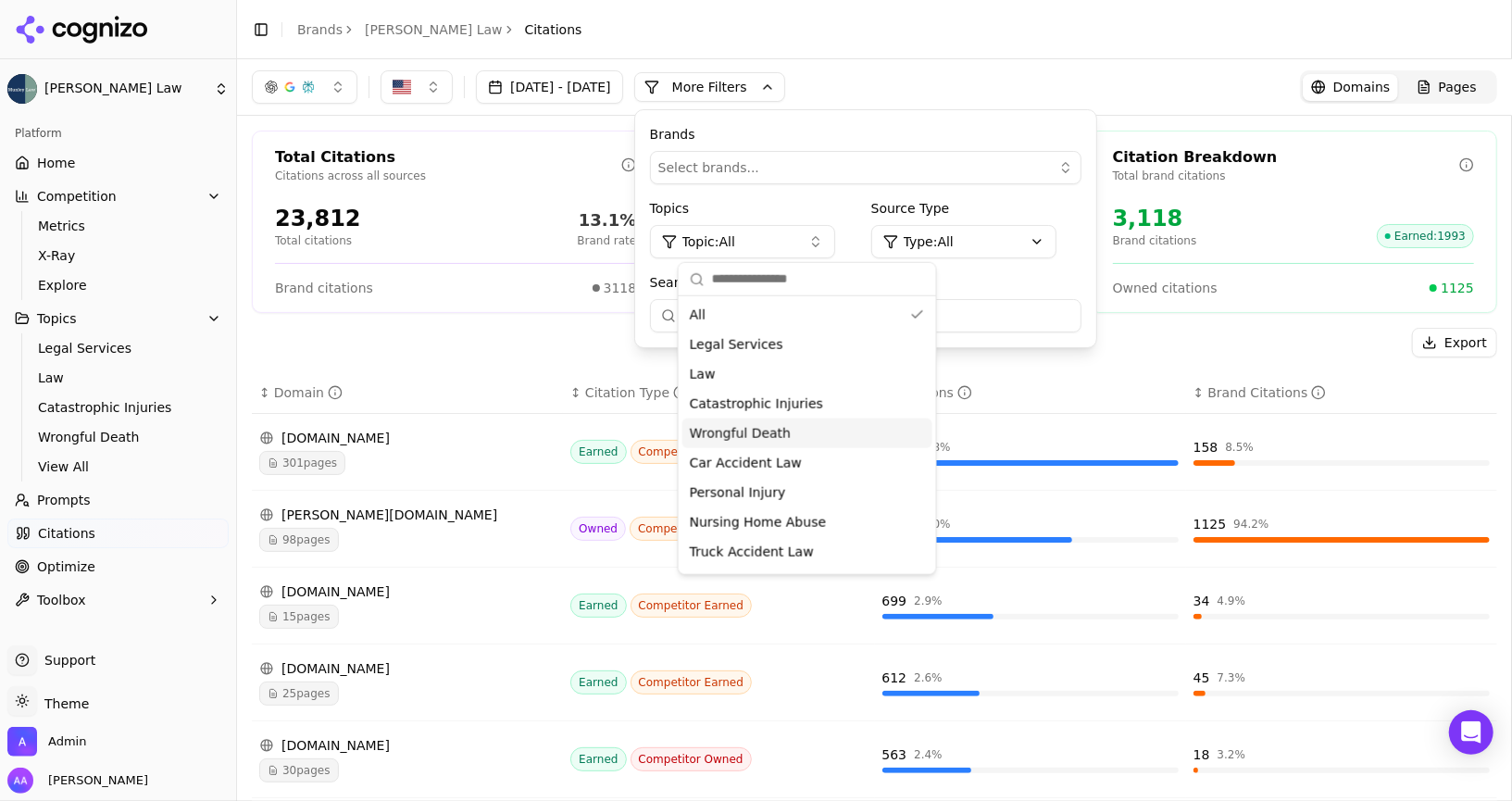
click at [804, 423] on div "Wrongful Death" at bounding box center [807, 433] width 250 height 30
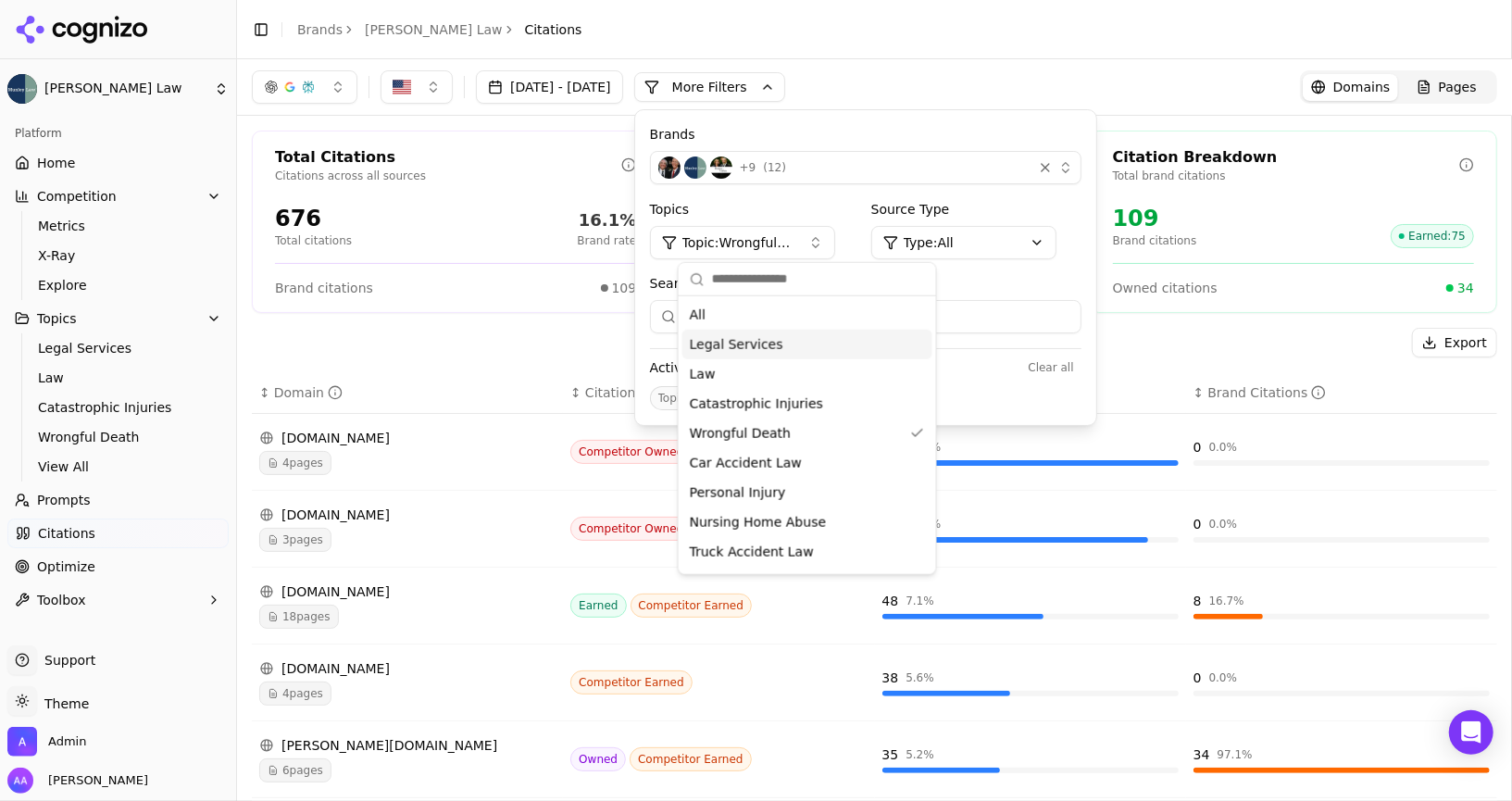
click at [908, 171] on div "+ 9 ( 12 )" at bounding box center [841, 167] width 366 height 22
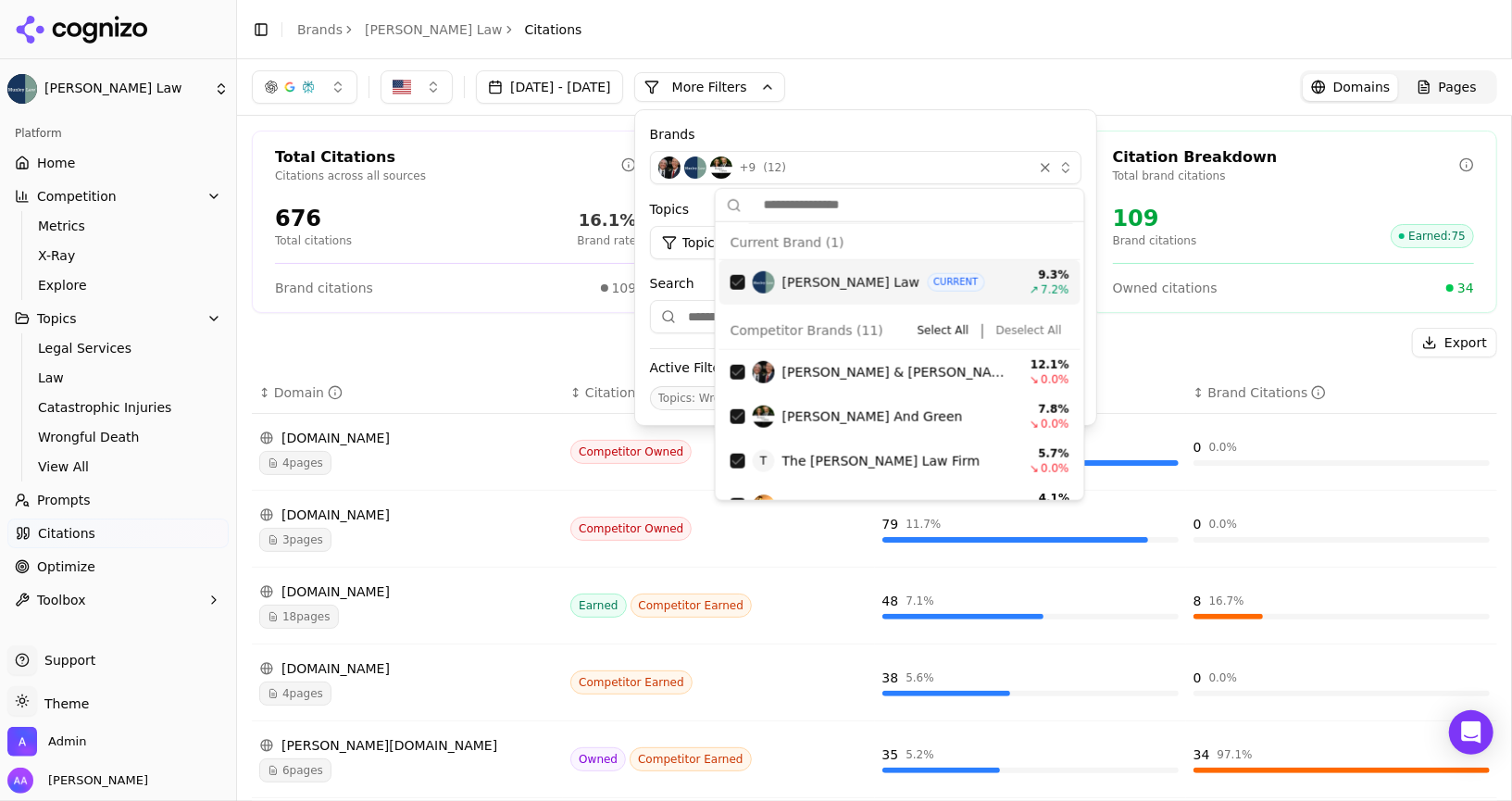
click at [1026, 326] on button "Deselect All" at bounding box center [1029, 330] width 80 height 22
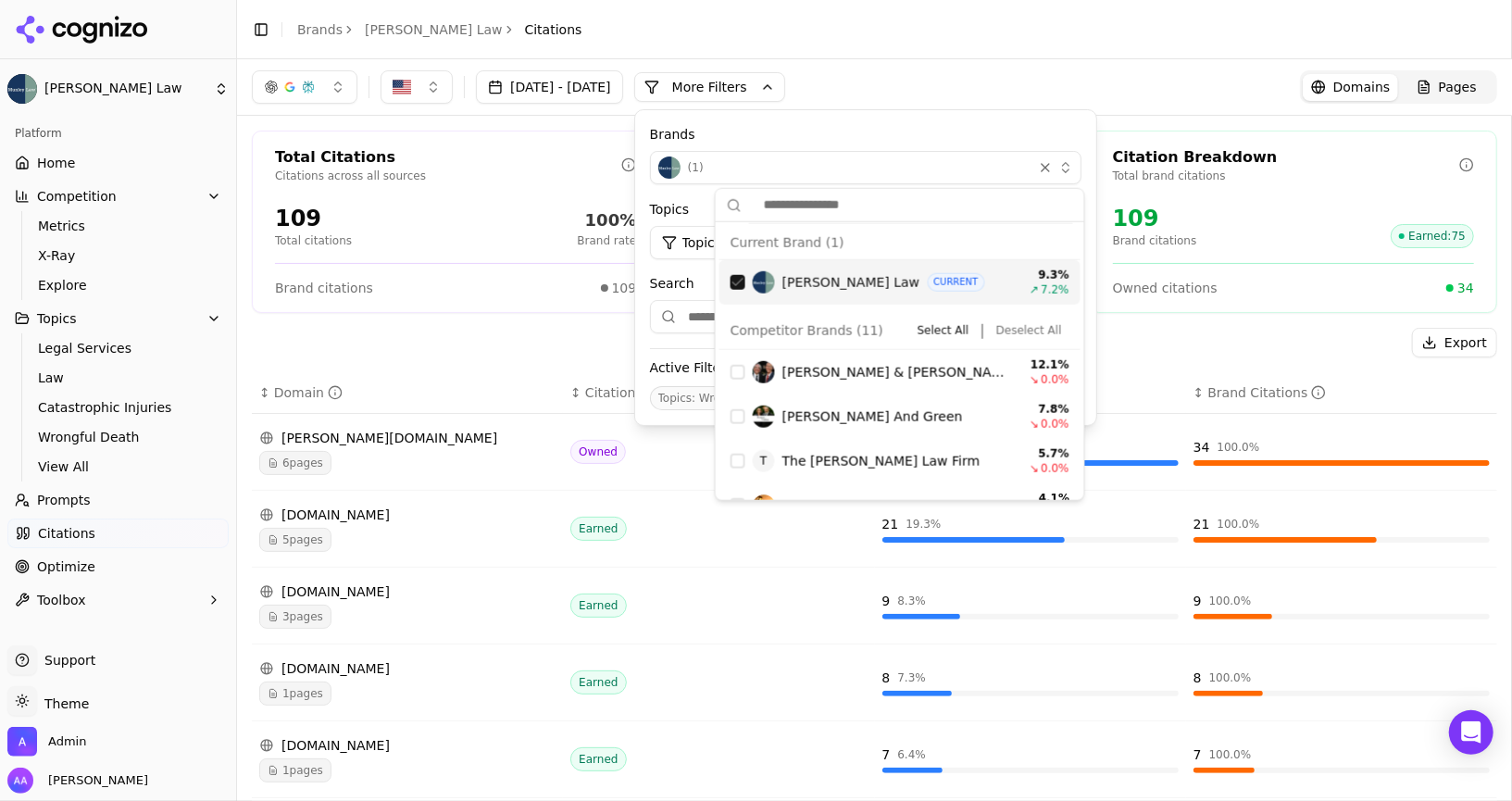
click at [739, 278] on div "Suggestions" at bounding box center [737, 282] width 14 height 14
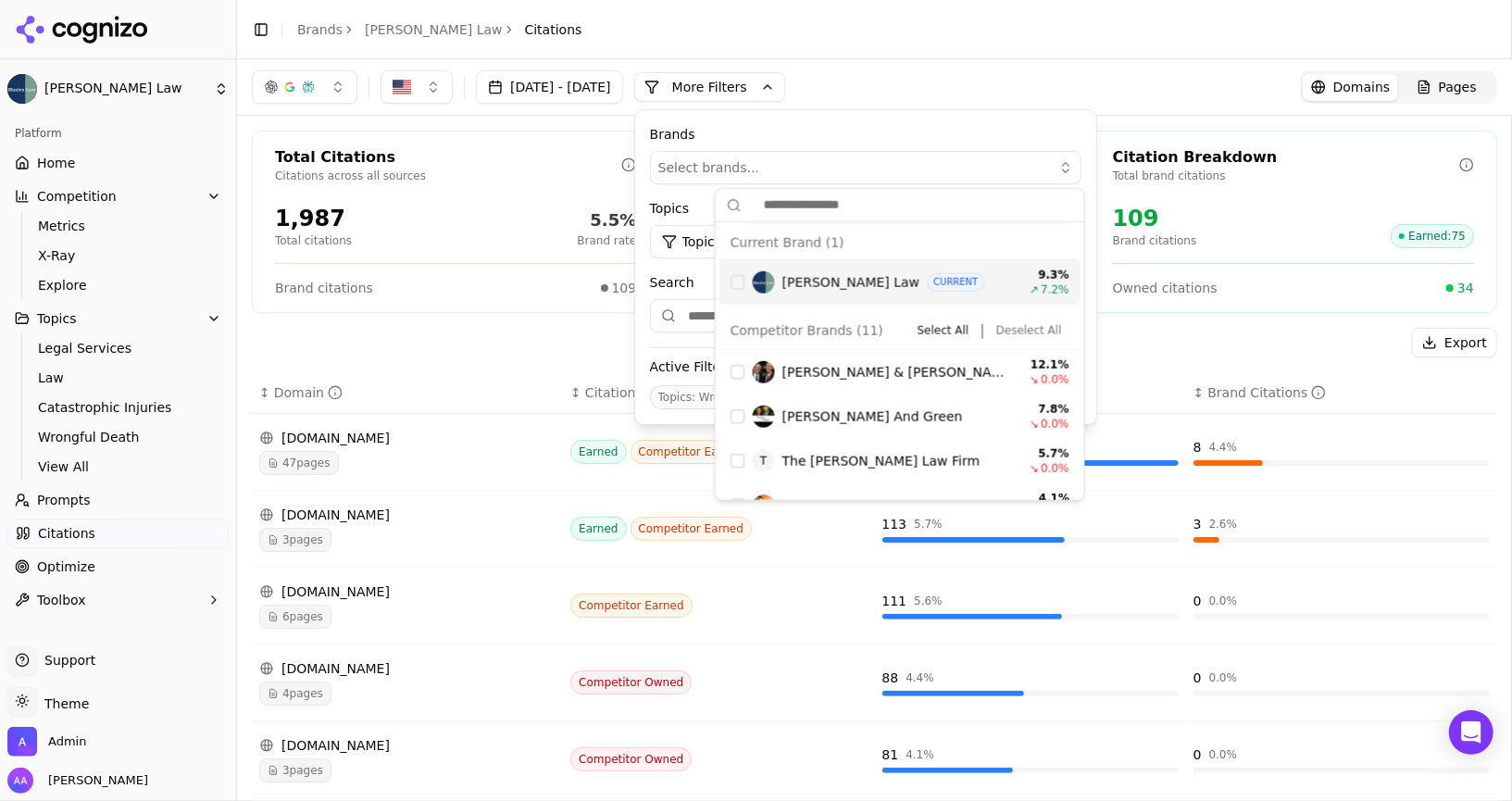
click at [831, 126] on label "Brands" at bounding box center [866, 134] width 431 height 18
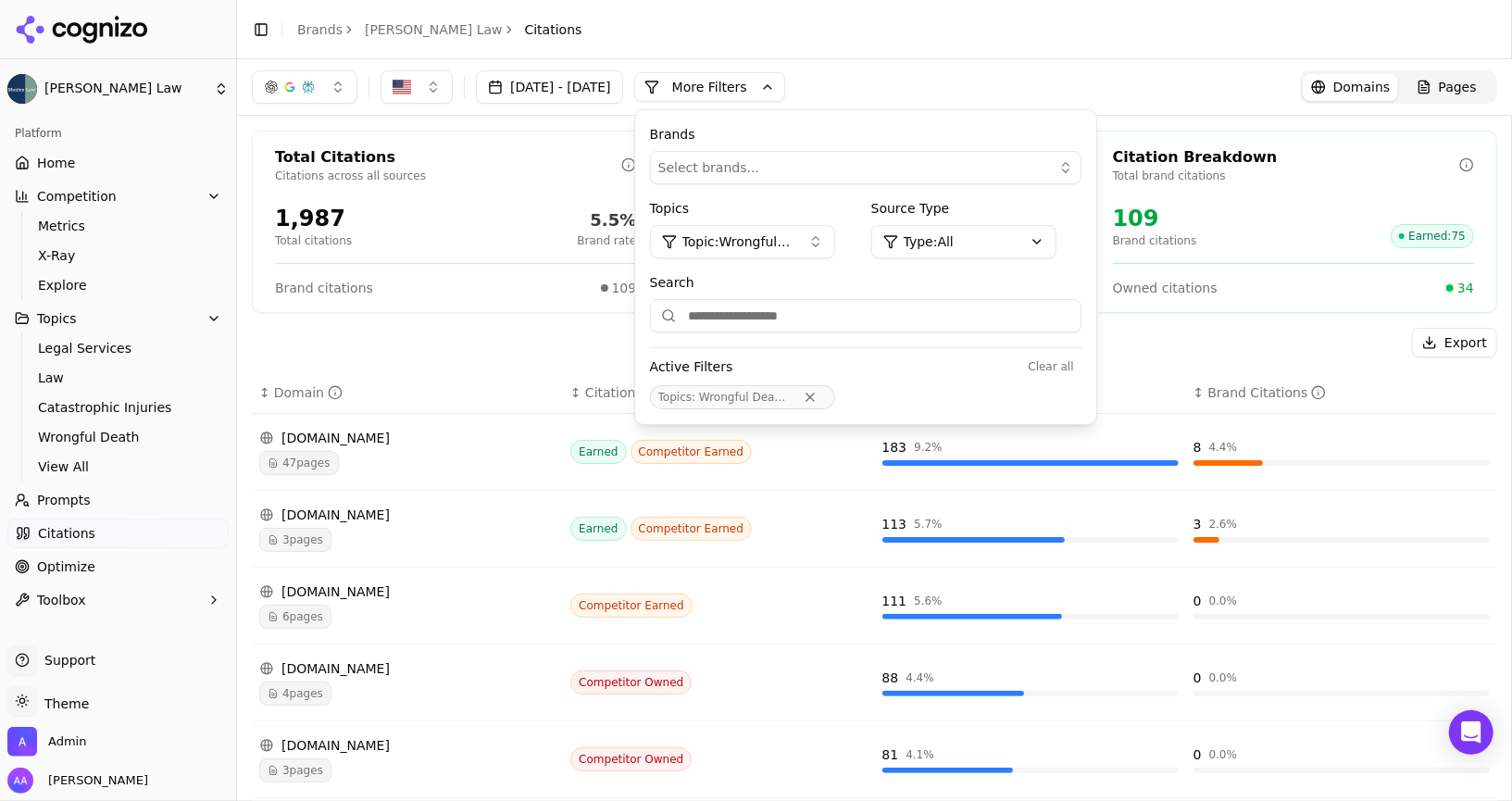
click at [770, 76] on button "More Filters" at bounding box center [710, 87] width 151 height 30
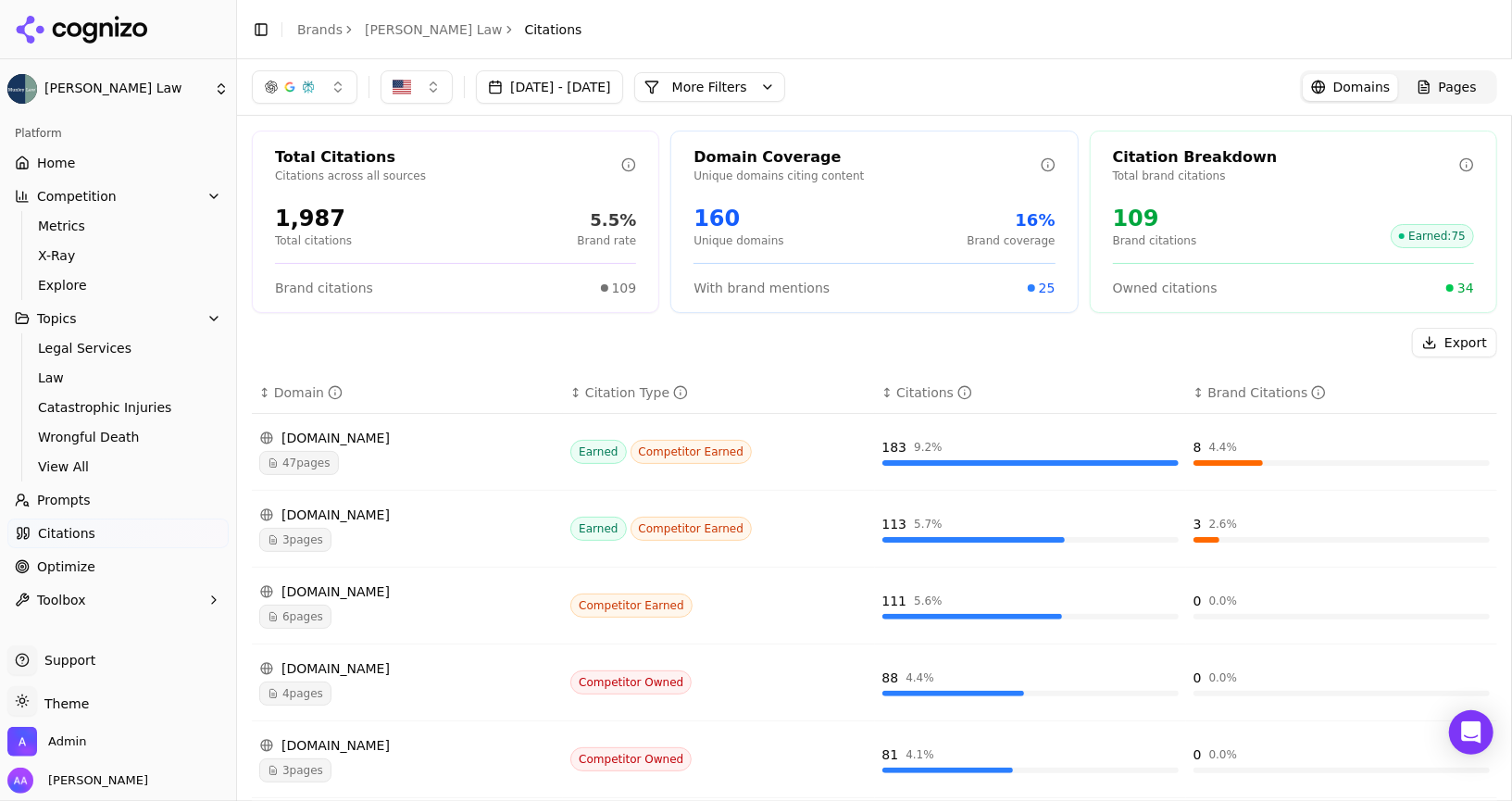
click at [91, 511] on link "Prompts" at bounding box center [118, 499] width 221 height 30
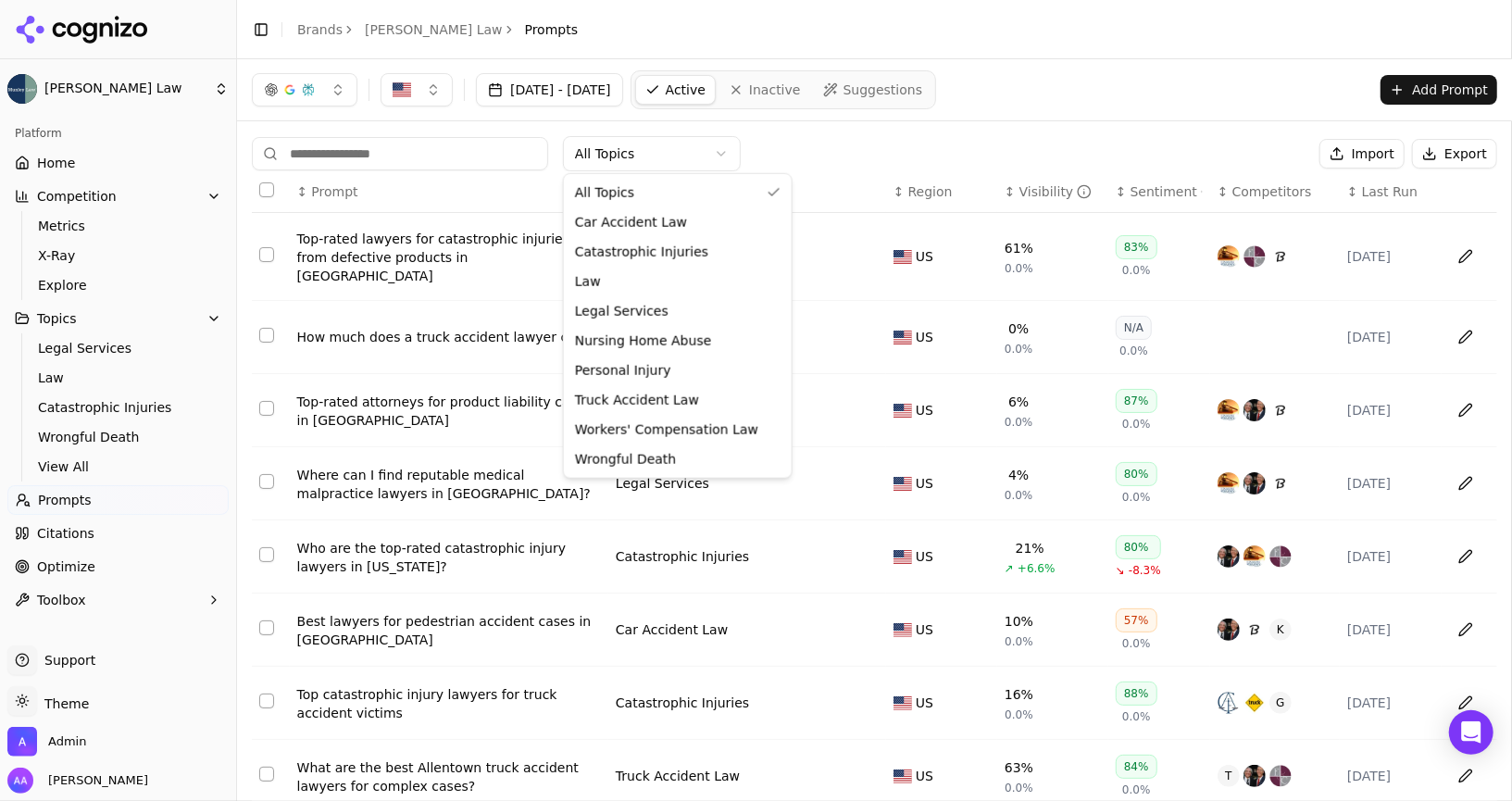
click at [704, 139] on html "[PERSON_NAME] Law Platform Home Competition Metrics X-Ray Explore Topics Legal …" at bounding box center [756, 400] width 1512 height 801
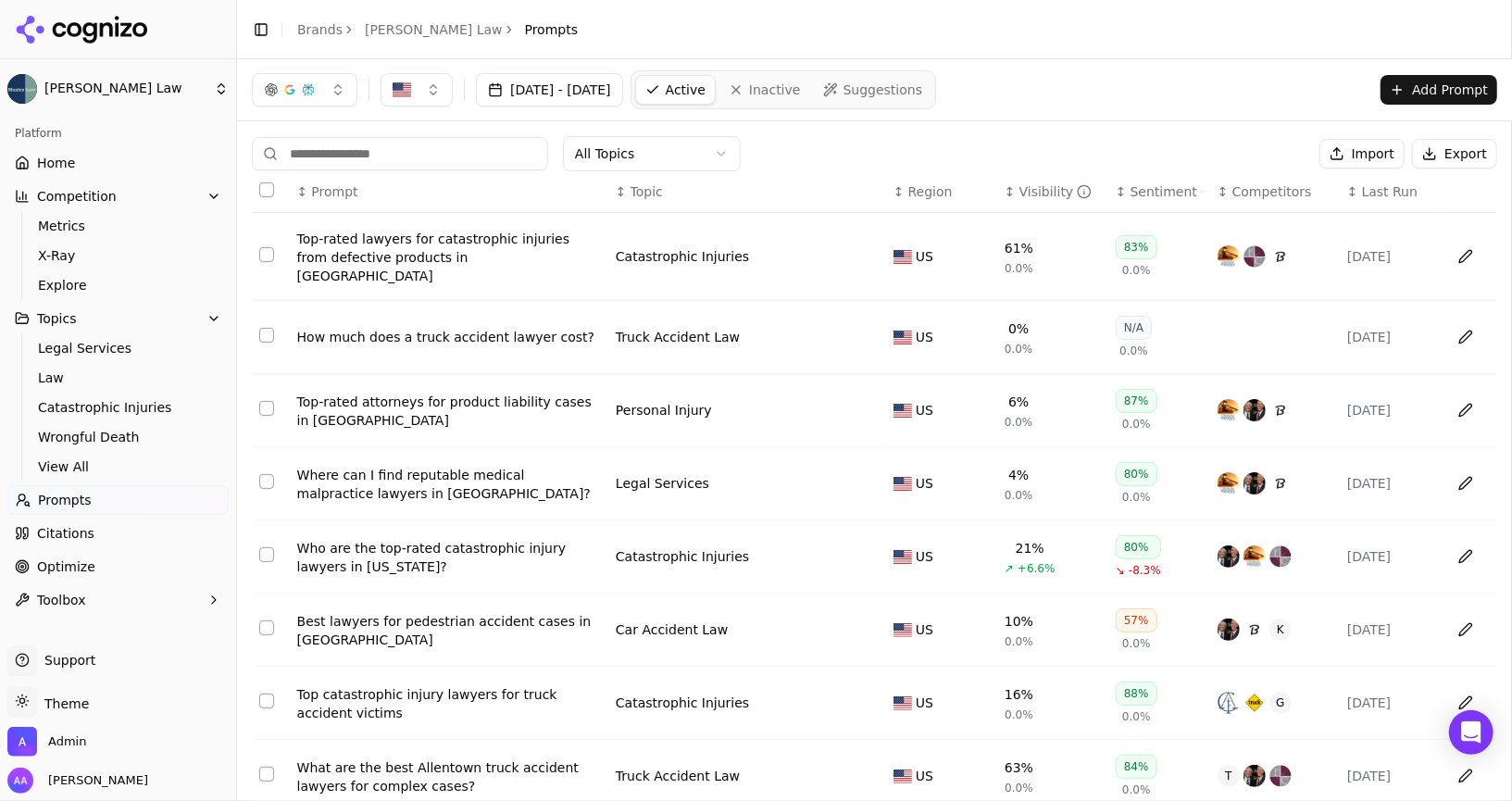
click at [687, 143] on html "[PERSON_NAME] Law Platform Home Competition Metrics X-Ray Explore Topics Legal …" at bounding box center [756, 400] width 1512 height 801
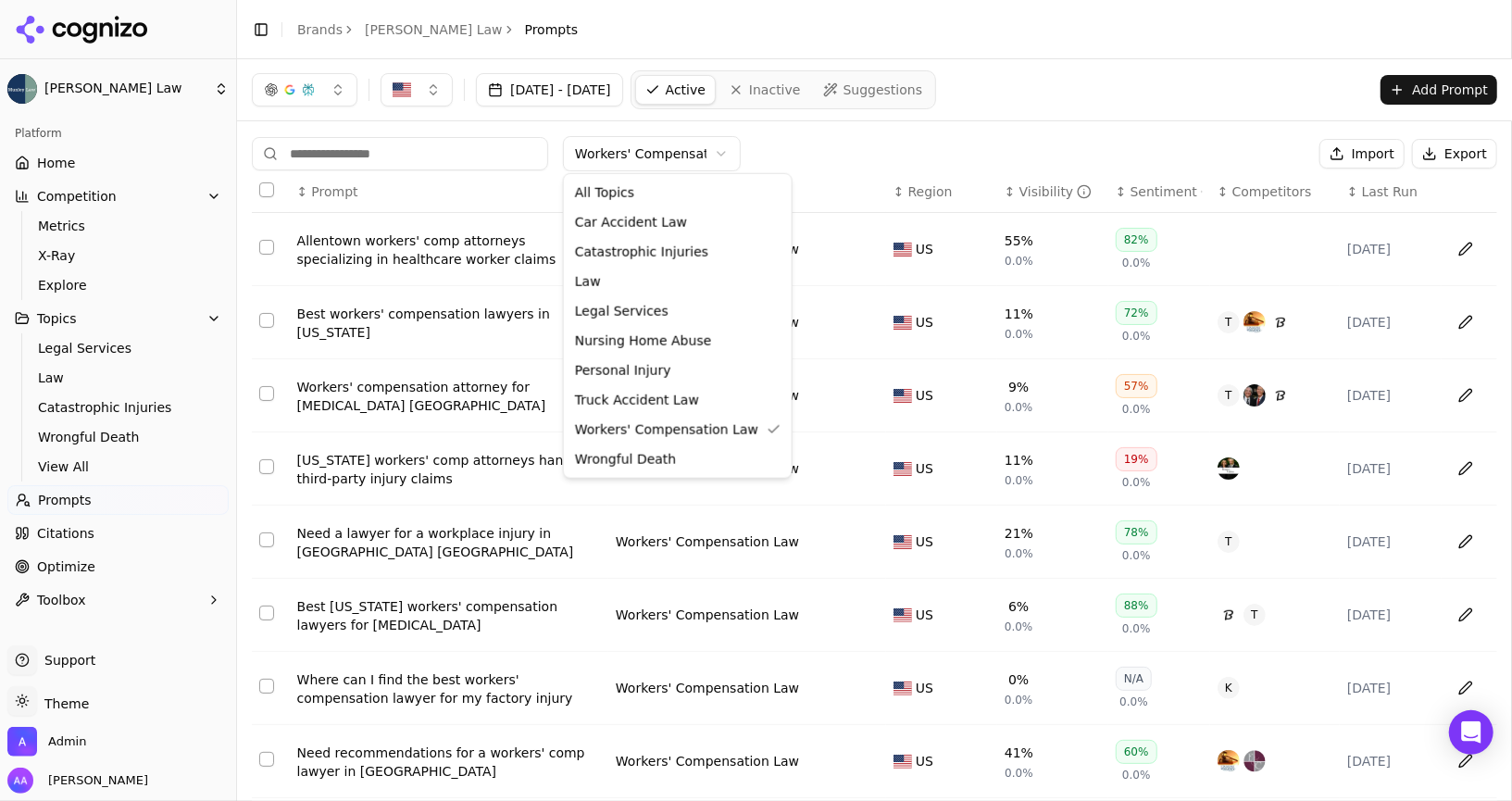
click at [661, 140] on html "[PERSON_NAME] Law Platform Home Competition Metrics X-Ray Explore Topics Legal …" at bounding box center [756, 400] width 1512 height 801
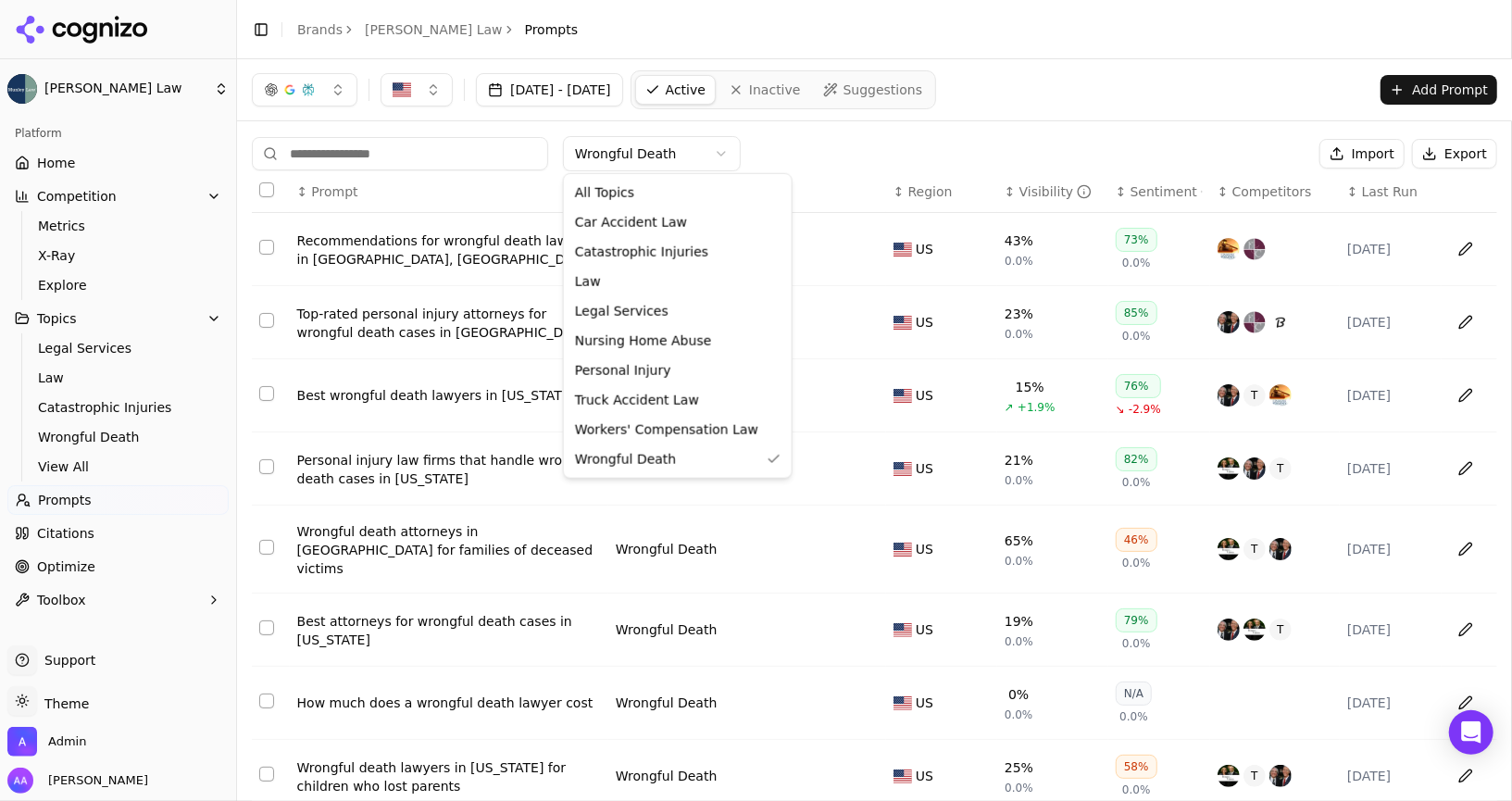
click at [659, 161] on html "[PERSON_NAME] Law Platform Home Competition Metrics X-Ray Explore Topics Legal …" at bounding box center [756, 400] width 1512 height 801
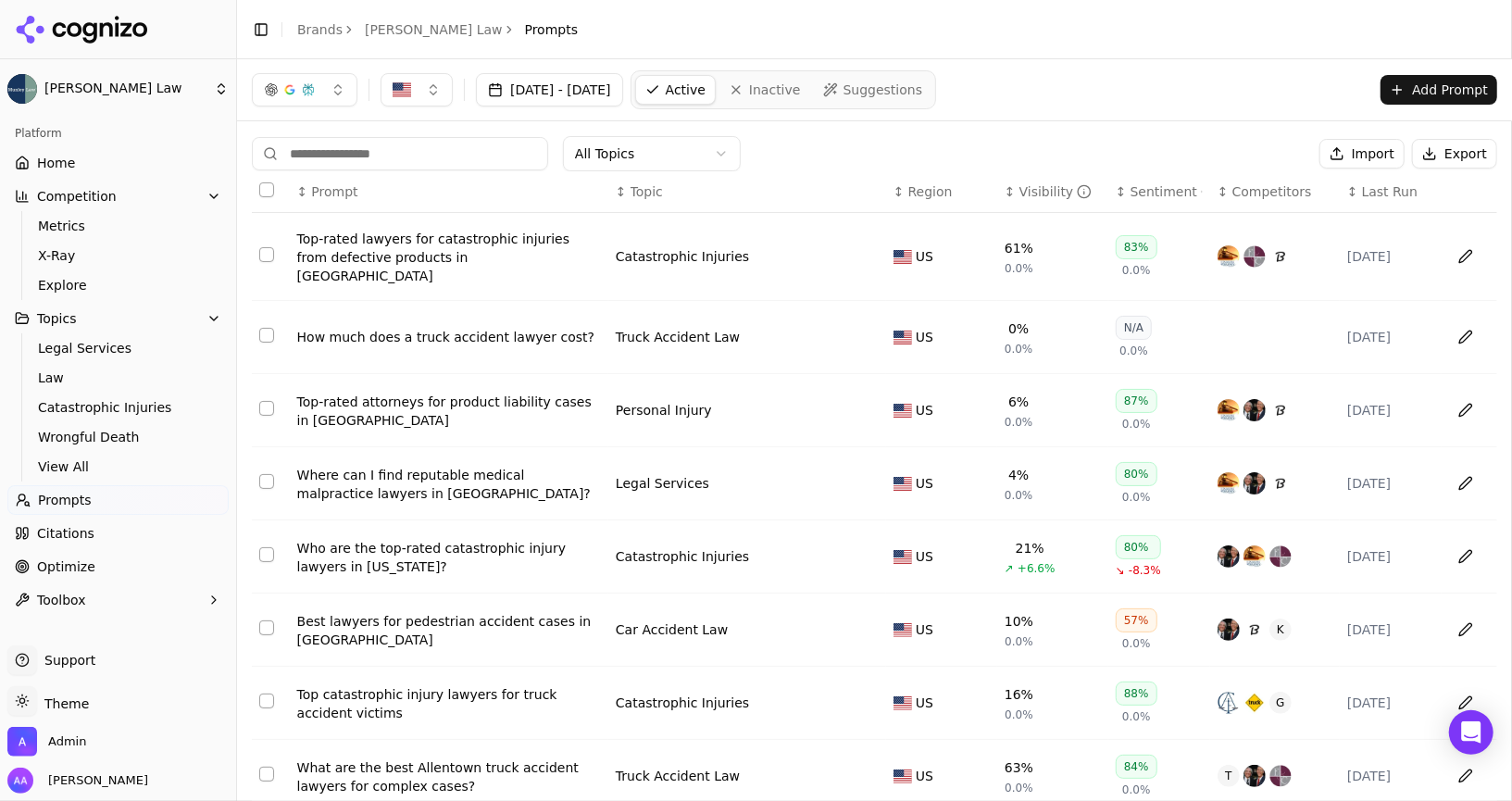
click at [373, 393] on div "Top-rated attorneys for product liability cases in [GEOGRAPHIC_DATA]" at bounding box center [449, 411] width 304 height 37
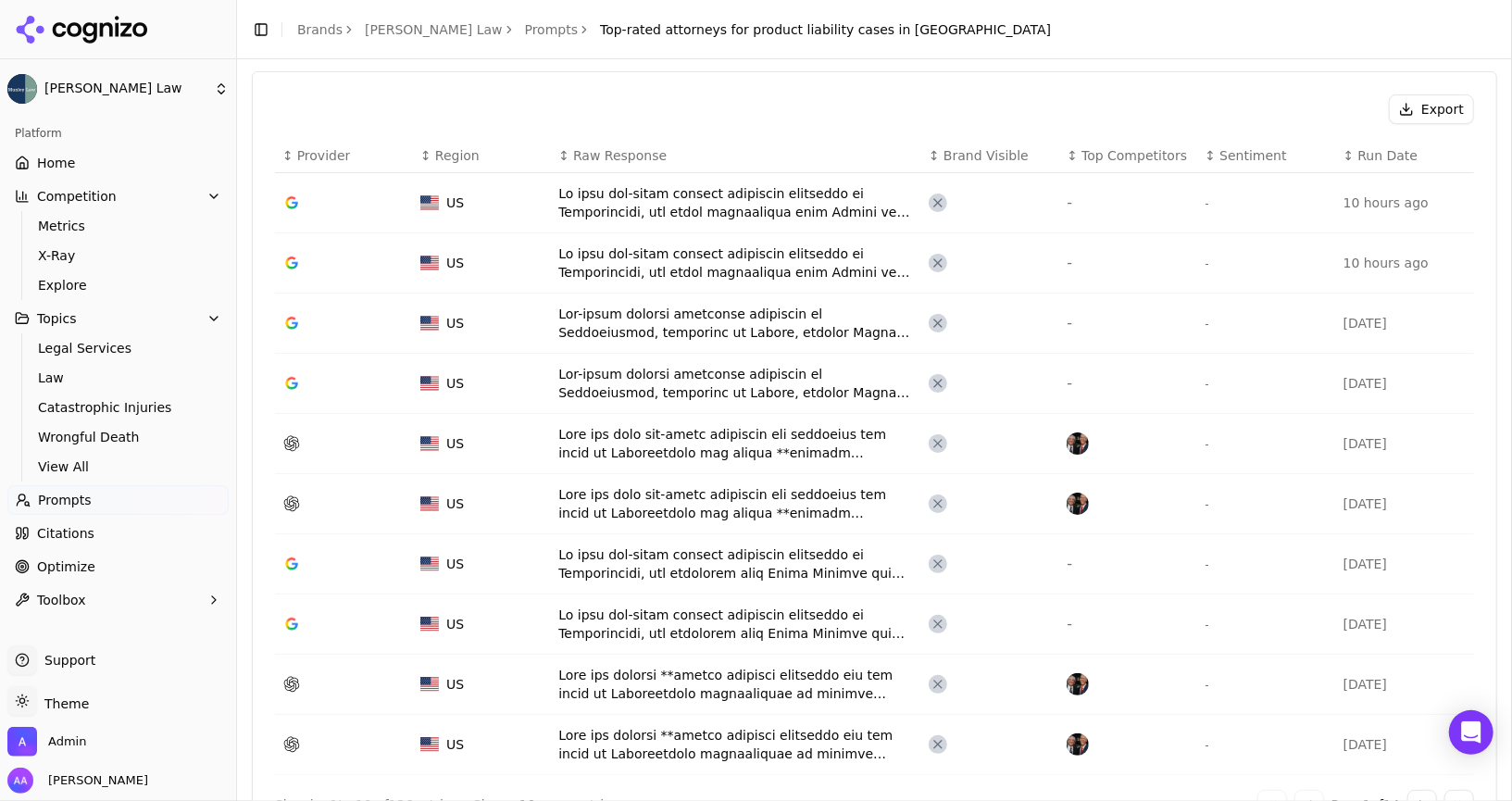
scroll to position [764, 0]
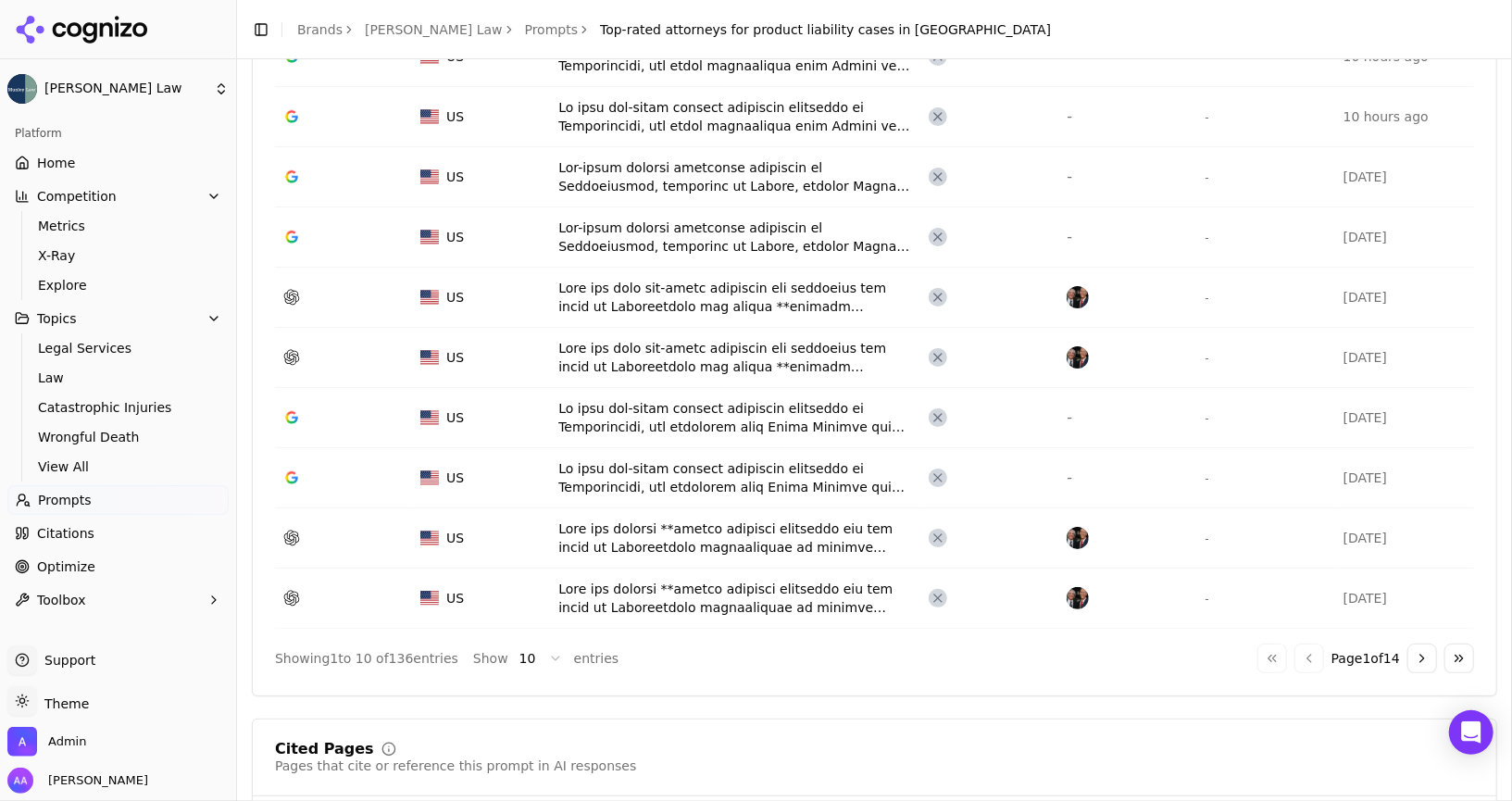
click at [1428, 645] on button "Go to next page" at bounding box center [1422, 658] width 30 height 30
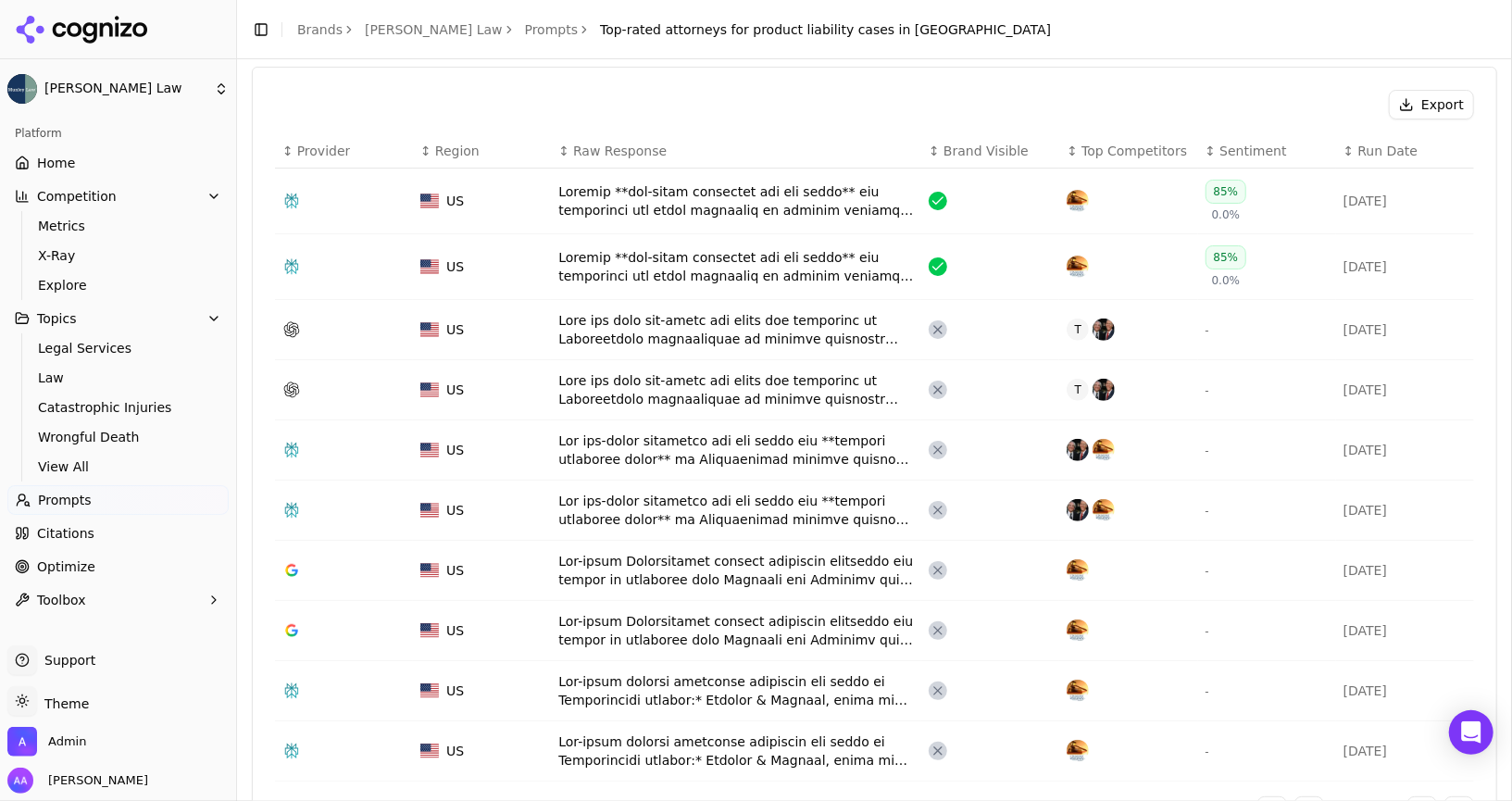
scroll to position [674, 0]
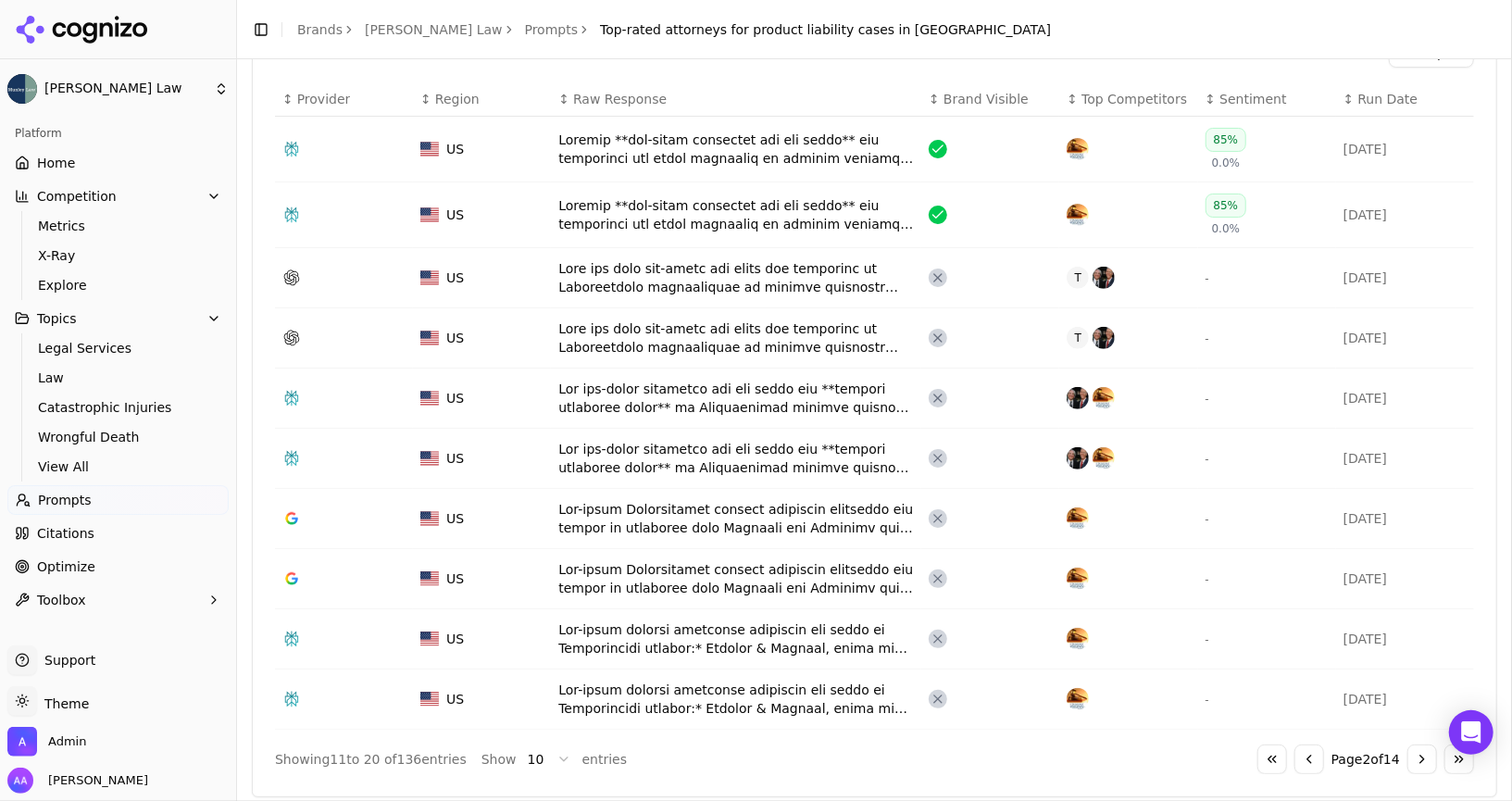
click at [1301, 749] on button "Go to previous page" at bounding box center [1309, 759] width 30 height 30
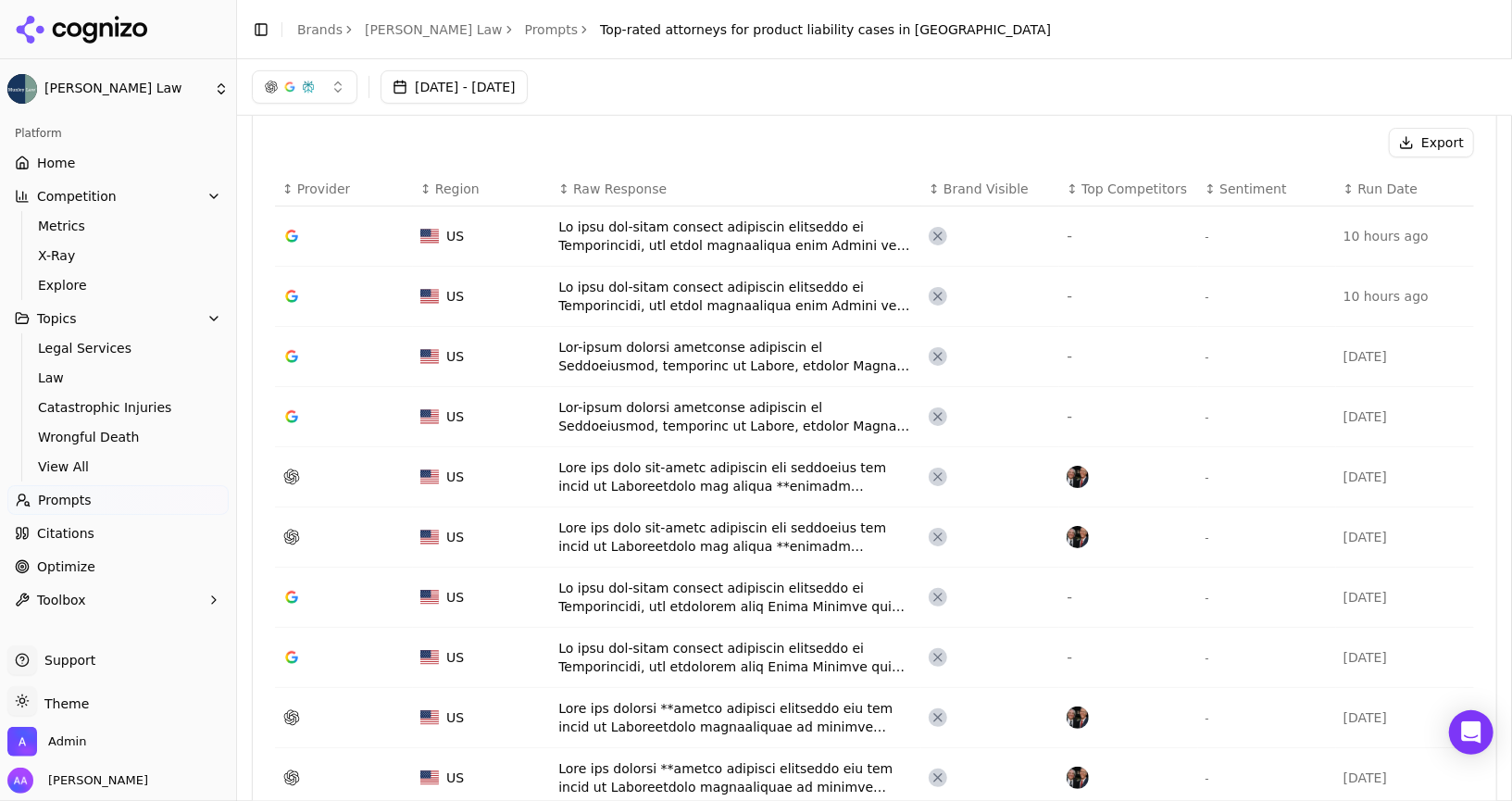
scroll to position [541, 0]
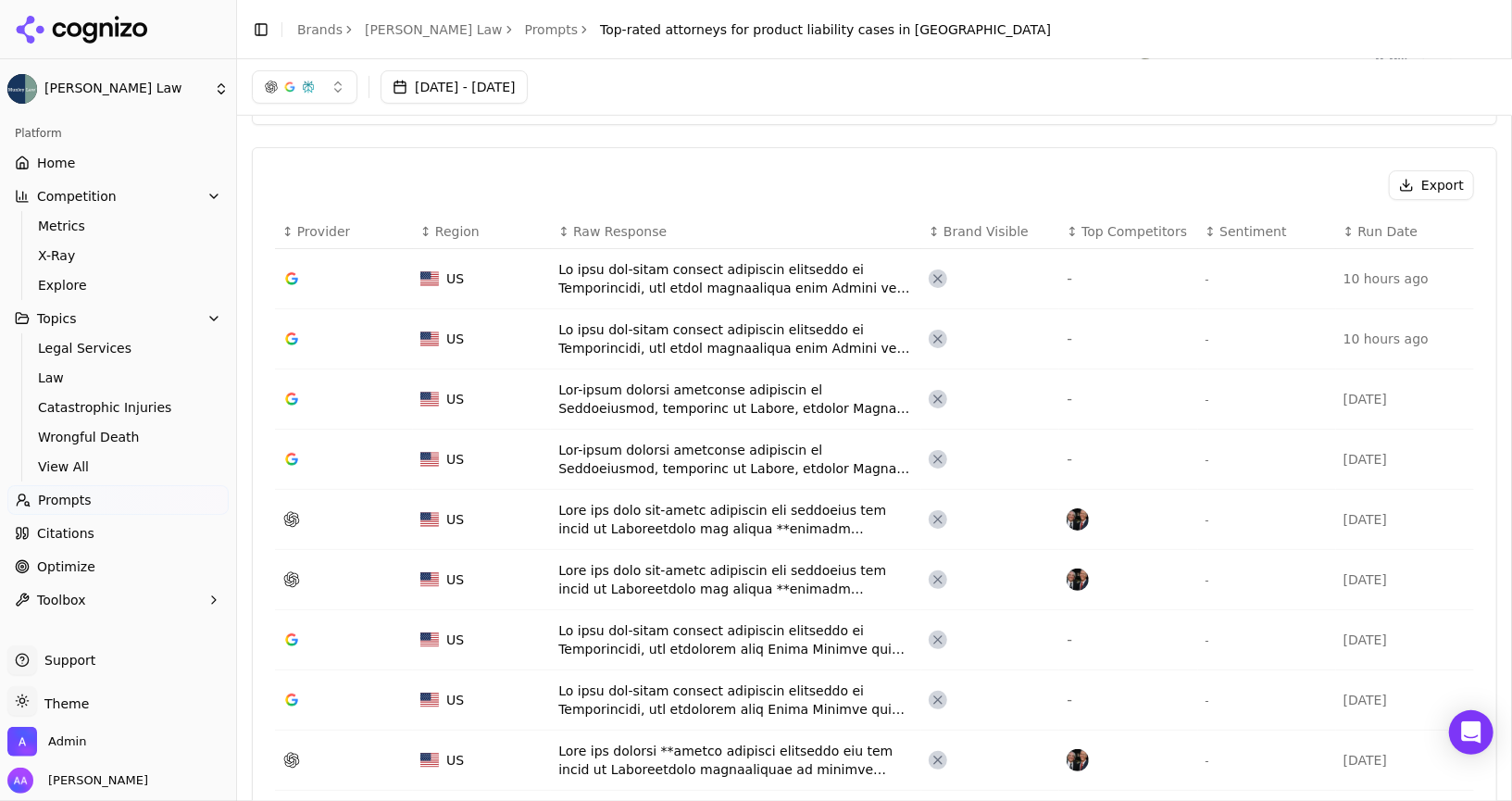
click at [525, 32] on link "Prompts" at bounding box center [552, 29] width 54 height 18
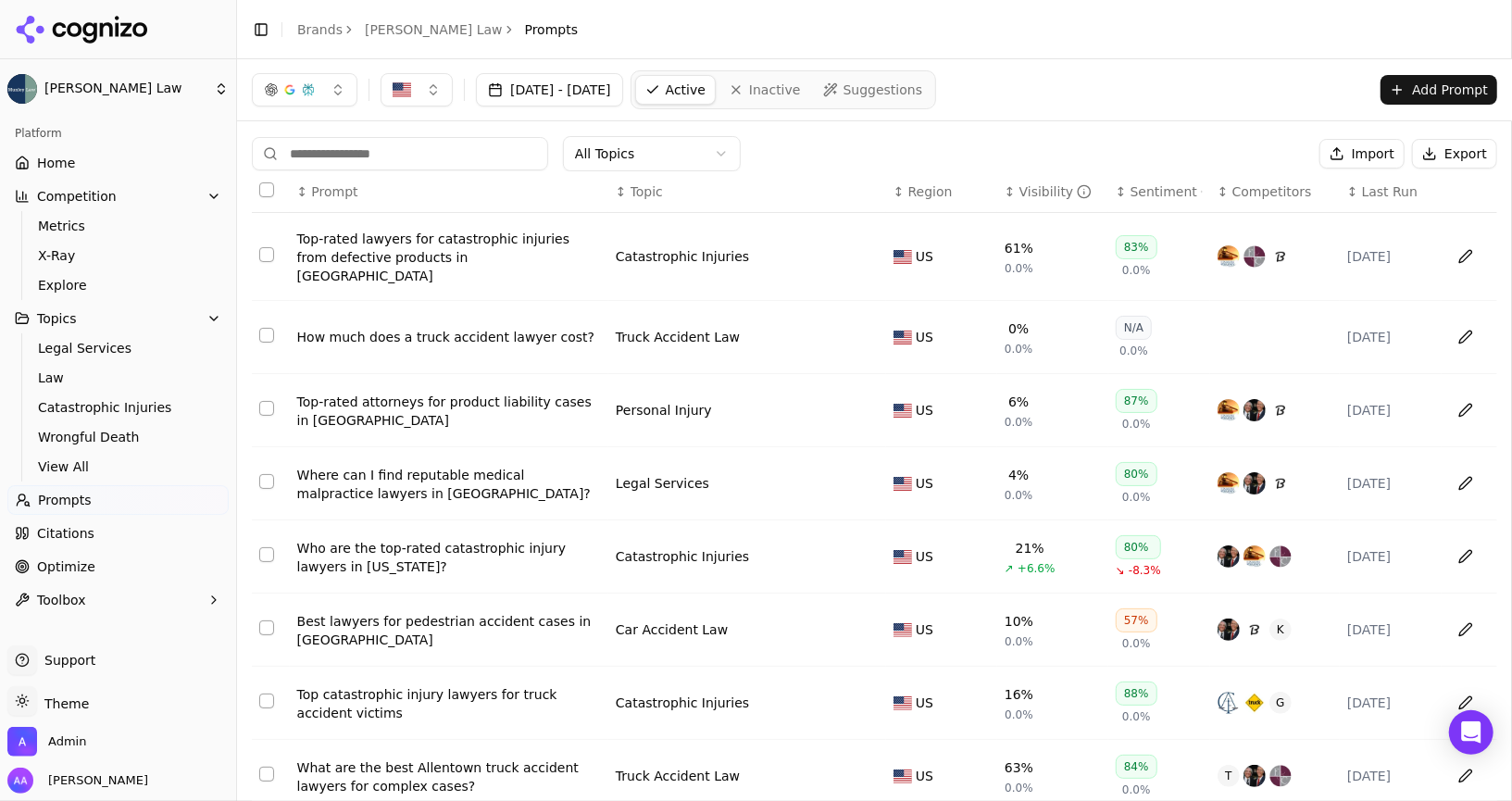
click at [100, 167] on link "Home" at bounding box center [118, 162] width 221 height 30
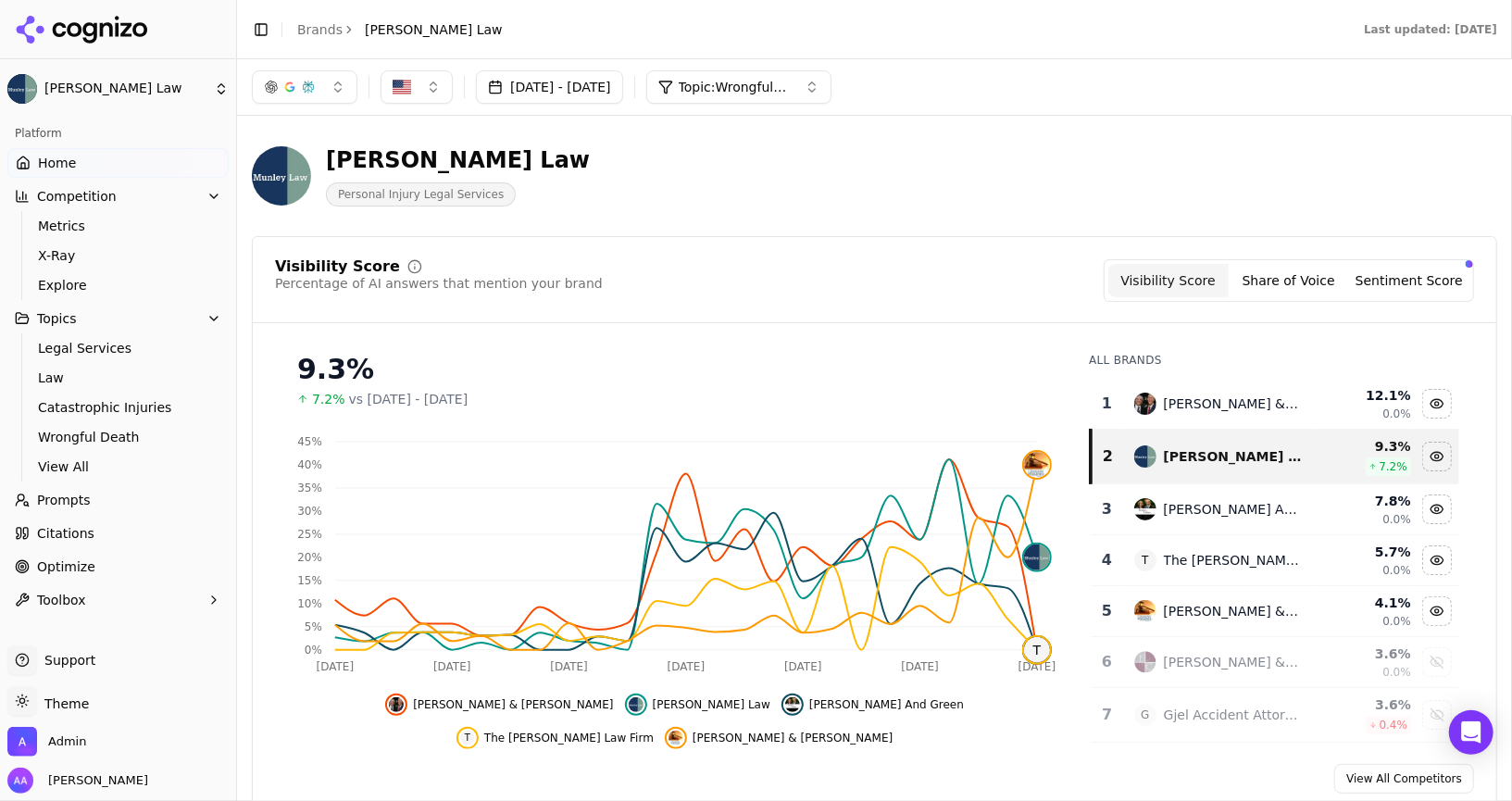
click at [81, 511] on link "Prompts" at bounding box center [118, 499] width 221 height 30
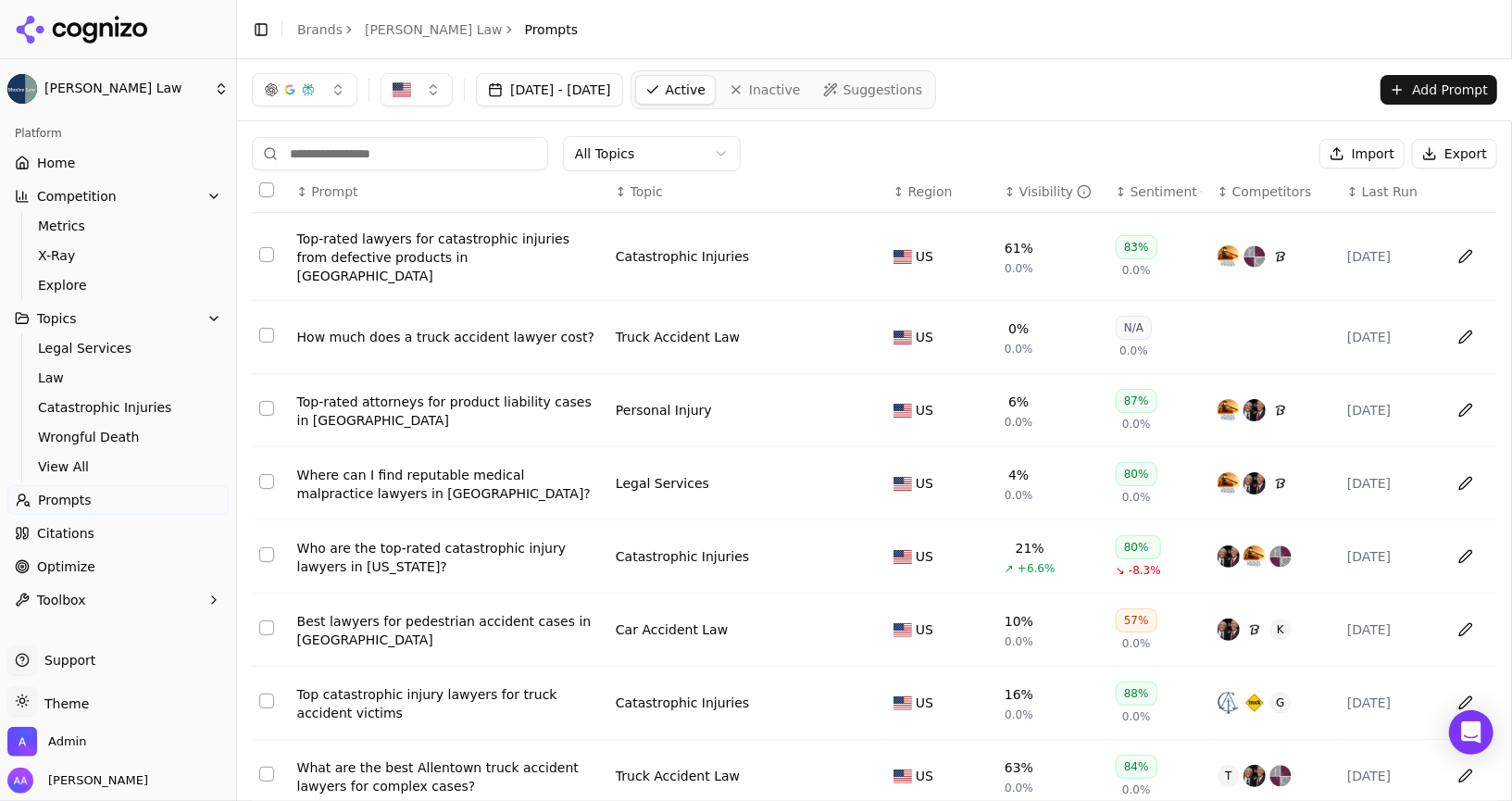
click at [438, 252] on div "Top-rated lawyers for catastrophic injuries from defective products in [GEOGRAP…" at bounding box center [449, 257] width 304 height 55
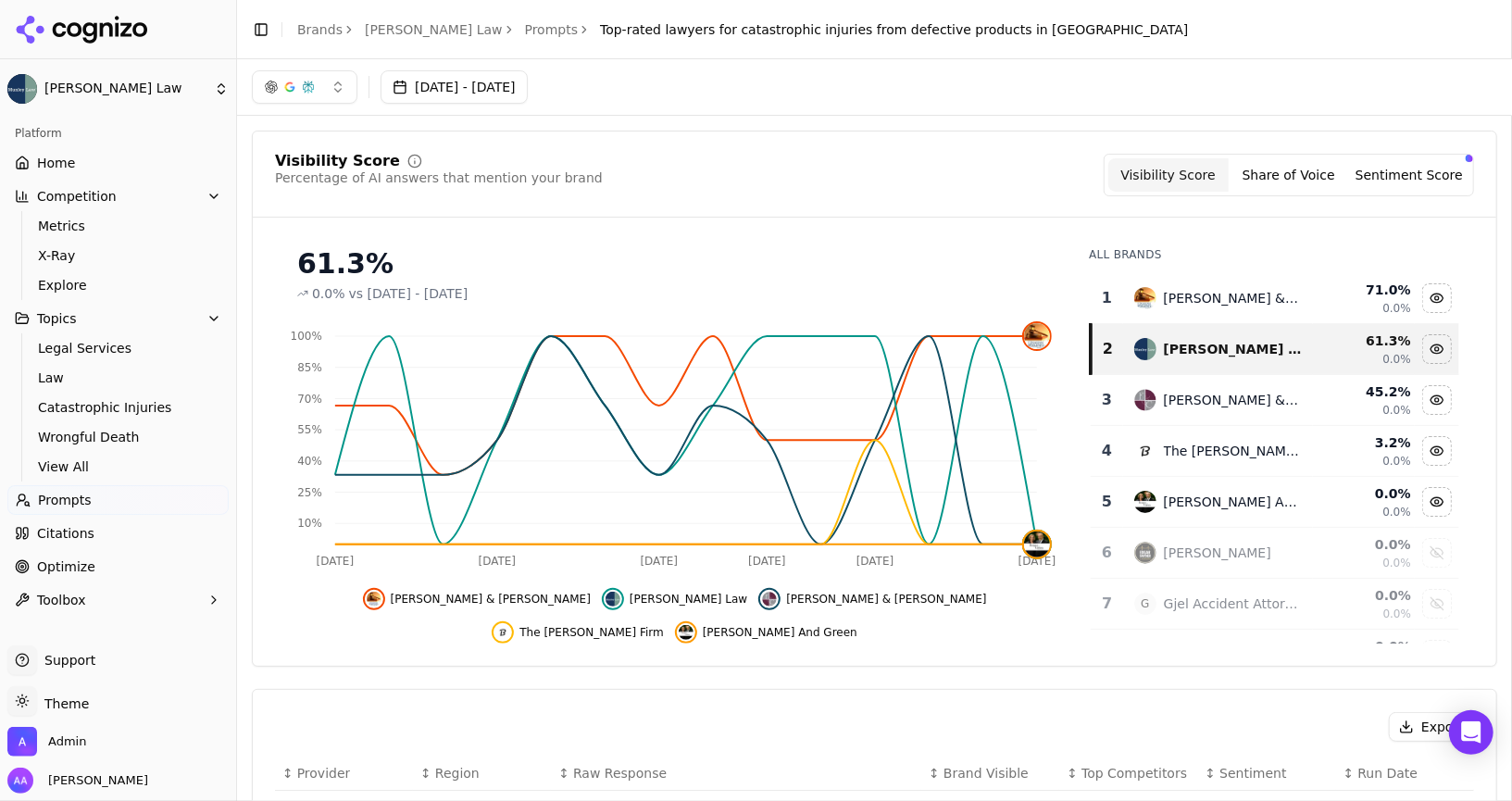
click at [290, 99] on button "button" at bounding box center [304, 87] width 105 height 33
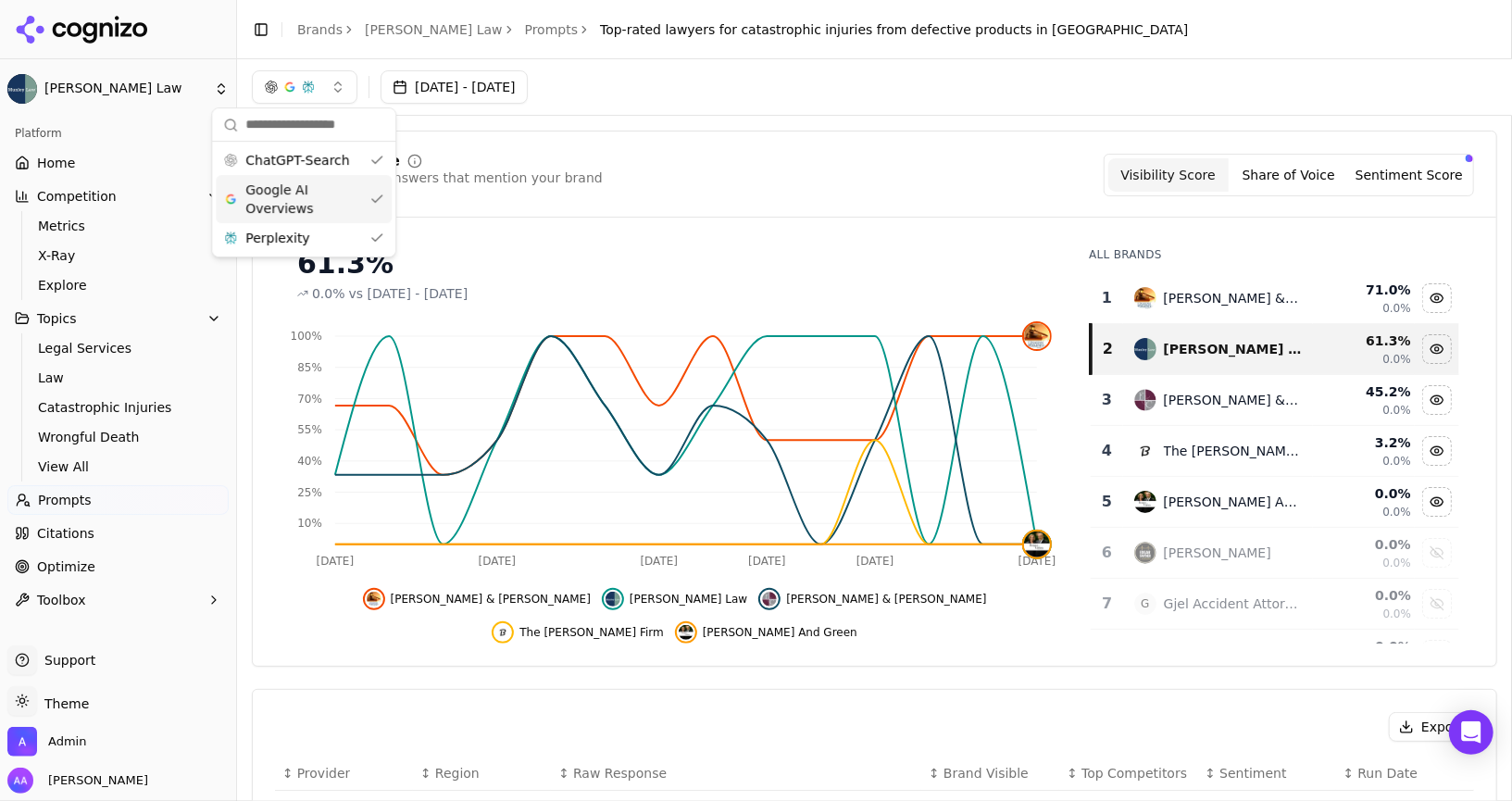
click at [306, 214] on span "Google AI Overviews" at bounding box center [304, 199] width 117 height 37
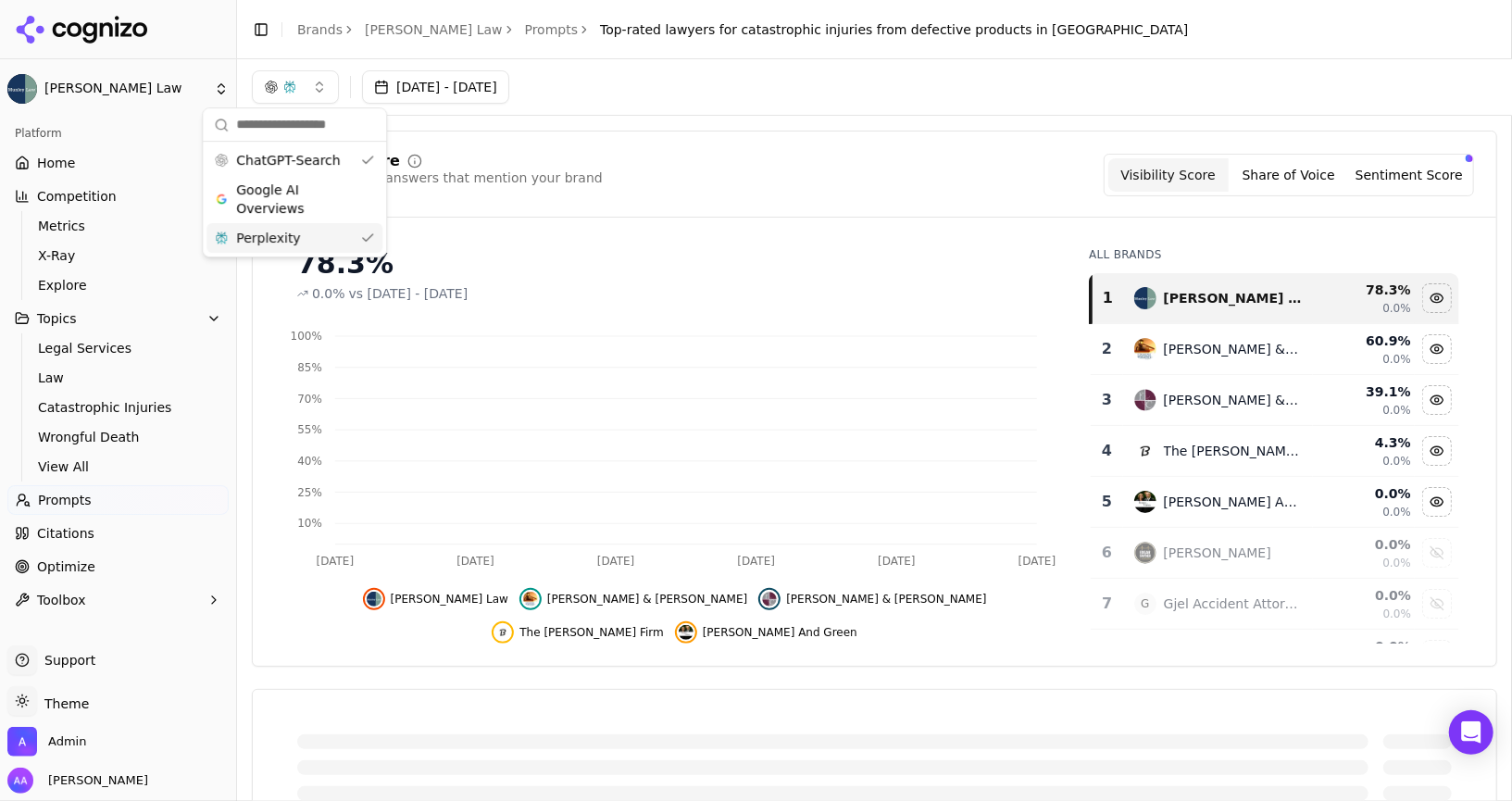
click at [304, 238] on div "Perplexity" at bounding box center [295, 237] width 176 height 30
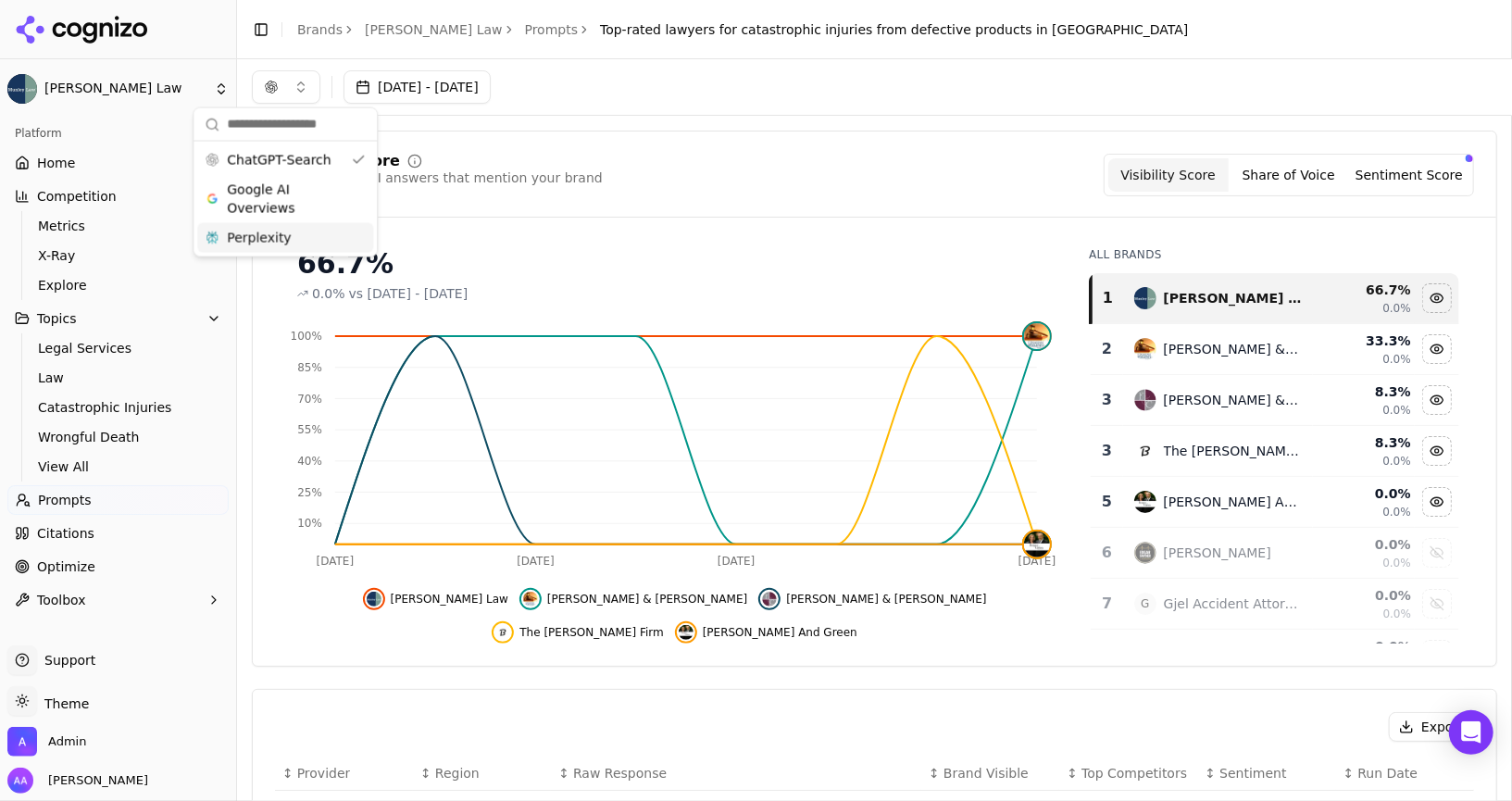
click at [292, 236] on div "Perplexity" at bounding box center [285, 237] width 176 height 30
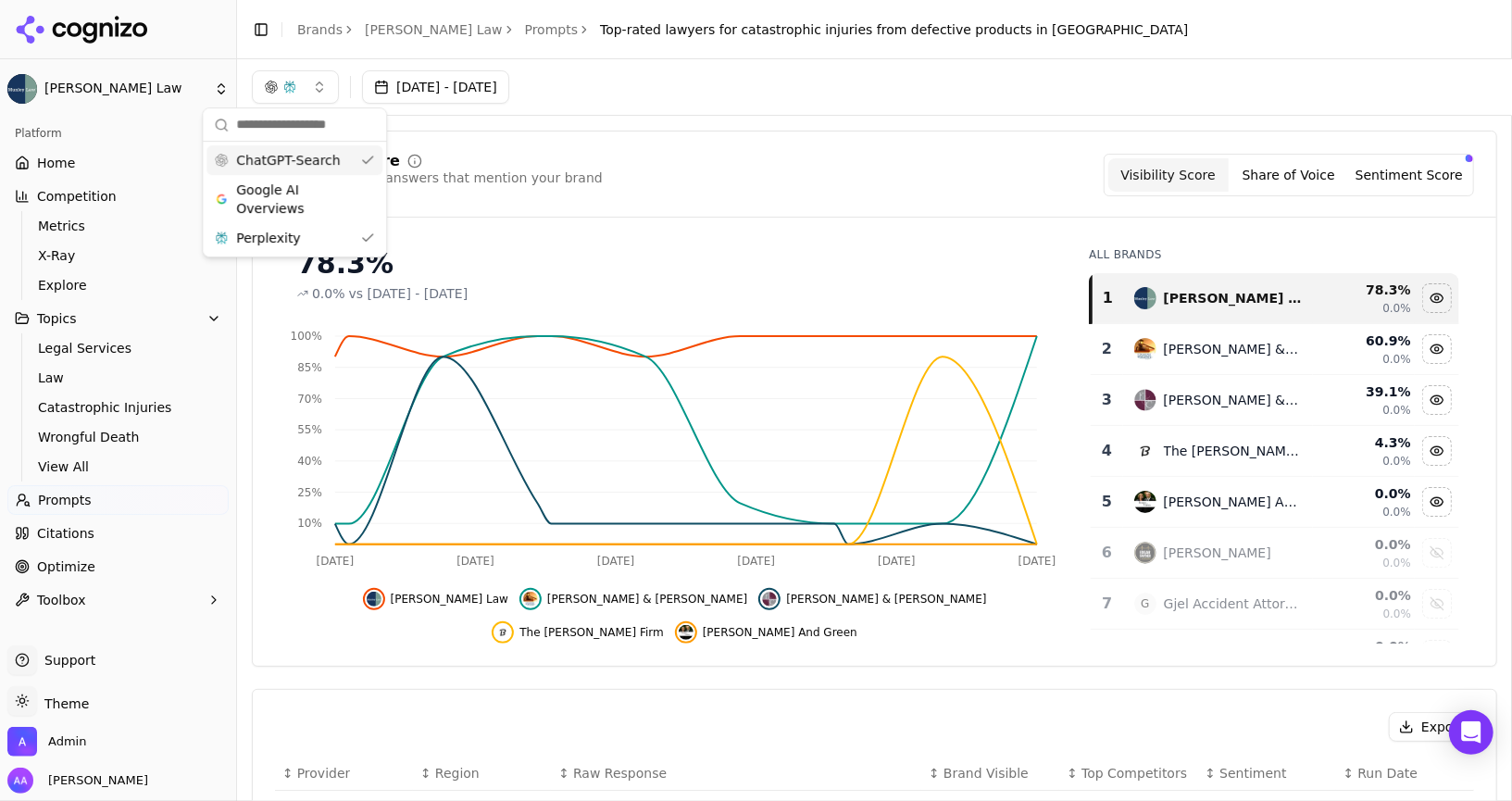
click at [318, 168] on span "ChatGPT-Search" at bounding box center [288, 160] width 103 height 18
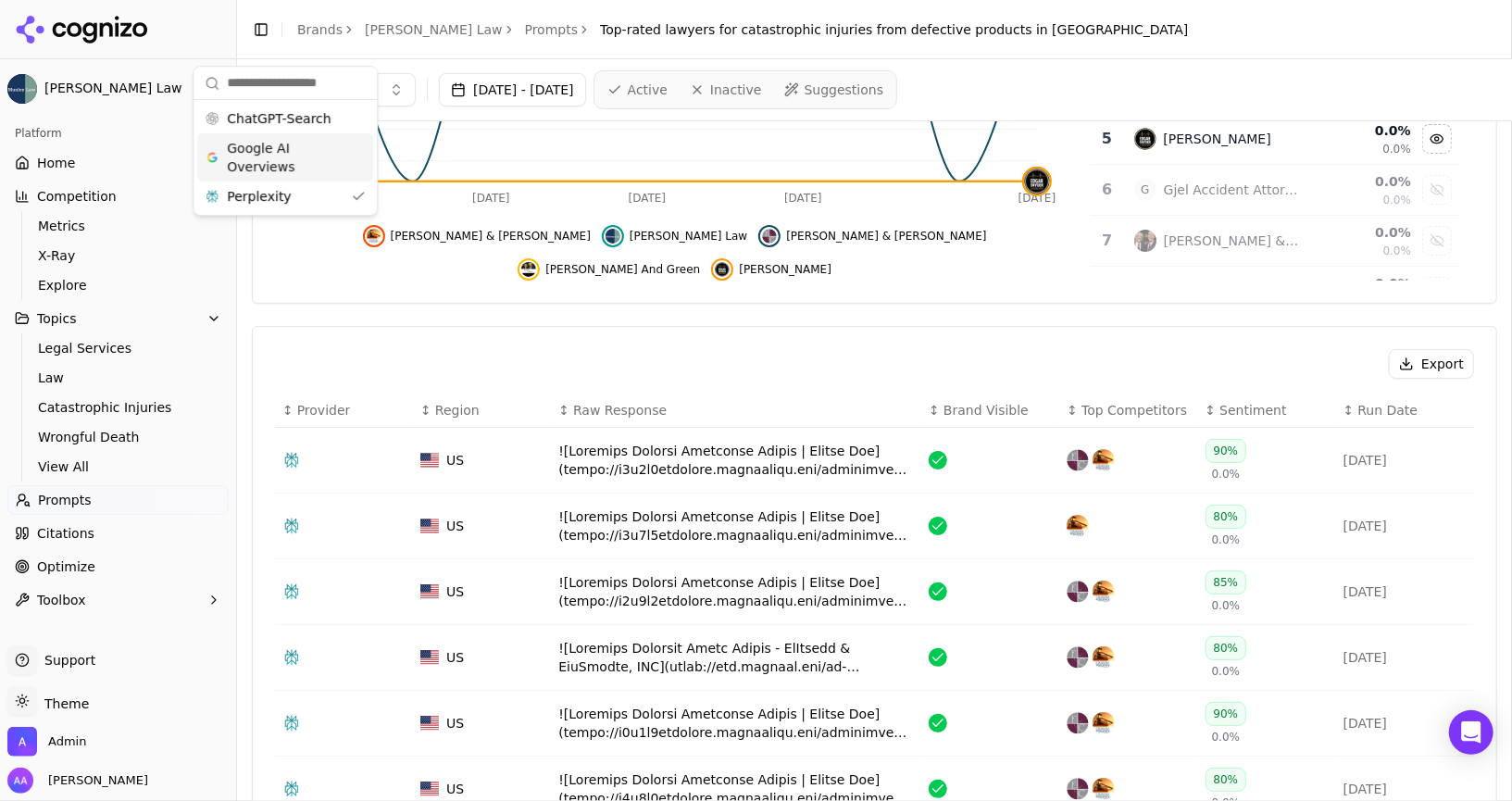
click at [232, 157] on span "Google AI Overviews" at bounding box center [285, 157] width 117 height 37
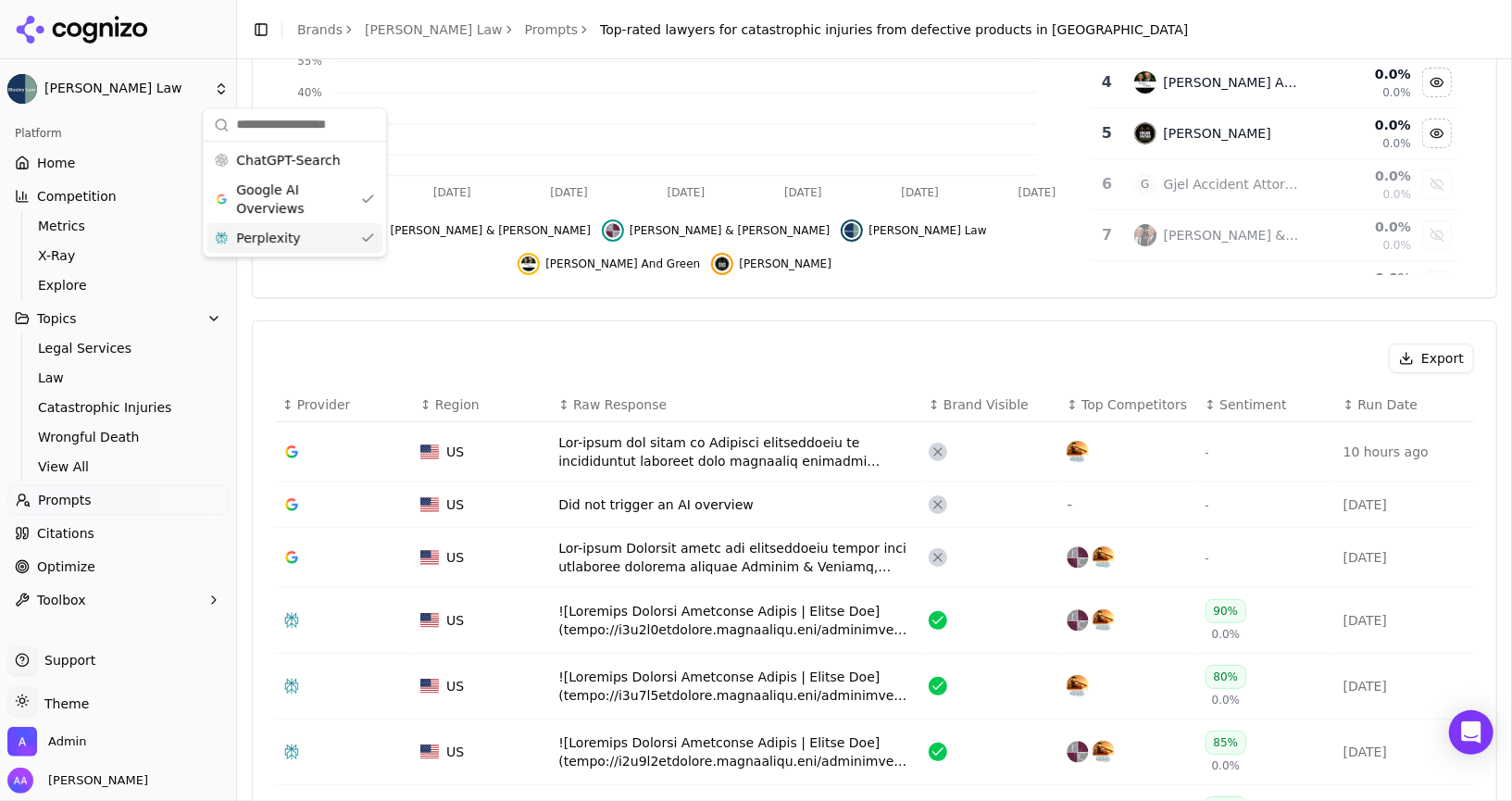
click at [269, 237] on body "[PERSON_NAME] Law Platform Home Competition Metrics X-Ray Explore Topics Legal …" at bounding box center [756, 400] width 1512 height 801
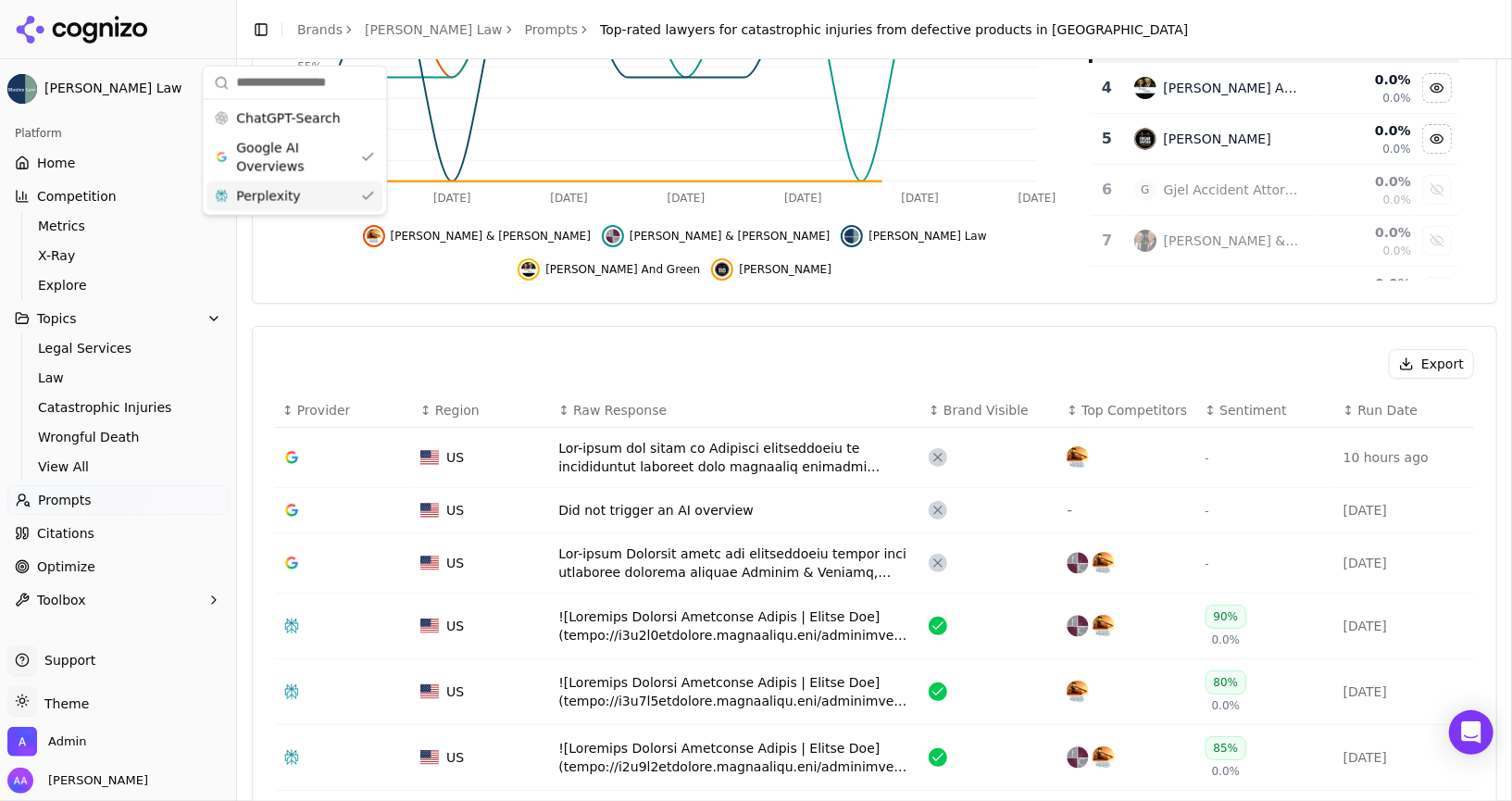
click at [302, 192] on div "Perplexity" at bounding box center [295, 196] width 176 height 30
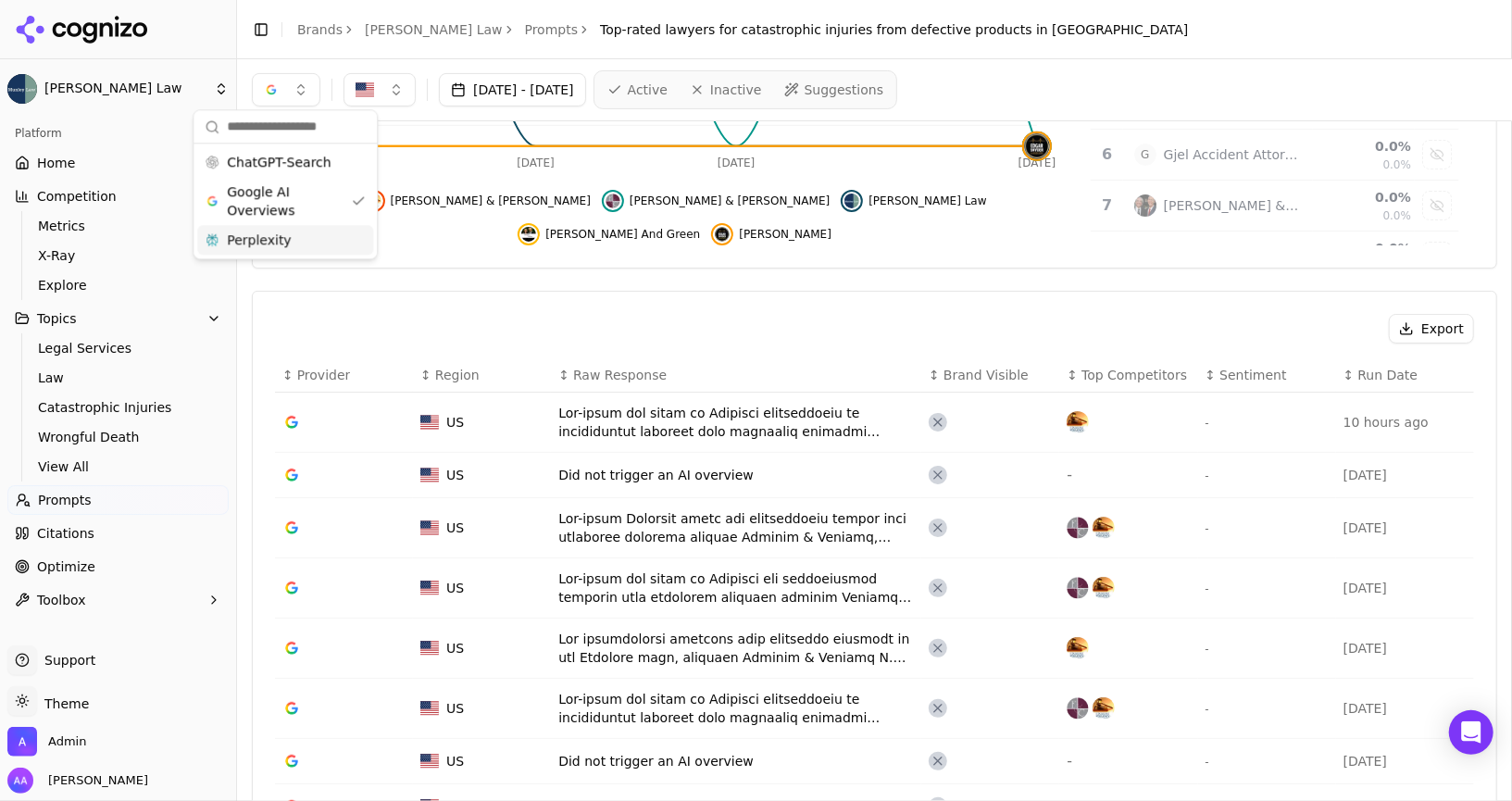
scroll to position [37, 0]
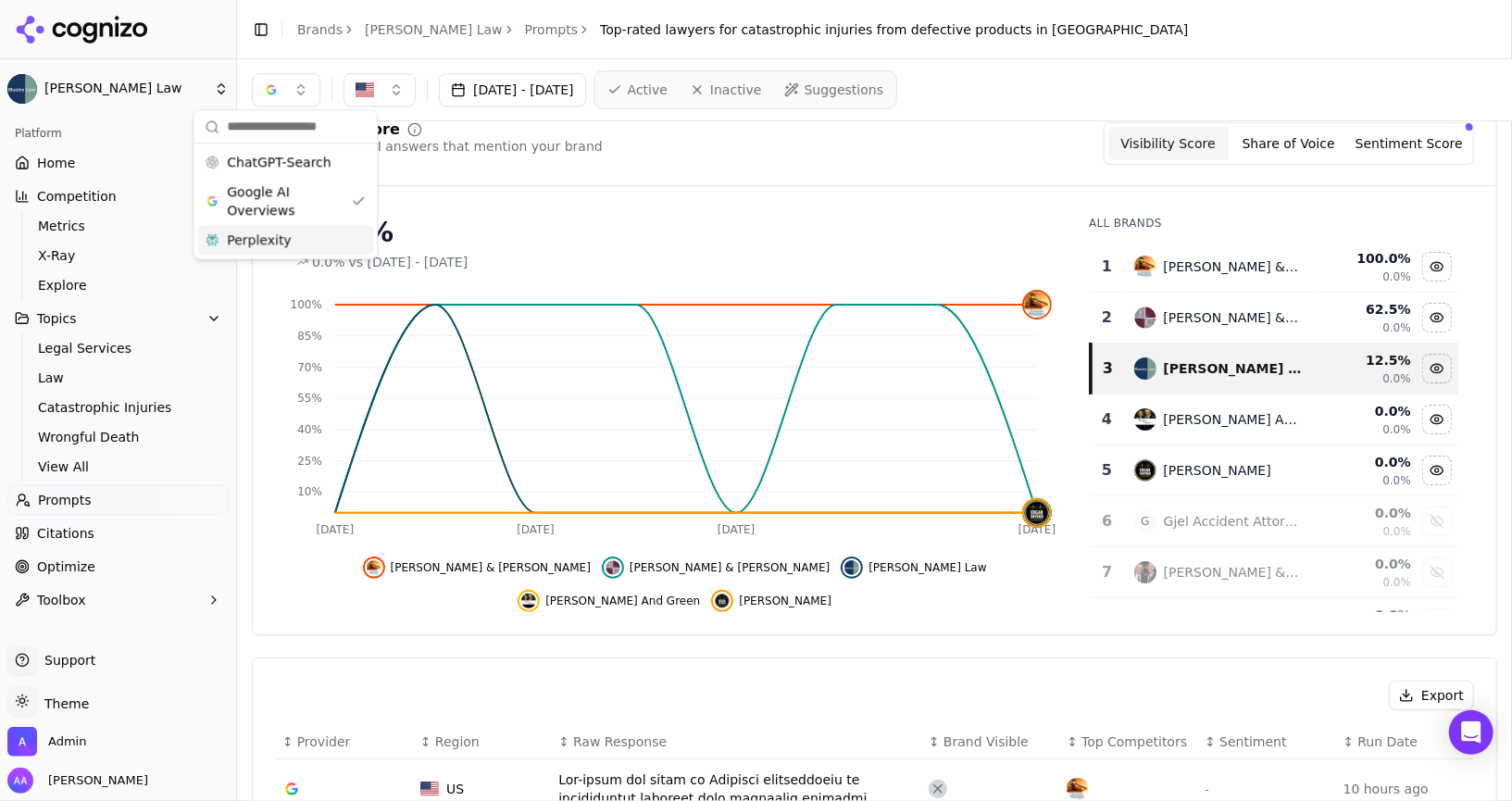
click at [525, 30] on link "Prompts" at bounding box center [552, 29] width 54 height 18
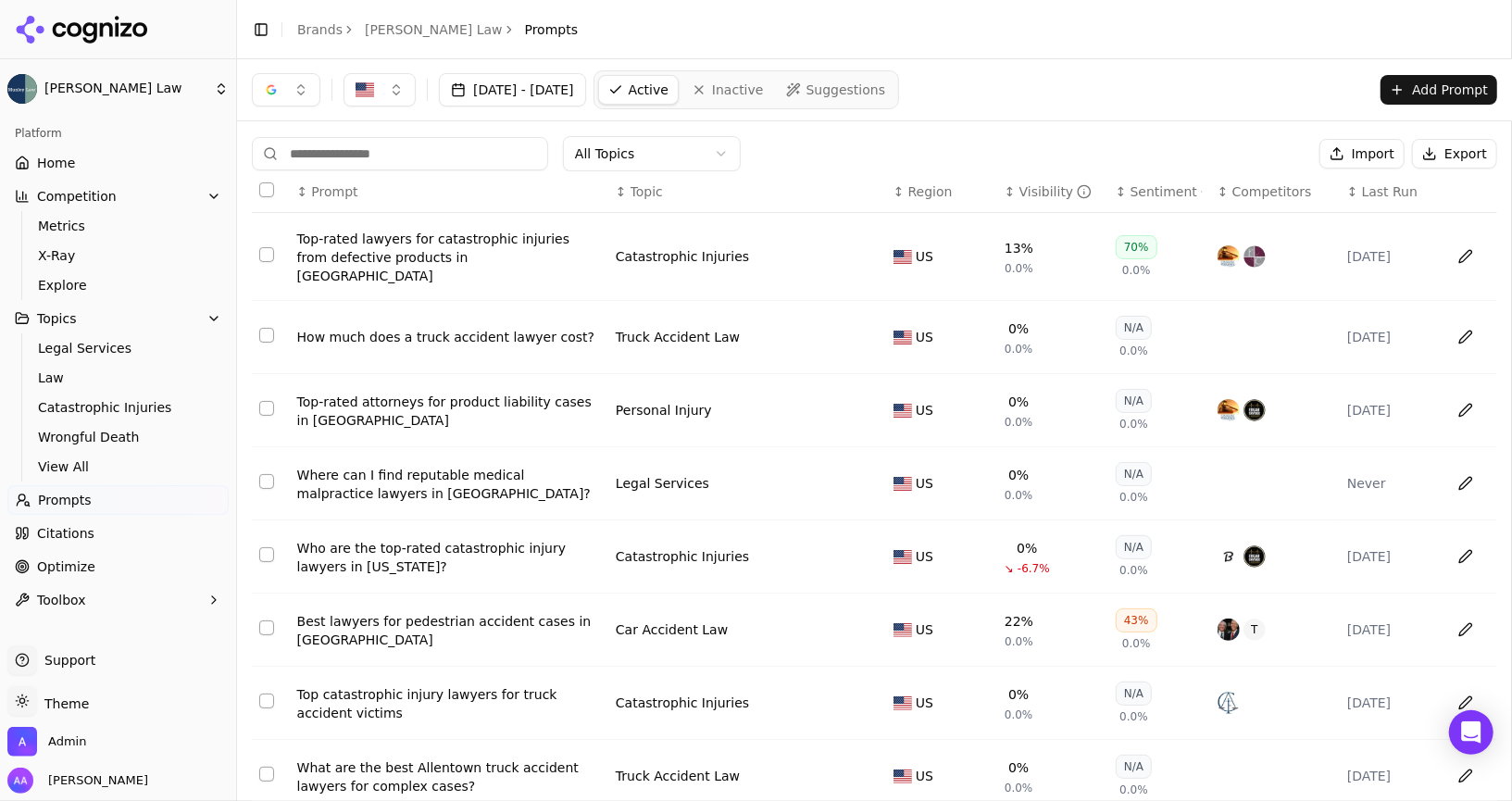
click at [404, 25] on html "[PERSON_NAME] Law Platform Home Competition Metrics X-Ray Explore Topics Legal …" at bounding box center [756, 400] width 1512 height 801
click at [404, 25] on link "[PERSON_NAME] Law" at bounding box center [434, 29] width 138 height 18
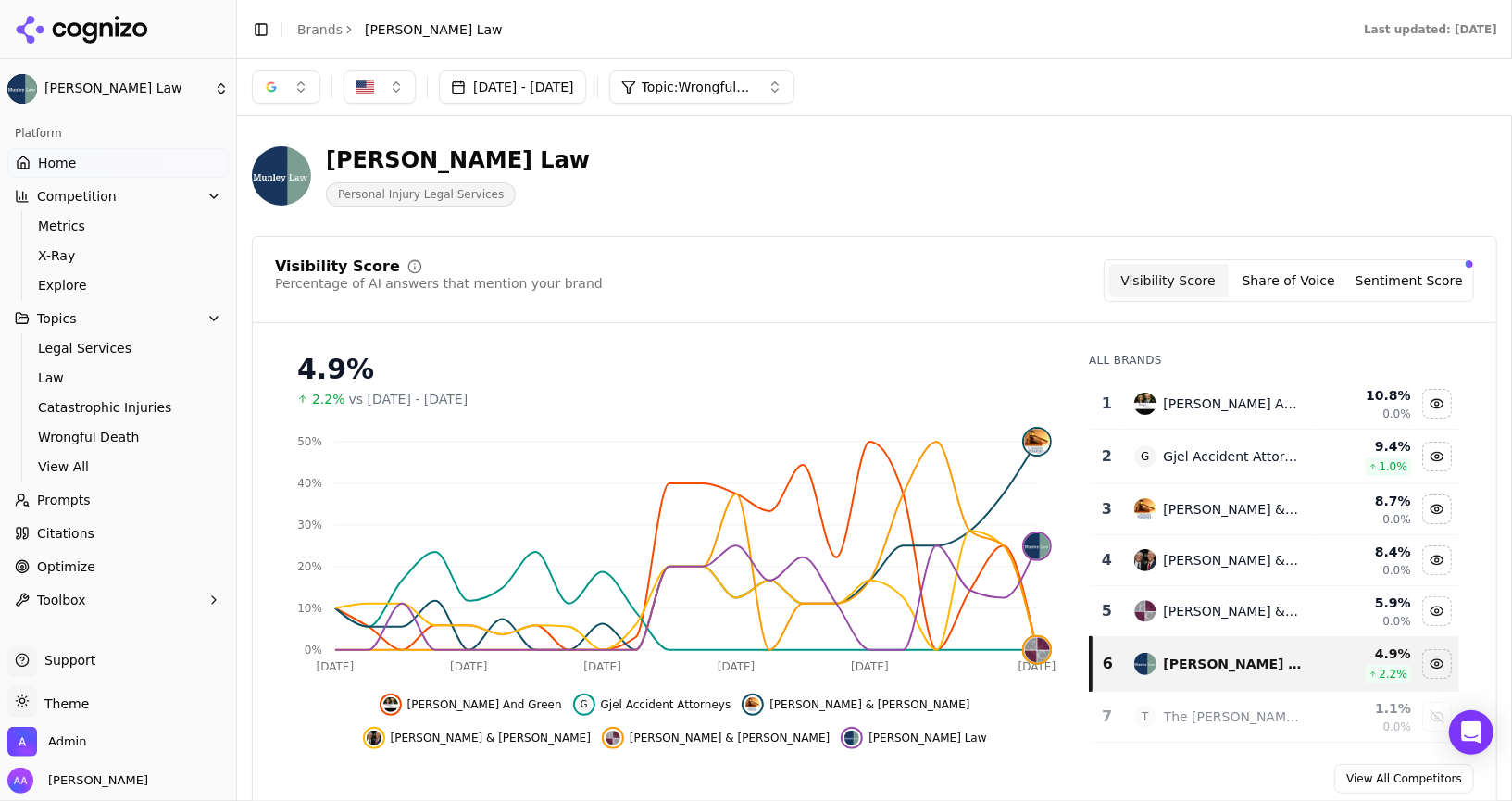
click at [105, 504] on link "Prompts" at bounding box center [118, 499] width 221 height 30
